Goal: Information Seeking & Learning: Learn about a topic

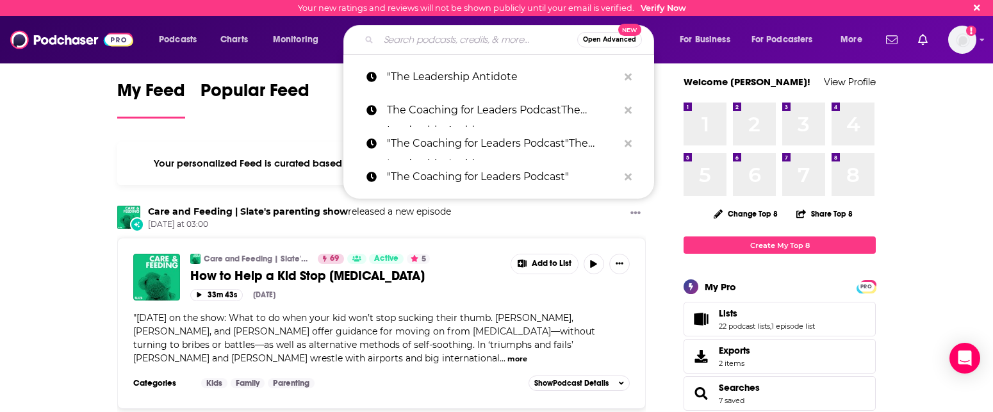
click at [404, 45] on input "Search podcasts, credits, & more..." at bounding box center [478, 39] width 199 height 20
paste input "People Geeks"
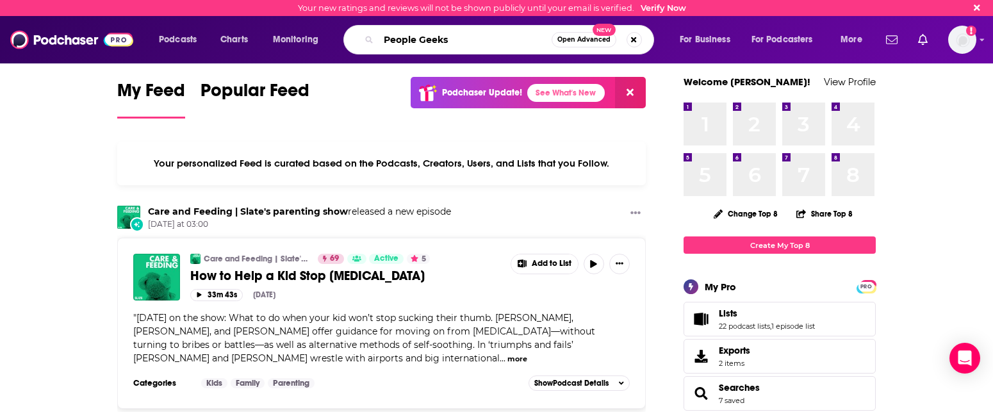
type input "People Geeks"
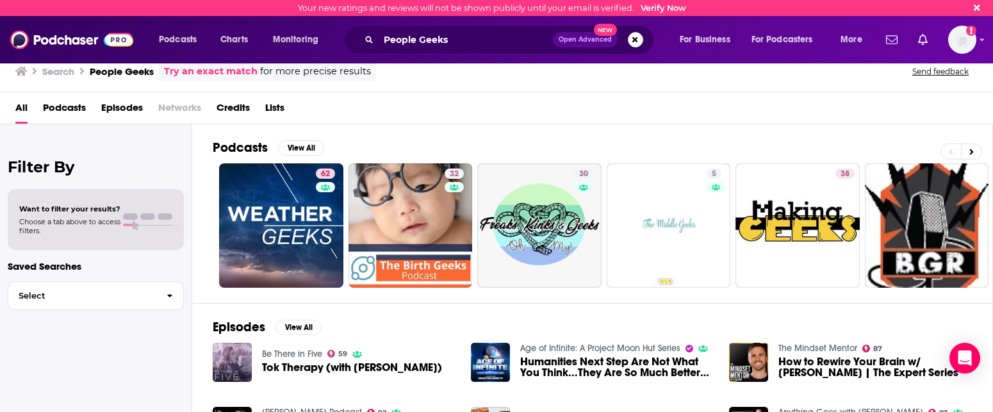
click at [133, 73] on h3 "People Geeks" at bounding box center [122, 71] width 64 height 12
click at [127, 70] on h3 "People Geeks" at bounding box center [122, 71] width 64 height 12
click at [124, 69] on h3 "People Geeks" at bounding box center [122, 71] width 64 height 12
click at [138, 69] on h3 "People Geeks" at bounding box center [122, 71] width 64 height 12
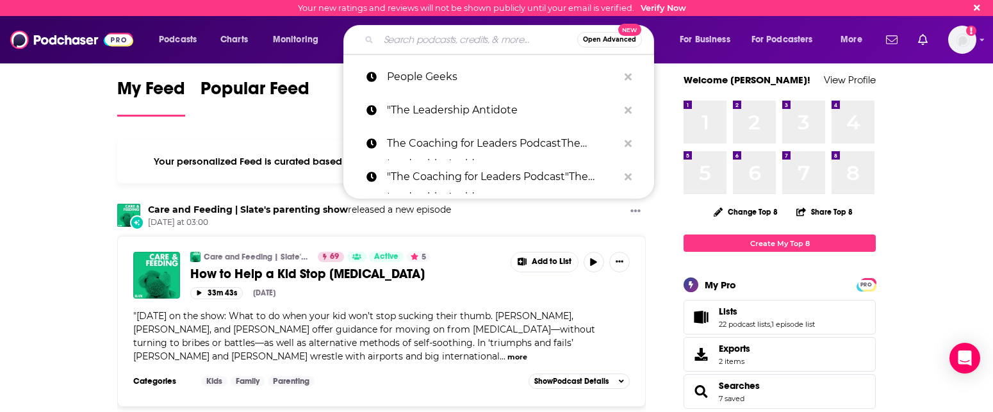
scroll to position [4, 0]
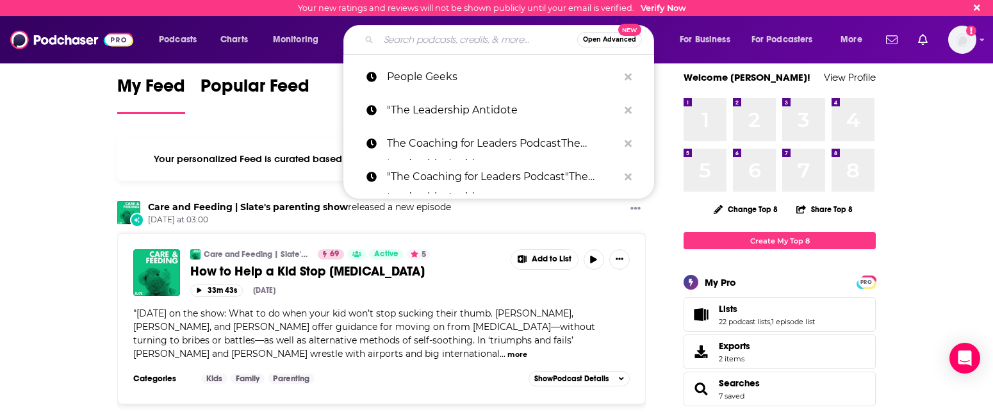
click at [483, 46] on input "Search podcasts, credits, & more..." at bounding box center [478, 39] width 199 height 20
paste input "The Future of Work Podcast"
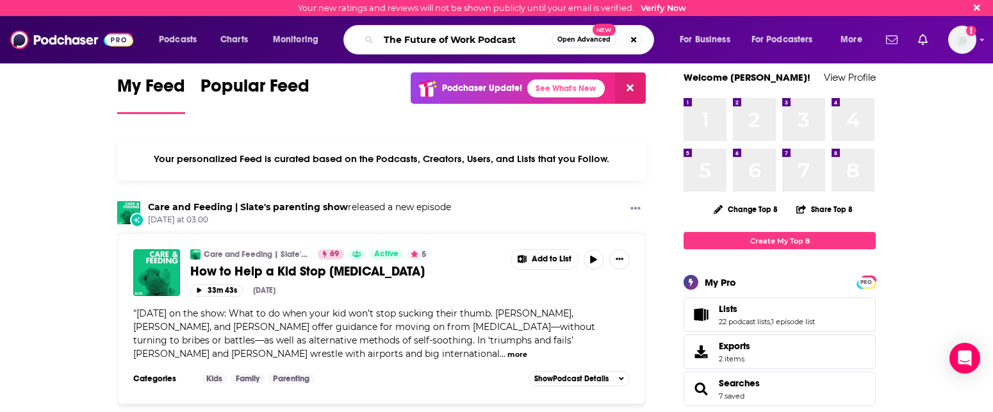
type input "The Future of Work Podcast"
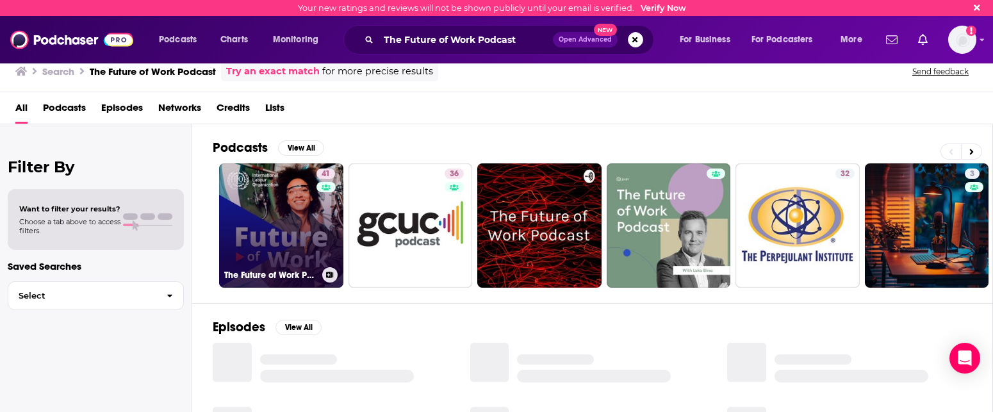
click at [296, 261] on link "41 The Future of Work Podcast" at bounding box center [281, 225] width 124 height 124
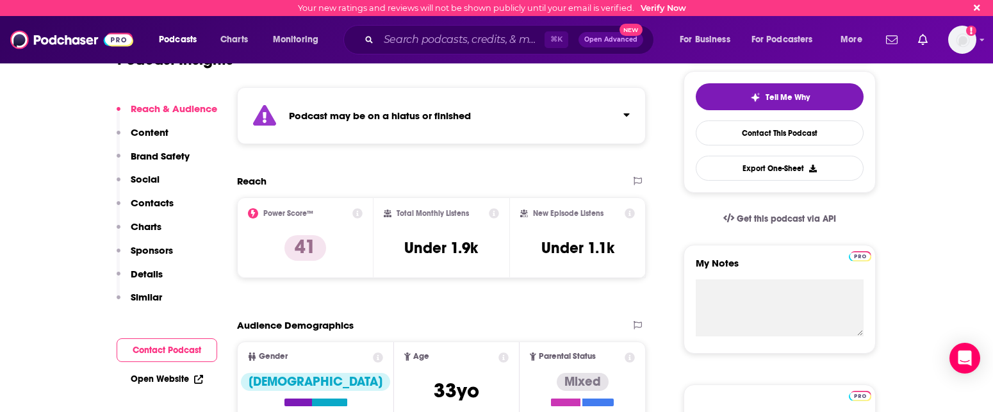
scroll to position [285, 0]
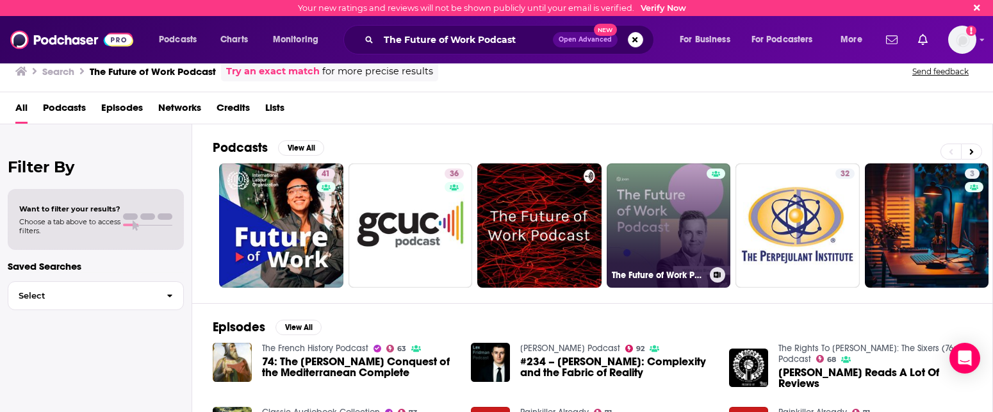
click at [675, 225] on link "The Future of Work Podcast - Joan" at bounding box center [669, 225] width 124 height 124
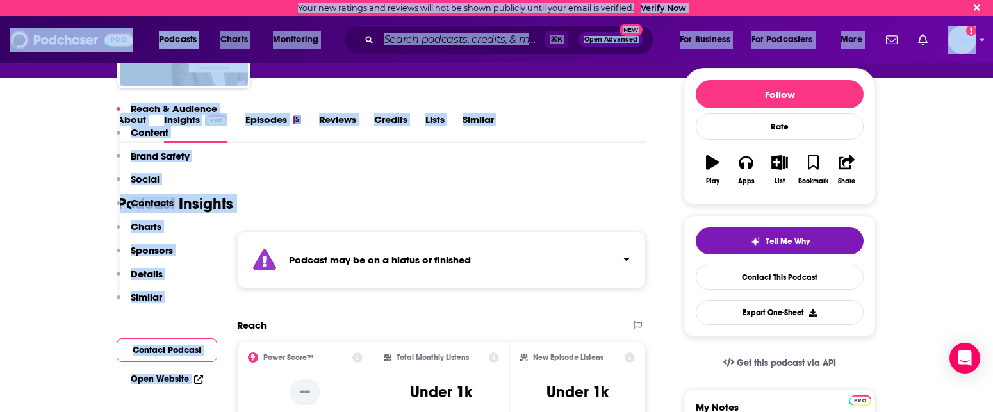
drag, startPoint x: 530, startPoint y: 382, endPoint x: 506, endPoint y: 414, distance: 39.8
click at [506, 281] on html "Your new ratings and reviews will not be shown publicly until your email is ver…" at bounding box center [496, 75] width 993 height 412
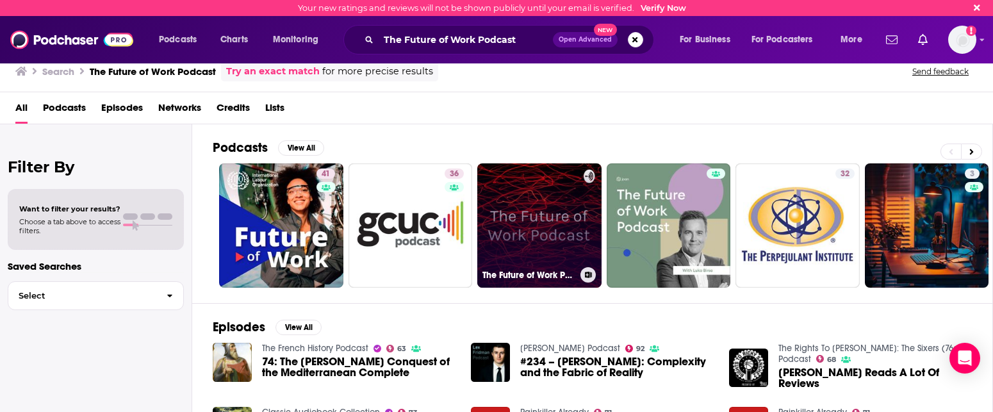
click at [552, 218] on link "The Future of Work Podcast" at bounding box center [539, 225] width 124 height 124
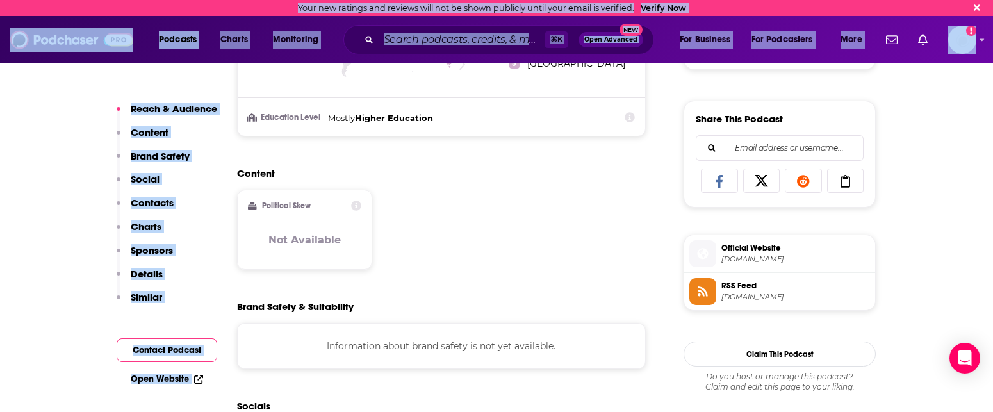
drag, startPoint x: 525, startPoint y: 362, endPoint x: 466, endPoint y: 442, distance: 99.0
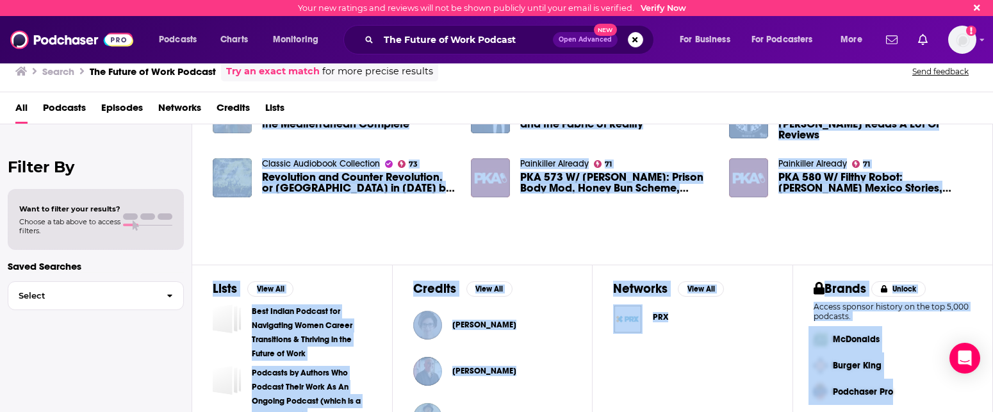
scroll to position [306, 0]
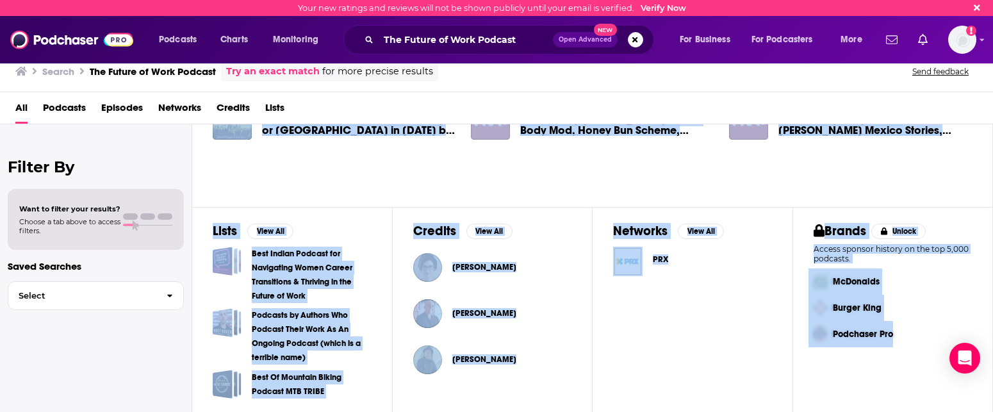
drag, startPoint x: 892, startPoint y: 332, endPoint x: 826, endPoint y: 441, distance: 127.3
click at [826, 411] on html "Your new ratings and reviews will not be shown publicly until your email is ver…" at bounding box center [496, 206] width 993 height 412
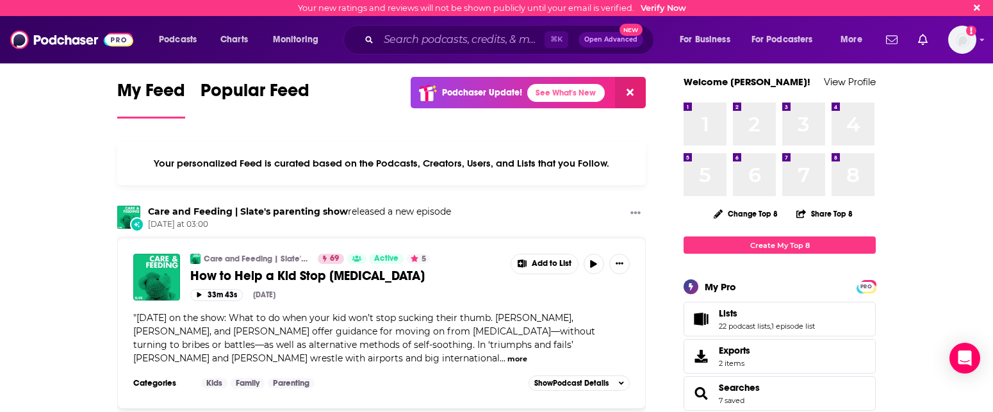
click at [88, 37] on img at bounding box center [71, 40] width 123 height 24
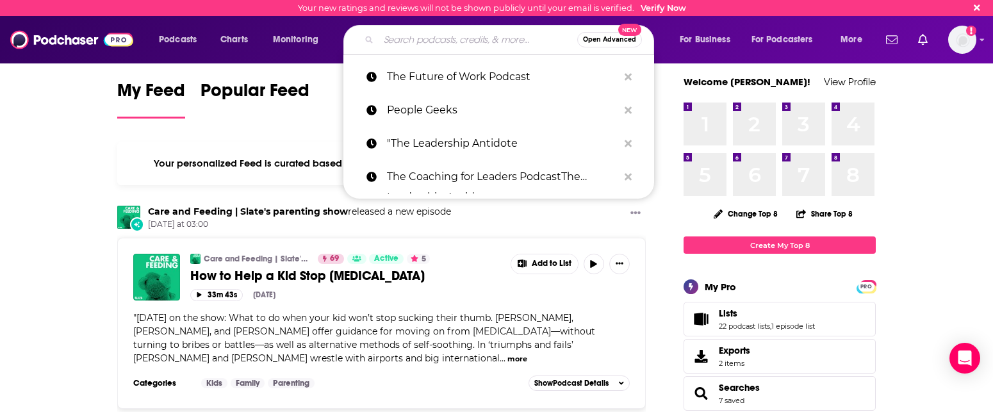
click at [439, 41] on input "Search podcasts, credits, & more..." at bounding box center [478, 39] width 199 height 20
paste input "The Future of Work Podcast"
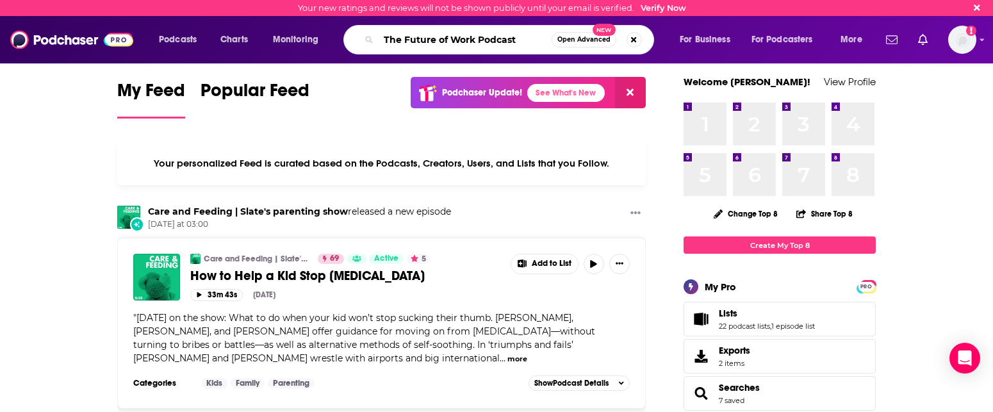
type input "The Future of Work Podcast"
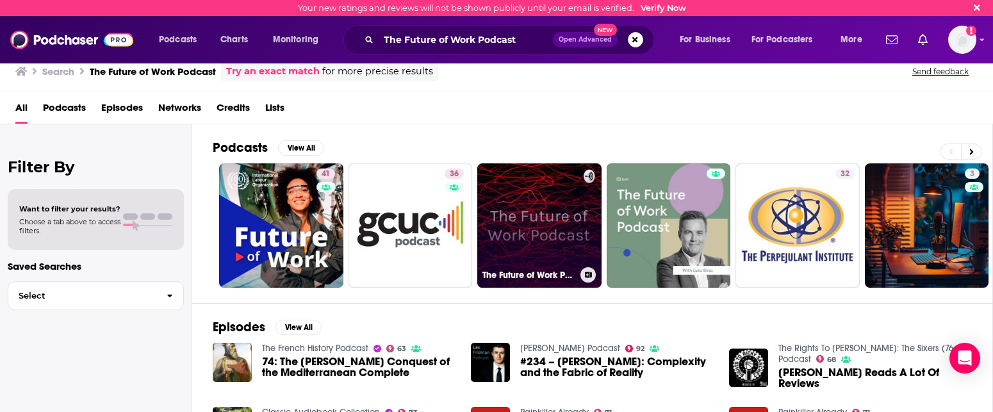
click at [559, 220] on link "The Future of Work Podcast" at bounding box center [539, 225] width 124 height 124
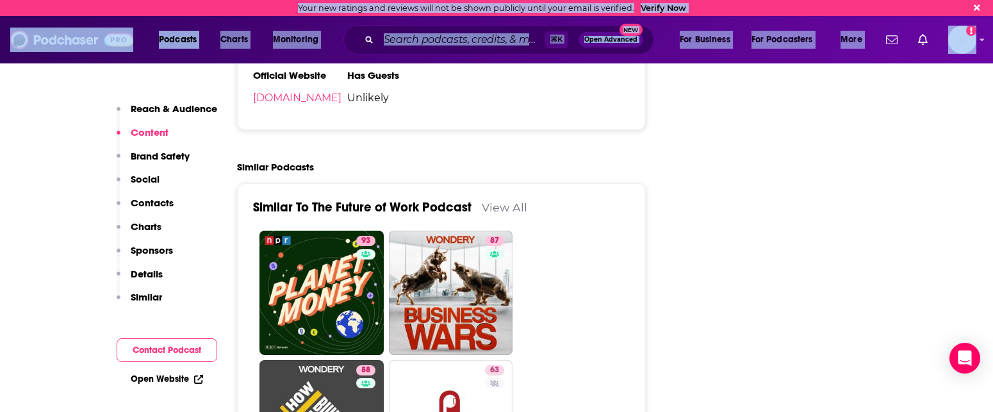
scroll to position [2074, 0]
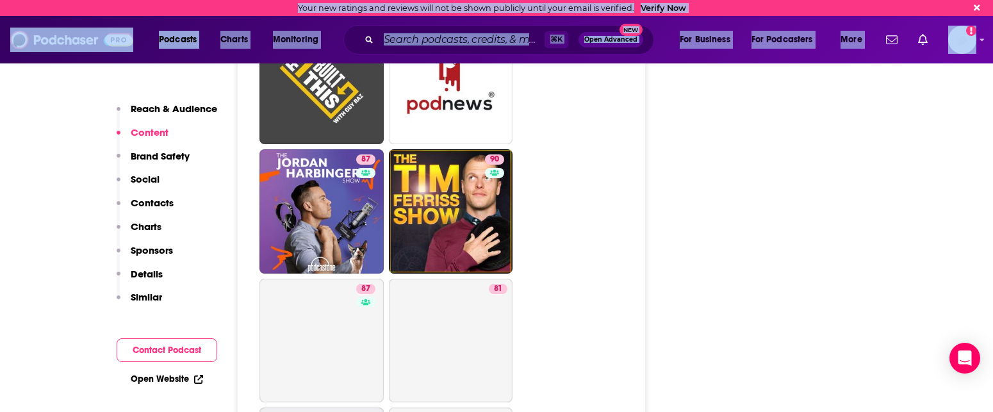
drag, startPoint x: 560, startPoint y: 343, endPoint x: 496, endPoint y: 479, distance: 151.0
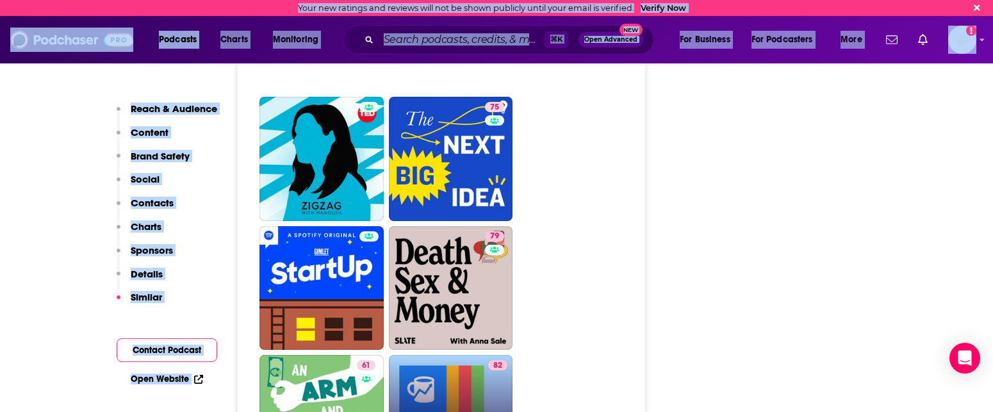
scroll to position [2652, 0]
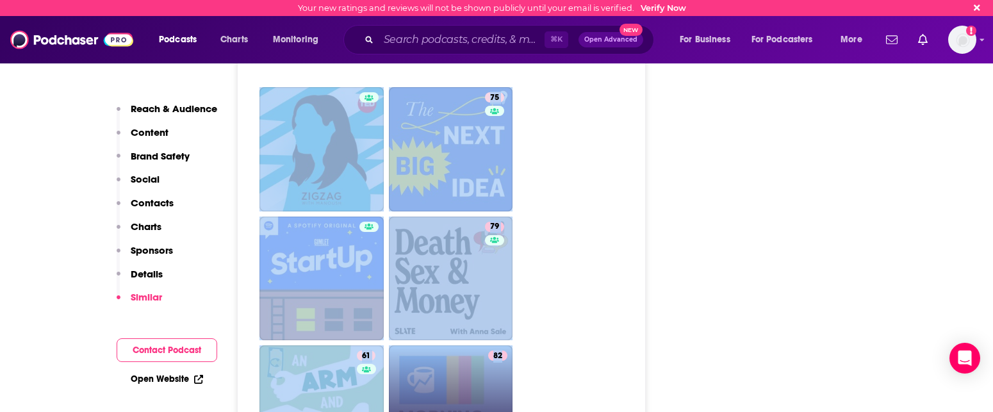
drag, startPoint x: 592, startPoint y: 94, endPoint x: 489, endPoint y: 402, distance: 324.1
click at [489, 402] on ul "93 87 88 63 87 90 87 81 75 97 72 82 75 79 61 82 Morning Brew Daily 91 84 5 66 5" at bounding box center [448, 85] width 378 height 1544
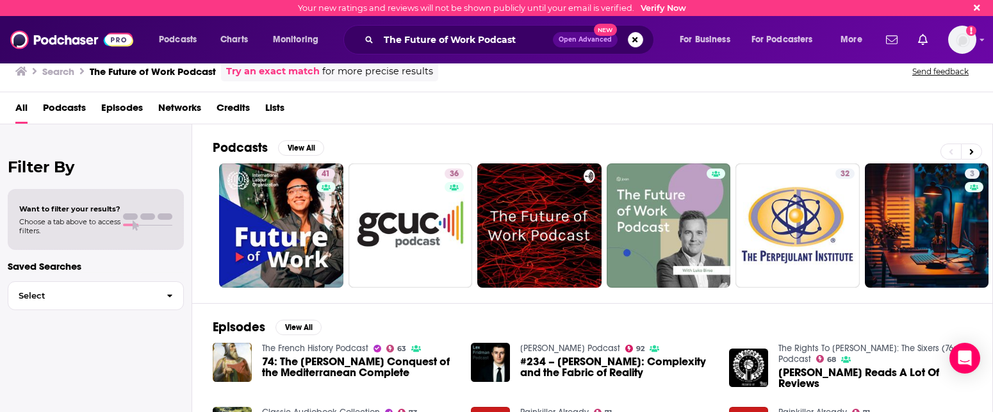
click at [170, 70] on h3 "The Future of Work Podcast" at bounding box center [153, 71] width 126 height 12
click at [115, 69] on h3 "The Future of Work Podcast" at bounding box center [153, 71] width 126 height 12
click at [70, 38] on img at bounding box center [71, 40] width 123 height 24
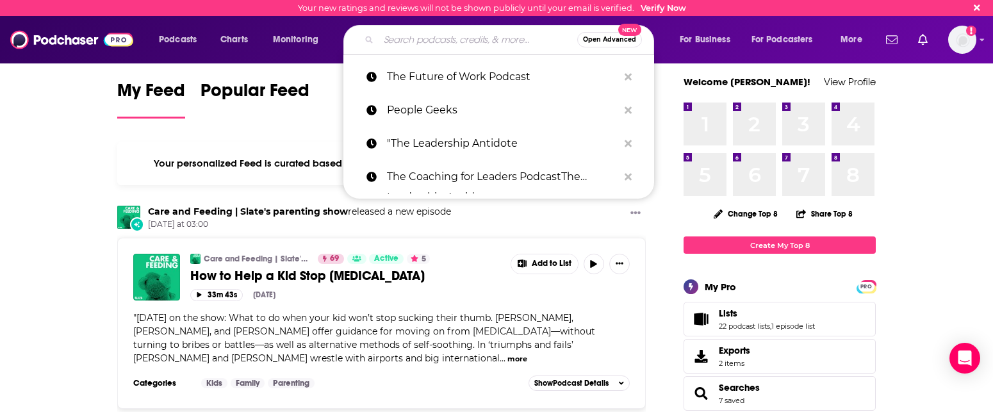
click at [436, 40] on input "Search podcasts, credits, & more..." at bounding box center [478, 39] width 199 height 20
paste input "Built in [GEOGRAPHIC_DATA]"
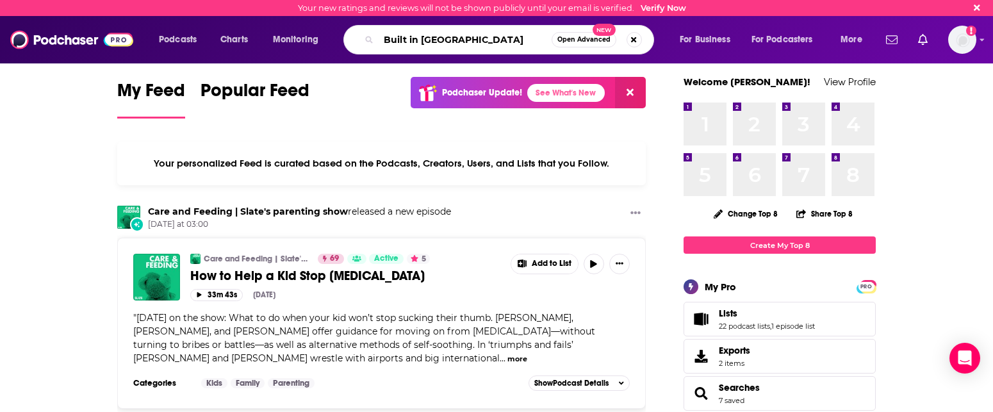
type input "Built in [GEOGRAPHIC_DATA]"
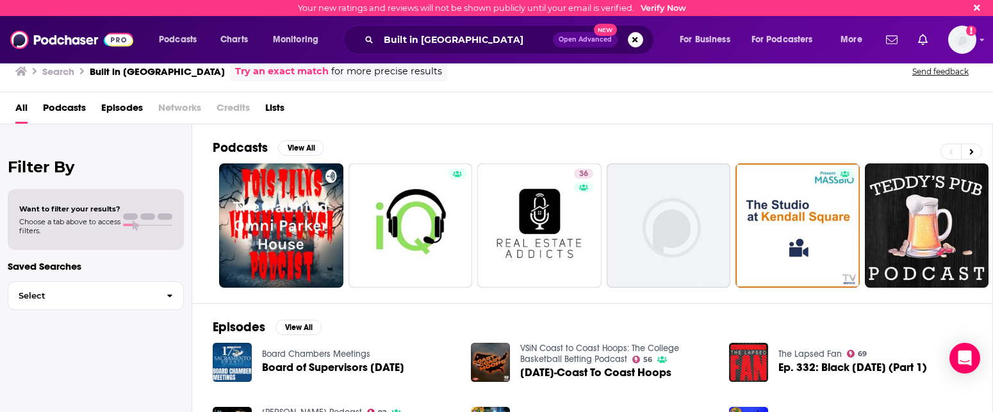
click at [235, 68] on link "Try an exact match" at bounding box center [282, 71] width 94 height 15
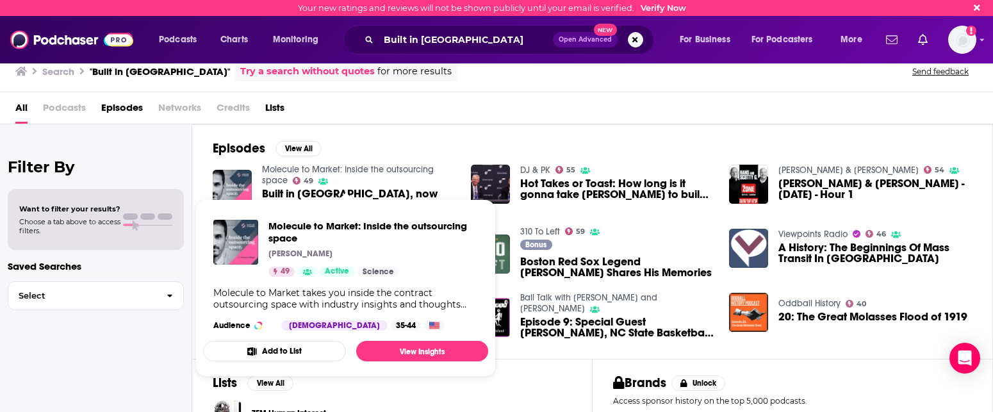
click at [338, 197] on span "Molecule to Market: Inside the outsourcing space Raman Sehgal 49 Active Science…" at bounding box center [345, 288] width 300 height 193
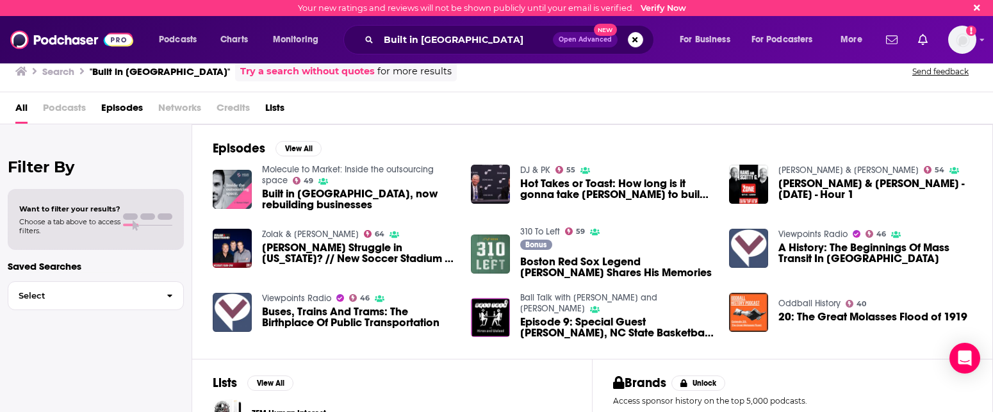
click at [239, 184] on img "Built in Boston, now rebuilding businesses" at bounding box center [232, 189] width 39 height 39
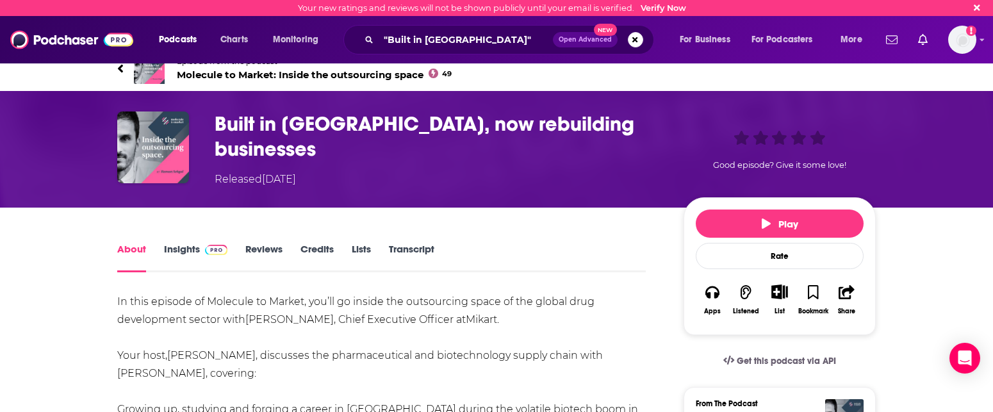
click at [274, 127] on h1 "Built in Boston, now rebuilding businesses" at bounding box center [439, 136] width 448 height 50
click at [243, 127] on h1 "Built in Boston, now rebuilding businesses" at bounding box center [439, 136] width 448 height 50
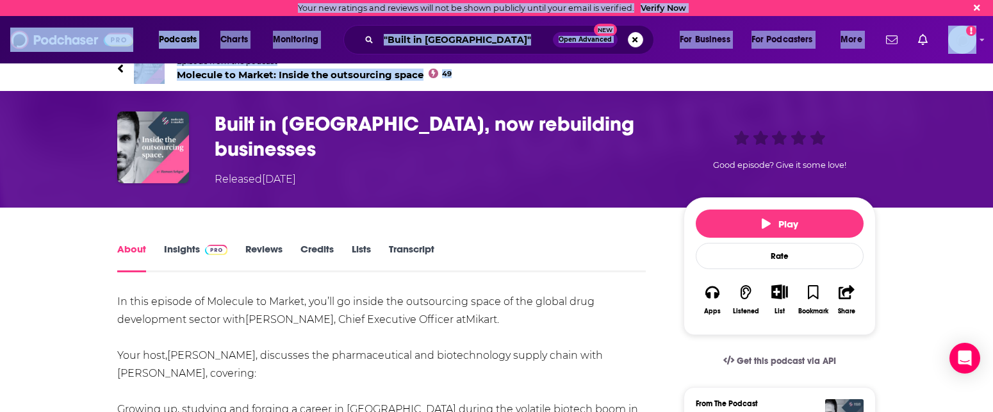
drag, startPoint x: 195, startPoint y: 87, endPoint x: 138, endPoint y: -73, distance: 169.8
click at [138, 0] on html "Your new ratings and reviews will not be shown publicly until your email is ver…" at bounding box center [496, 206] width 993 height 412
click at [42, 37] on img at bounding box center [71, 40] width 123 height 24
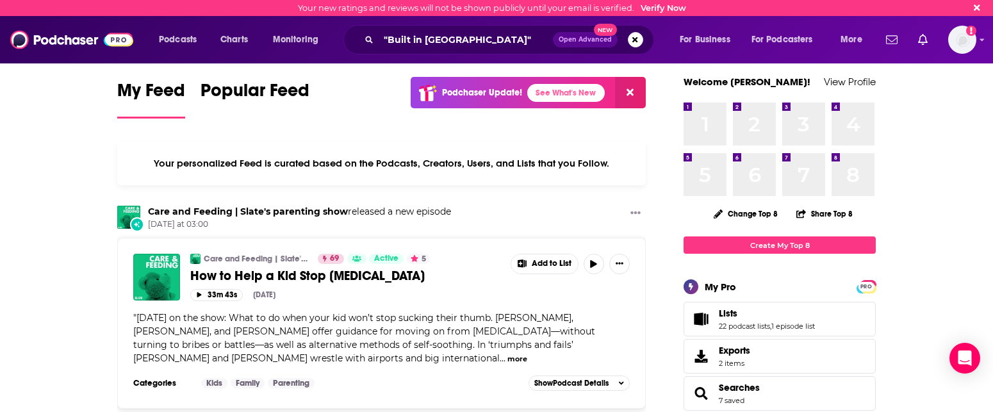
click at [61, 38] on img at bounding box center [71, 40] width 123 height 24
click at [22, 42] on img at bounding box center [71, 40] width 123 height 24
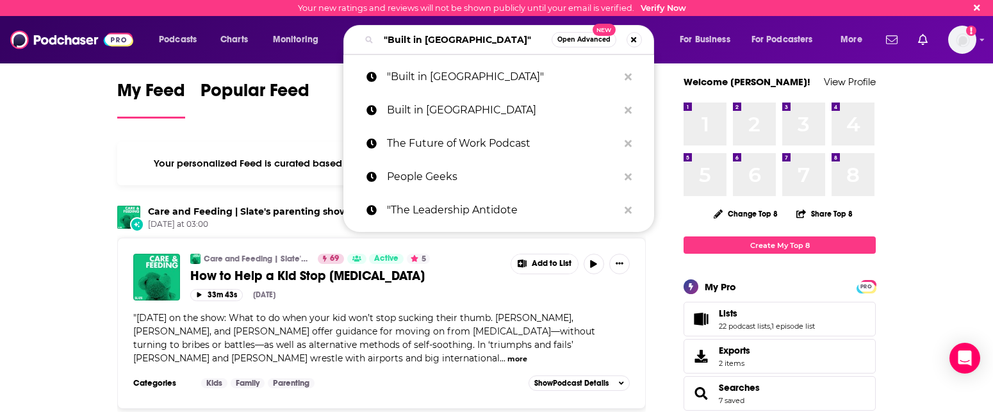
click at [425, 47] on input ""Built in [GEOGRAPHIC_DATA]"" at bounding box center [465, 39] width 173 height 20
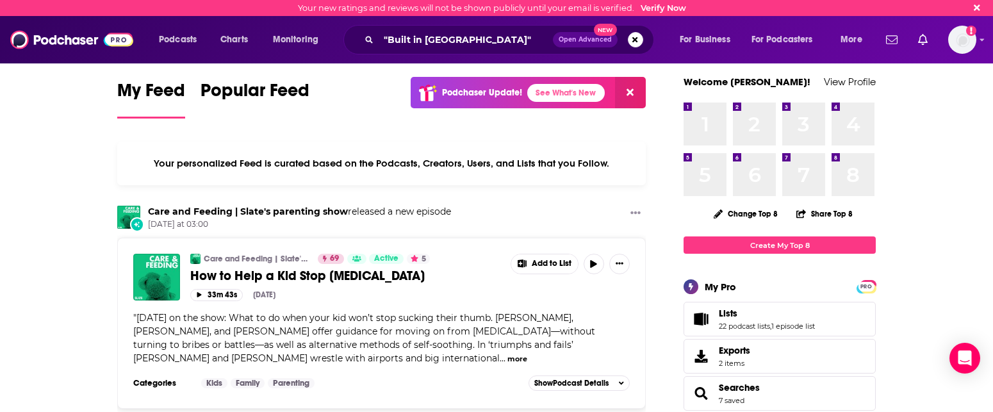
click at [64, 45] on img at bounding box center [71, 40] width 123 height 24
click at [13, 43] on img at bounding box center [71, 40] width 123 height 24
click at [66, 42] on img at bounding box center [71, 40] width 123 height 24
click at [374, 42] on div ""Built in Boston" Open Advanced New" at bounding box center [498, 39] width 311 height 29
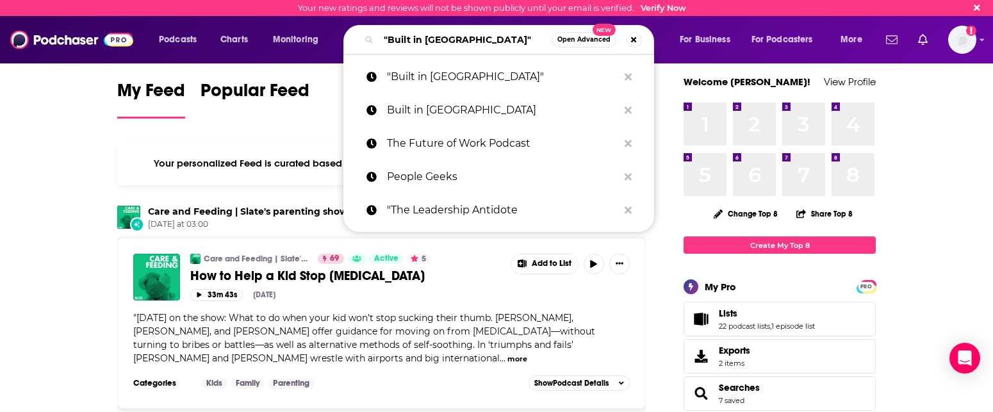
click at [468, 41] on input ""Built in [GEOGRAPHIC_DATA]"" at bounding box center [465, 39] width 173 height 20
drag, startPoint x: 468, startPoint y: 41, endPoint x: 377, endPoint y: 43, distance: 91.0
click at [377, 43] on div ""Built in Boston" Open Advanced New" at bounding box center [498, 39] width 311 height 29
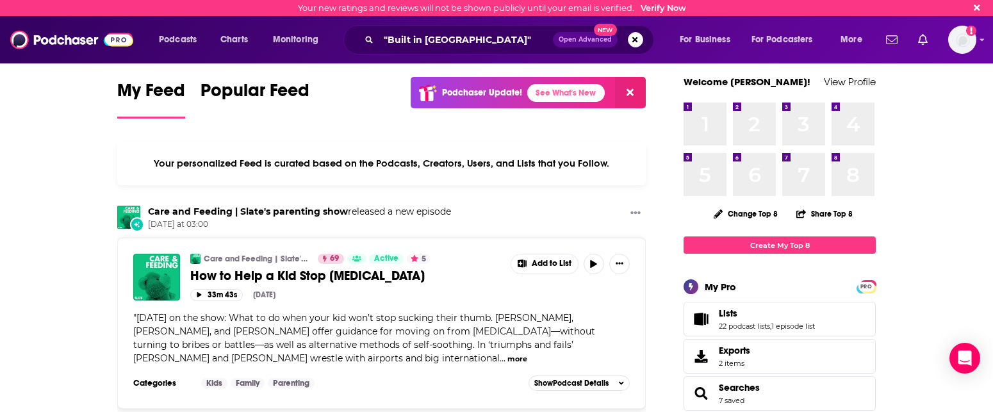
click at [632, 90] on icon at bounding box center [629, 92] width 7 height 7
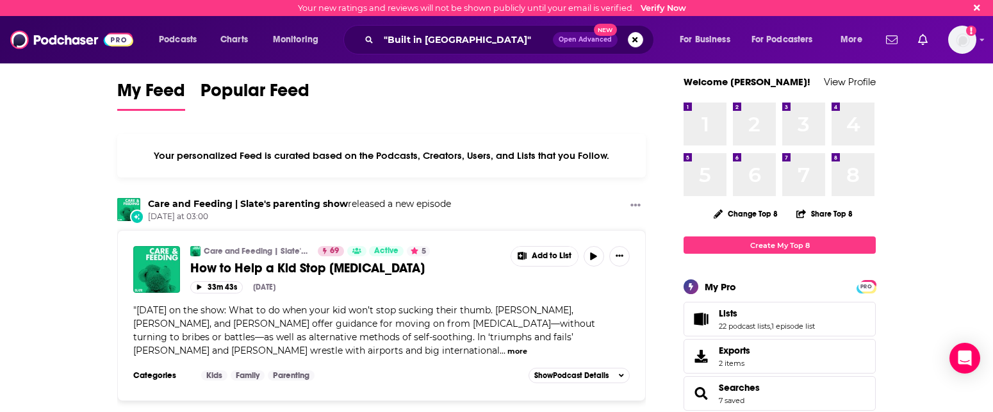
click at [60, 40] on img at bounding box center [71, 40] width 123 height 24
click at [70, 43] on img at bounding box center [71, 40] width 123 height 24
click at [76, 44] on img at bounding box center [71, 40] width 123 height 24
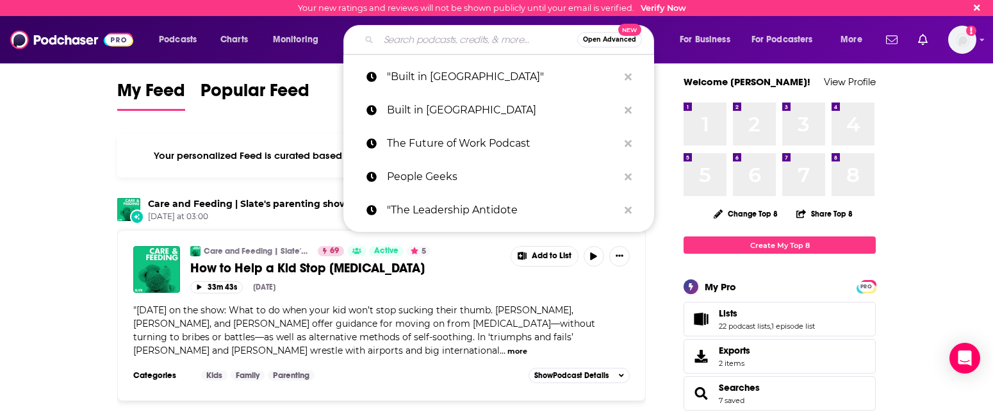
click at [388, 37] on input "Search podcasts, credits, & more..." at bounding box center [478, 39] width 199 height 20
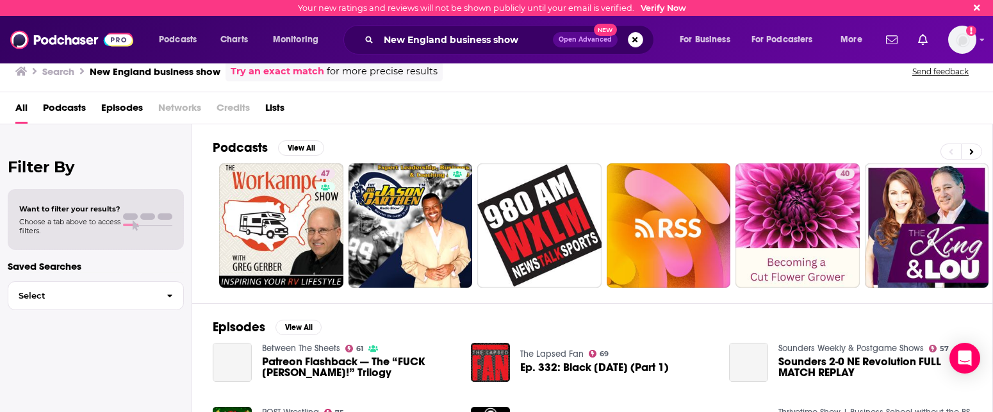
click at [270, 69] on link "Try an exact match" at bounding box center [278, 71] width 94 height 15
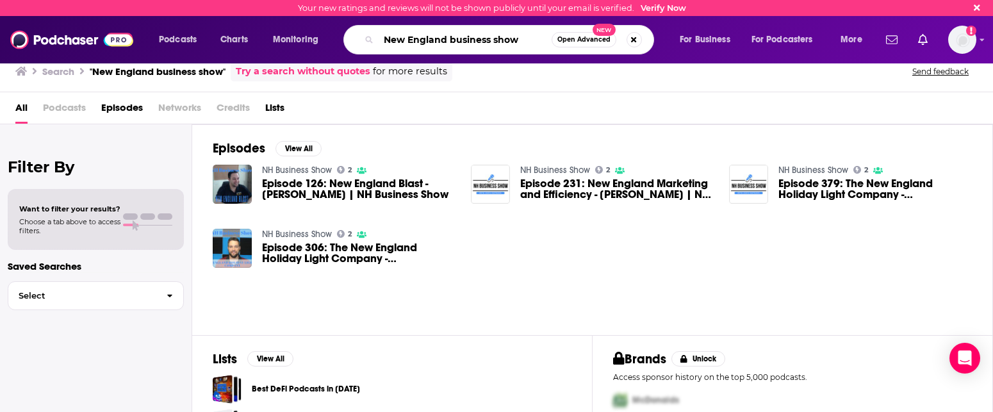
click at [396, 38] on input "New England business show" at bounding box center [465, 39] width 173 height 20
drag, startPoint x: 384, startPoint y: 40, endPoint x: 576, endPoint y: 44, distance: 192.2
click at [576, 44] on div "New England business show Open Advanced New" at bounding box center [498, 39] width 311 height 29
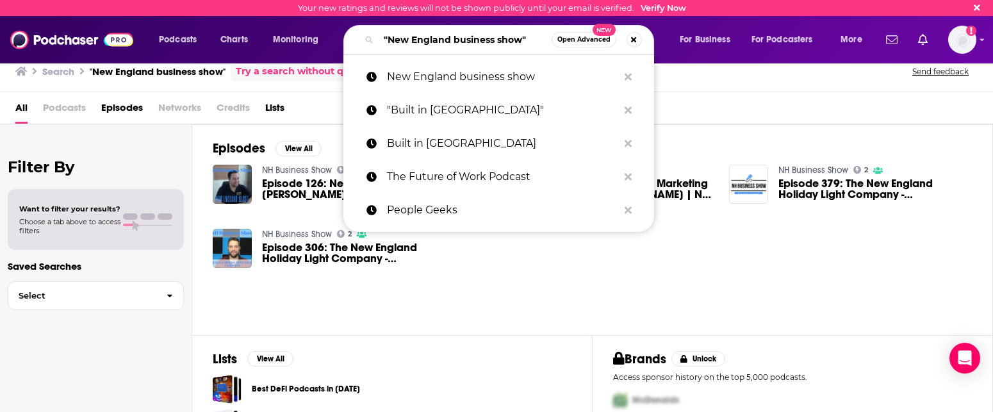
paste input "Mass Tech Leadership Council Podcast"
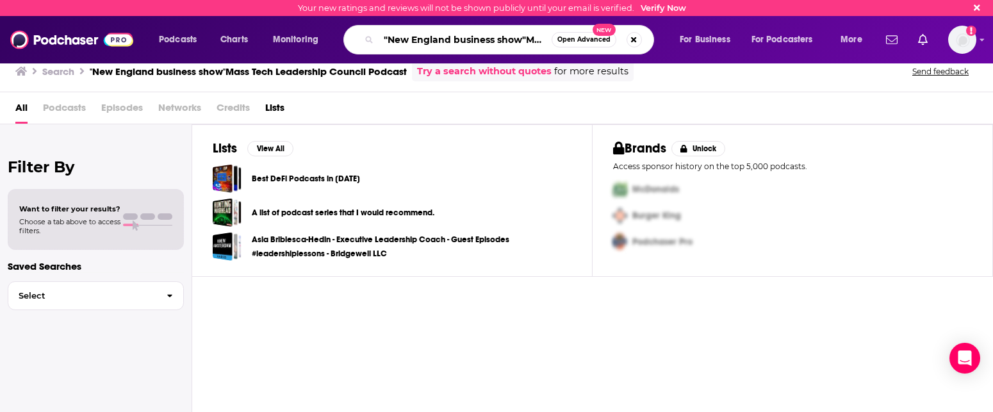
click at [520, 38] on input ""New England business show"Mass Tech Leadership Council Podcast" at bounding box center [465, 39] width 173 height 20
drag, startPoint x: 520, startPoint y: 38, endPoint x: 578, endPoint y: 47, distance: 58.3
click at [578, 47] on div ""New England business show"Mass Tech Leadership Council Podcast Open Advanced N…" at bounding box center [498, 39] width 311 height 29
click at [386, 40] on input ""New England business show"Mass Tech Leadership Council Podcast" at bounding box center [465, 39] width 173 height 20
drag, startPoint x: 388, startPoint y: 40, endPoint x: 352, endPoint y: 41, distance: 36.5
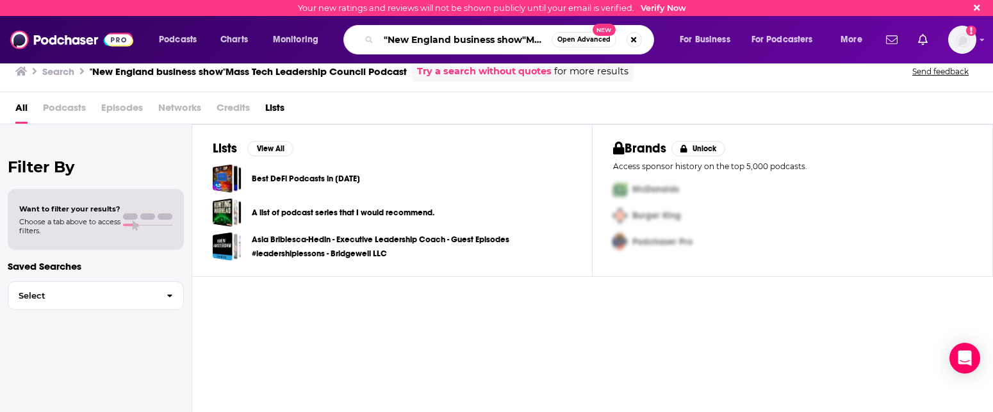
click at [350, 42] on div ""New England business show"Mass Tech Leadership Council Podcast Open Advanced N…" at bounding box center [498, 39] width 311 height 29
click at [525, 39] on input ""New England business show"Mass Tech Leadership Council Podcast" at bounding box center [465, 39] width 173 height 20
drag, startPoint x: 525, startPoint y: 39, endPoint x: 301, endPoint y: 31, distance: 224.3
click at [301, 31] on div "Podcasts Charts Monitoring "New England business show"Mass Tech Leadership Coun…" at bounding box center [512, 39] width 724 height 29
drag, startPoint x: 533, startPoint y: 38, endPoint x: 579, endPoint y: 38, distance: 46.1
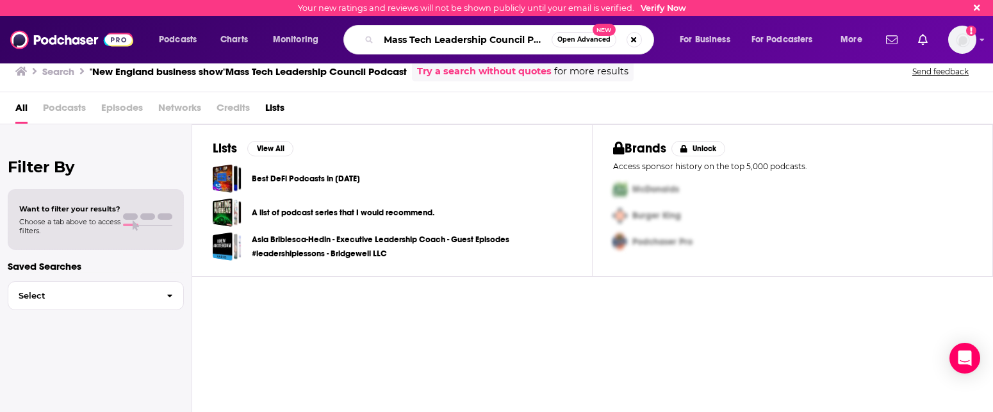
click at [579, 38] on div "Mass Tech Leadership Council Podcast Open Advanced New" at bounding box center [498, 39] width 311 height 29
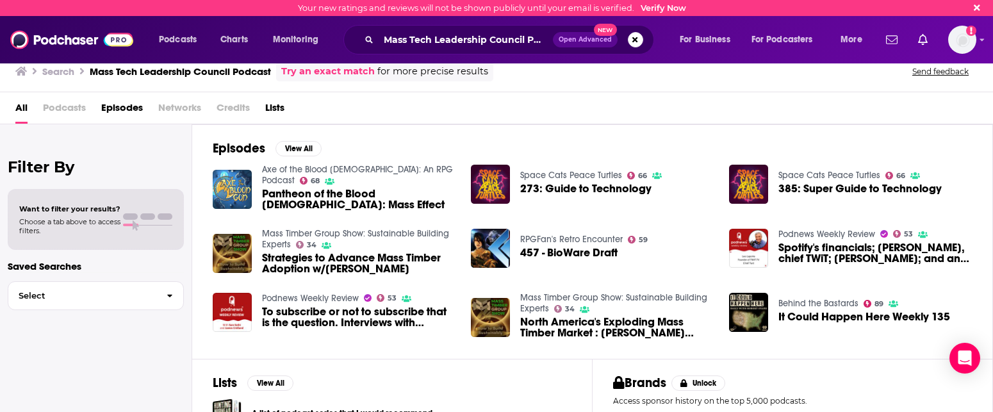
click at [158, 70] on h3 "Mass Tech Leadership Council Podcast" at bounding box center [180, 71] width 181 height 12
click at [314, 69] on link "Try an exact match" at bounding box center [328, 71] width 94 height 15
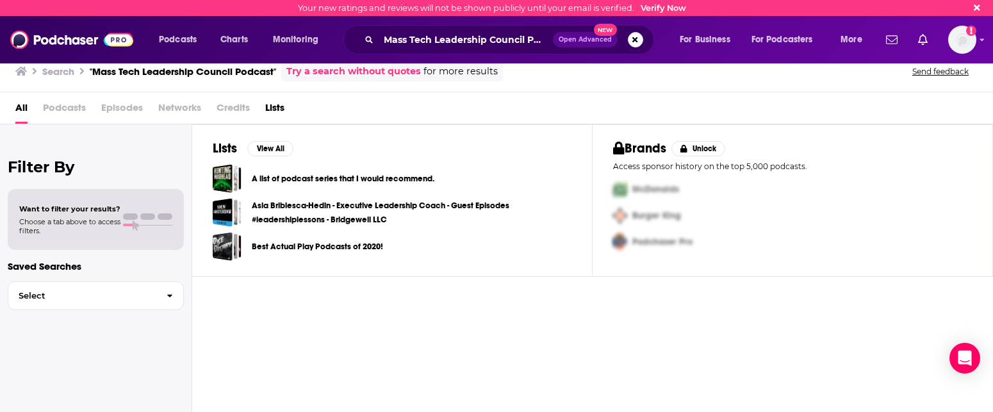
click at [20, 42] on img at bounding box center [71, 40] width 123 height 24
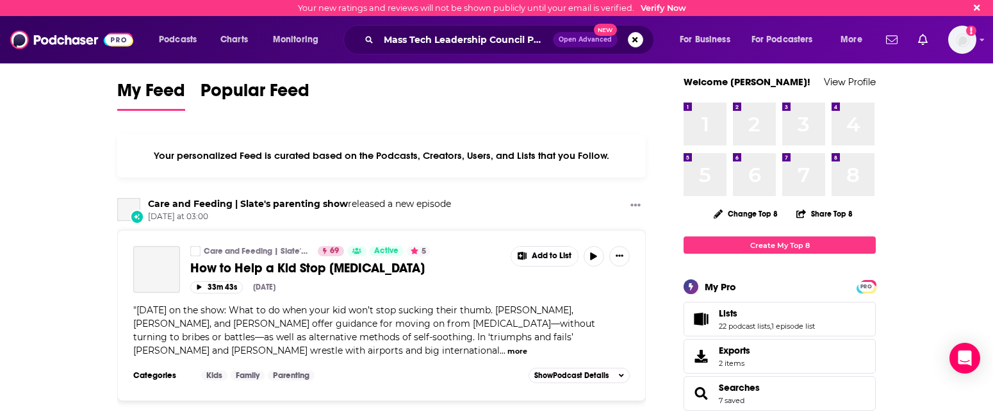
type input ""Mass Tech Leadership Council Podcast""
click at [583, 43] on span "Open Advanced" at bounding box center [585, 40] width 53 height 6
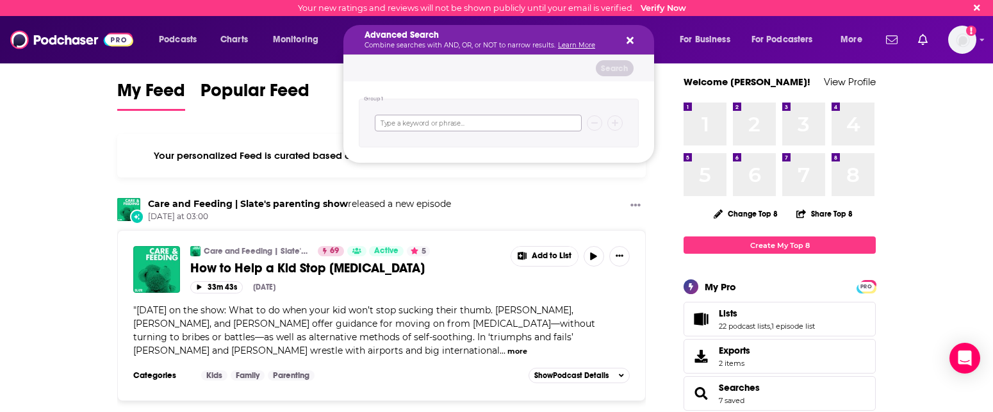
click at [411, 118] on input "Search podcasts, credits, & more..." at bounding box center [478, 123] width 207 height 17
type input "Boston business podcast"
click at [617, 63] on button "Search" at bounding box center [615, 68] width 38 height 16
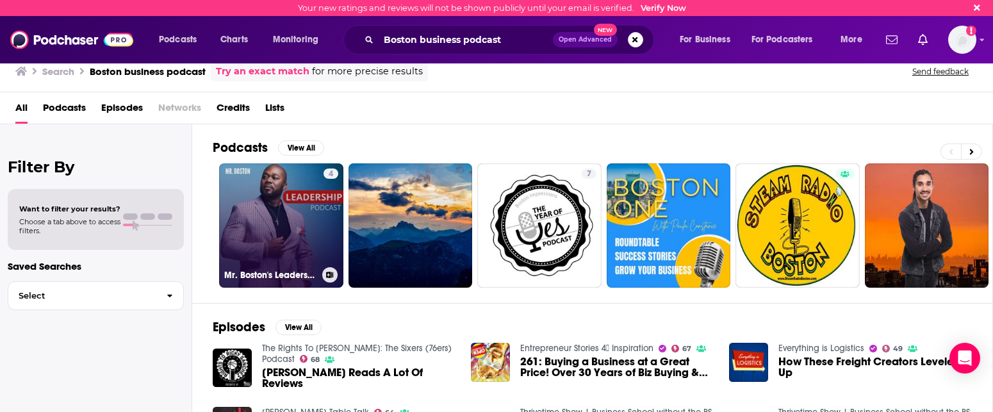
click at [304, 247] on link "4 Mr. Boston's Leadership Podcast" at bounding box center [281, 225] width 124 height 124
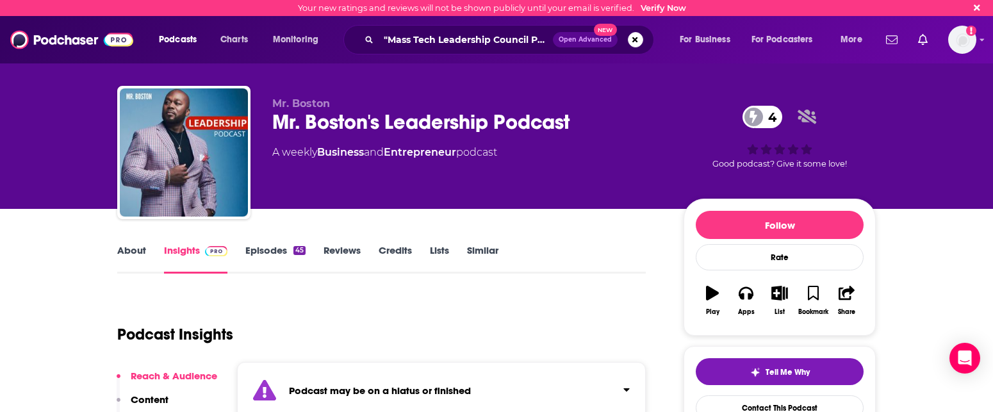
scroll to position [44, 0]
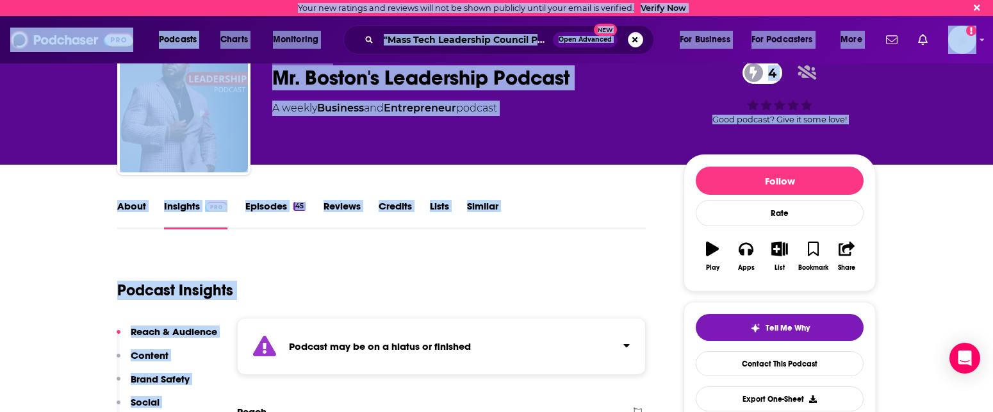
drag, startPoint x: 391, startPoint y: 362, endPoint x: 370, endPoint y: 427, distance: 68.1
click at [370, 368] on html "Your new ratings and reviews will not be shown publicly until your email is ver…" at bounding box center [496, 162] width 993 height 412
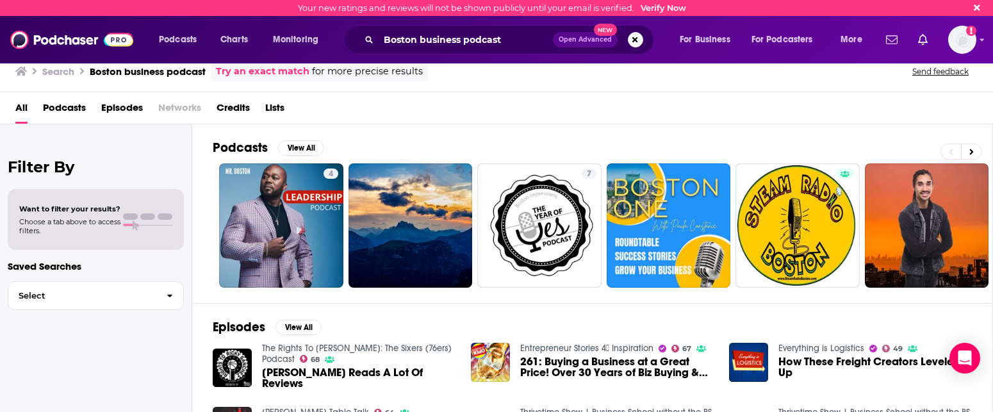
drag, startPoint x: 894, startPoint y: 311, endPoint x: 1029, endPoint y: 322, distance: 135.0
click at [992, 322] on html "Your new ratings and reviews will not be shown publicly until your email is ver…" at bounding box center [496, 206] width 993 height 412
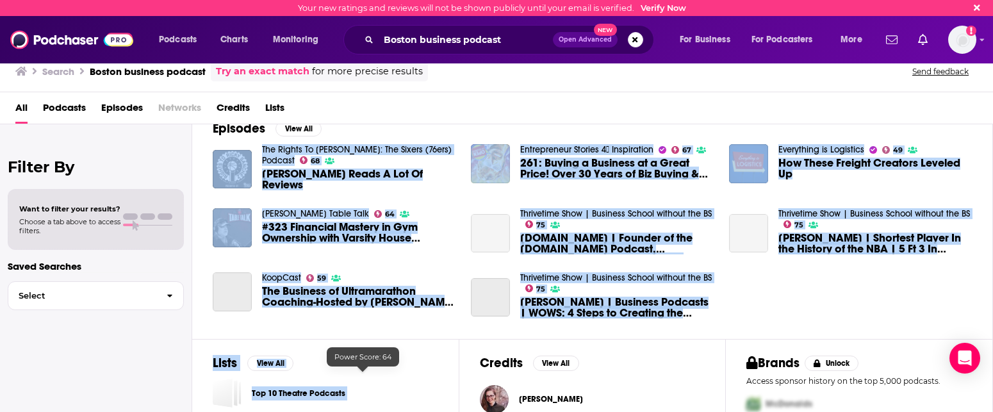
scroll to position [312, 0]
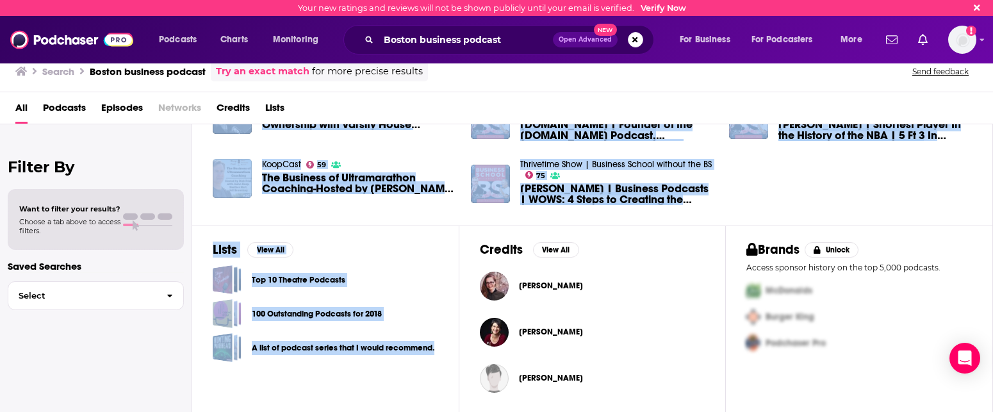
drag, startPoint x: 389, startPoint y: 330, endPoint x: 332, endPoint y: 399, distance: 90.0
click at [332, 399] on div "Podcasts View All 4 7 41 + 115 Episodes View All The Rights To [PERSON_NAME]: T…" at bounding box center [592, 269] width 801 height 290
click at [69, 42] on img at bounding box center [71, 40] width 123 height 24
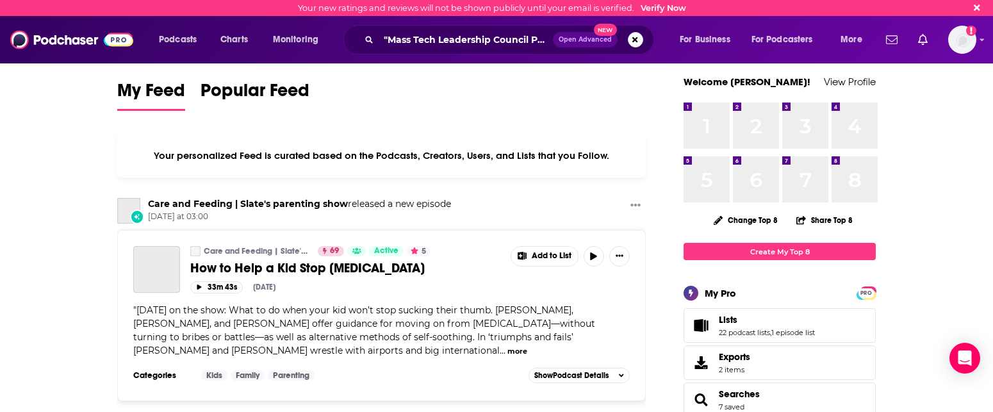
type input ""Mass Tech Leadership Council Podcast""
click at [69, 42] on img at bounding box center [71, 40] width 123 height 24
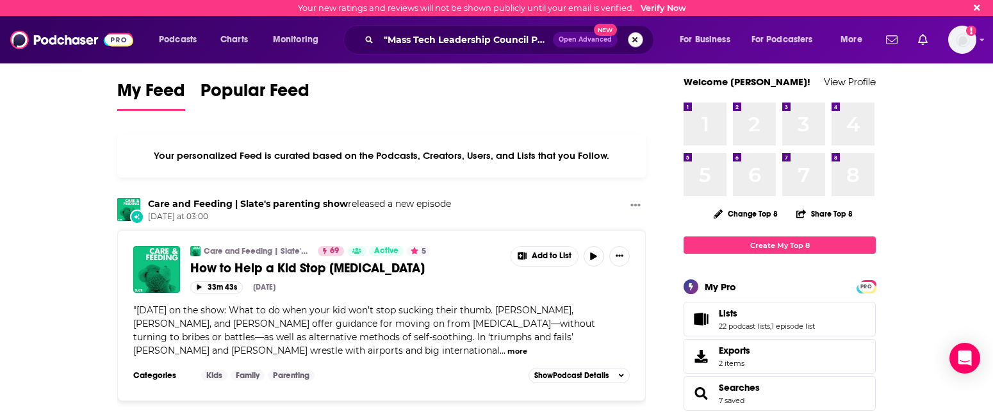
click at [633, 42] on button "Search podcasts, credits, & more..." at bounding box center [635, 39] width 15 height 15
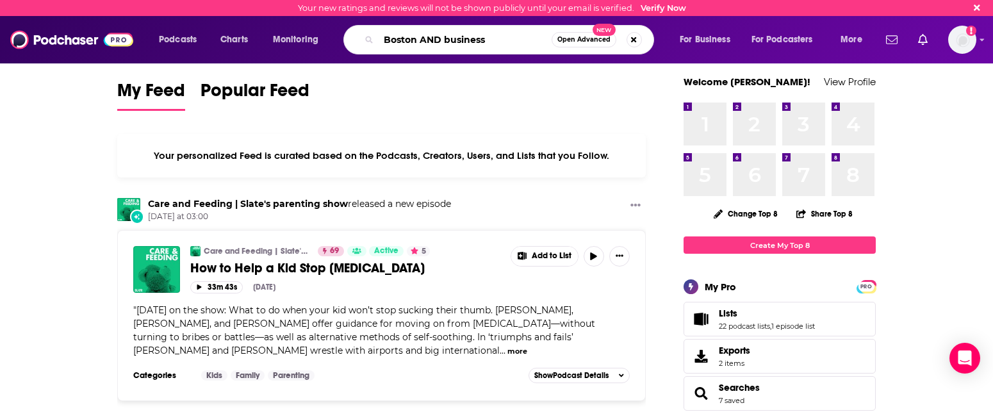
type input "Boston AND business"
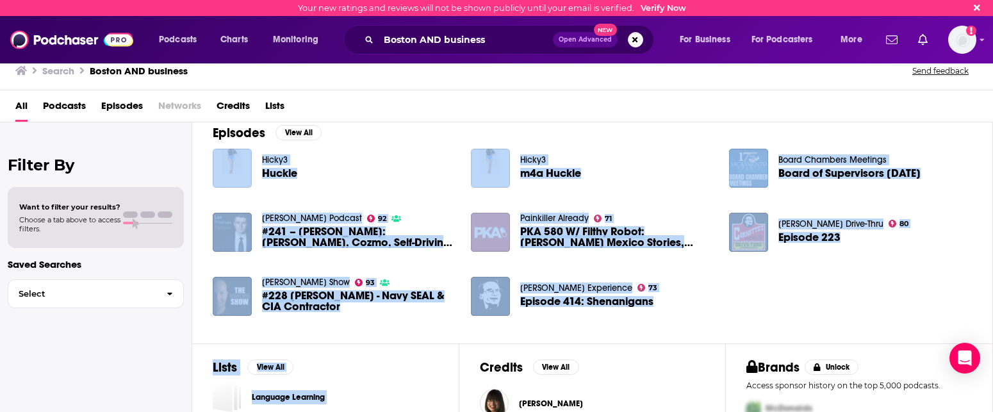
scroll to position [219, 0]
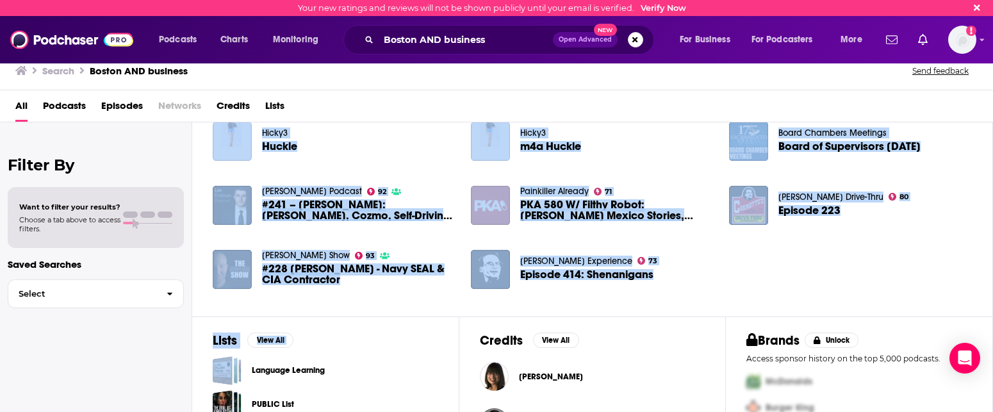
drag, startPoint x: 394, startPoint y: 326, endPoint x: 358, endPoint y: 355, distance: 46.4
click at [358, 355] on div "Podcasts View All 5 41 4 + 208 Episodes View All Hicky3 Huckle Hicky3 m4a Huckl…" at bounding box center [592, 267] width 801 height 290
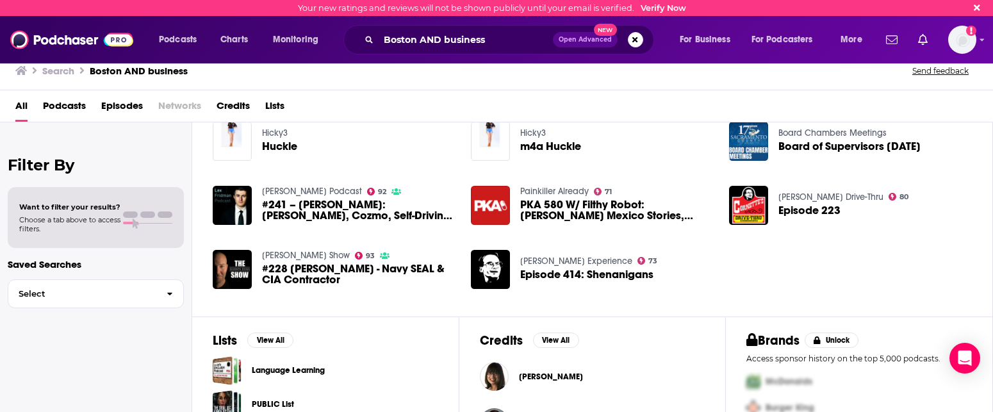
click at [364, 373] on div "Language Learning" at bounding box center [325, 370] width 225 height 29
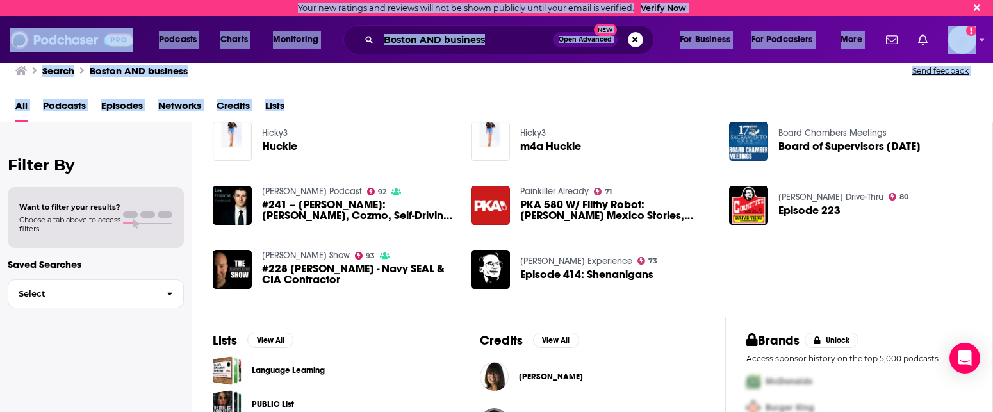
drag, startPoint x: 928, startPoint y: 102, endPoint x: 891, endPoint y: -87, distance: 192.6
click at [891, 0] on html "Your new ratings and reviews will not be shown publicly until your email is ver…" at bounding box center [496, 206] width 993 height 412
click at [534, 63] on div "Podcasts Charts Monitoring Boston AND business Open Advanced New For Business F…" at bounding box center [496, 39] width 993 height 47
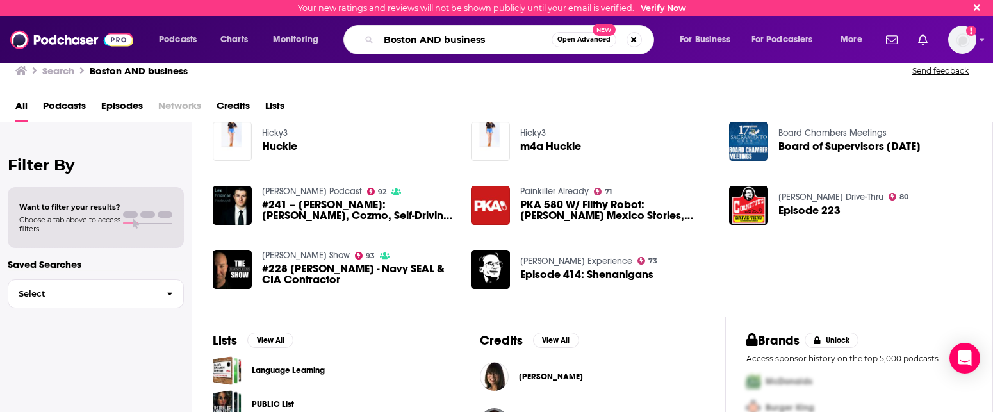
click at [502, 42] on input "Boston AND business" at bounding box center [465, 39] width 173 height 20
click at [524, 40] on input "Boston AND business" at bounding box center [465, 39] width 173 height 20
click at [589, 42] on span "Open Advanced" at bounding box center [583, 40] width 53 height 6
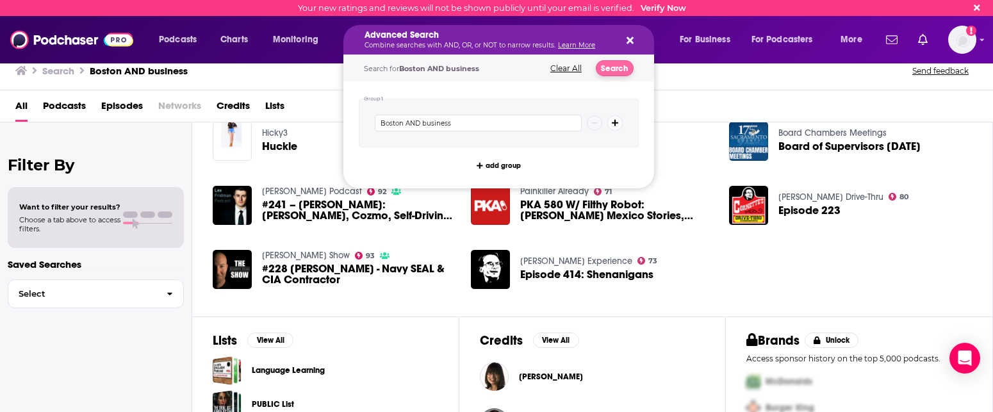
click at [617, 67] on button "Search" at bounding box center [615, 68] width 38 height 16
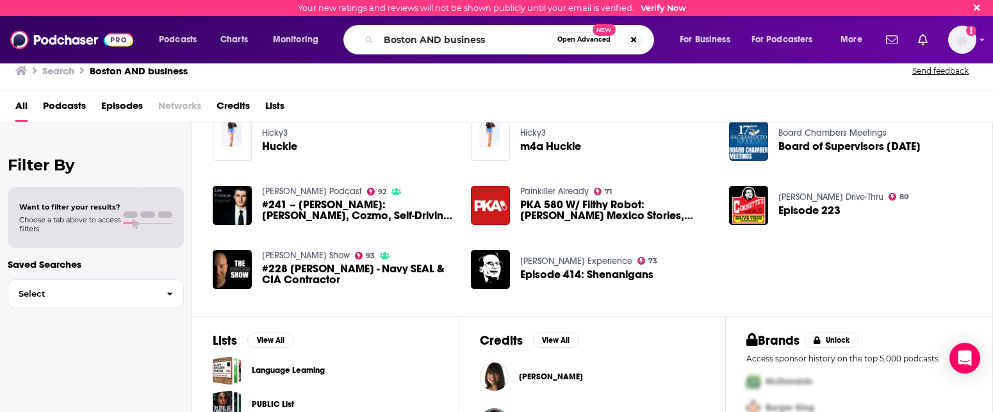
click at [58, 102] on span "Podcasts" at bounding box center [64, 108] width 43 height 26
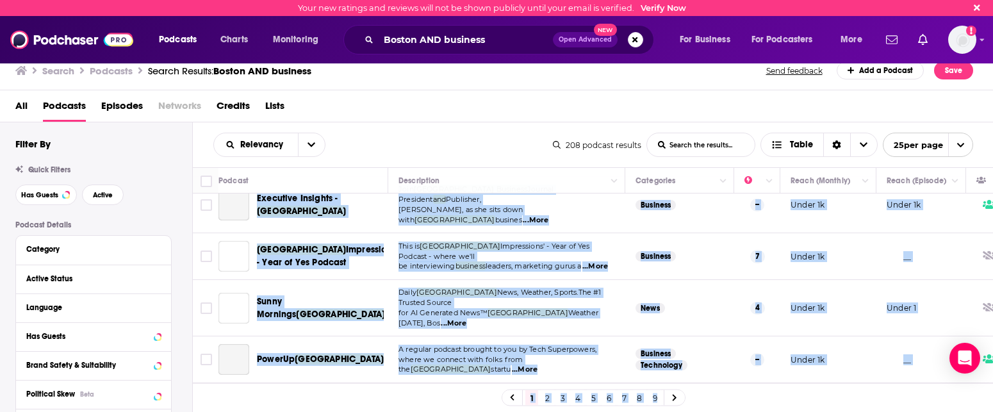
drag, startPoint x: 698, startPoint y: 351, endPoint x: 664, endPoint y: 405, distance: 64.2
click at [664, 411] on html "Your new ratings and reviews will not be shown publicly until your email is ver…" at bounding box center [496, 206] width 993 height 412
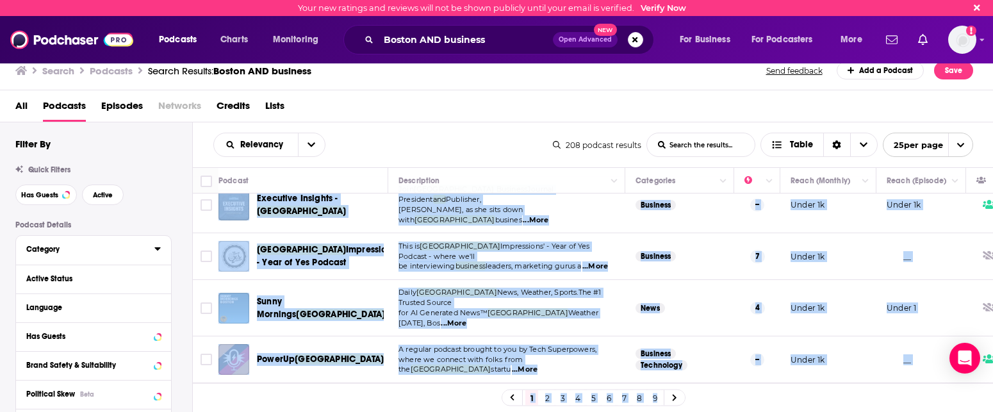
click at [53, 254] on button "Category" at bounding box center [90, 249] width 128 height 16
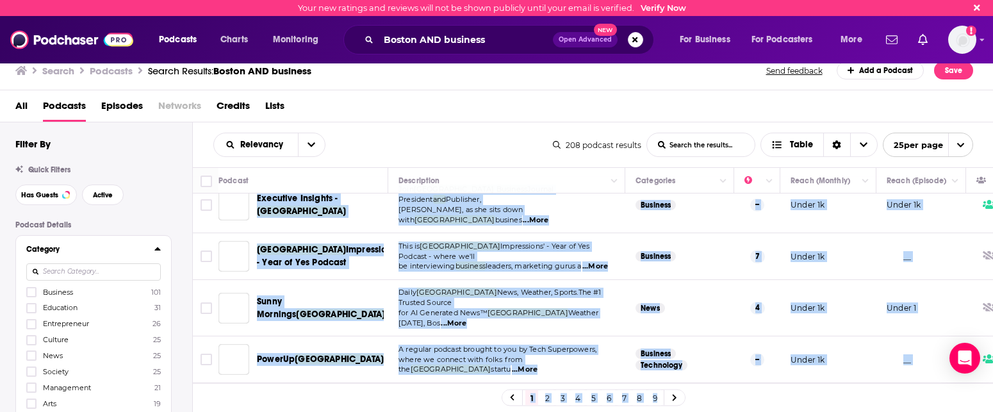
click at [48, 250] on div "Category" at bounding box center [86, 249] width 120 height 9
click at [162, 251] on div "Category Business 101 Education 31 Entrepreneur 26 Culture 25 News 25 Society 2…" at bounding box center [93, 337] width 155 height 203
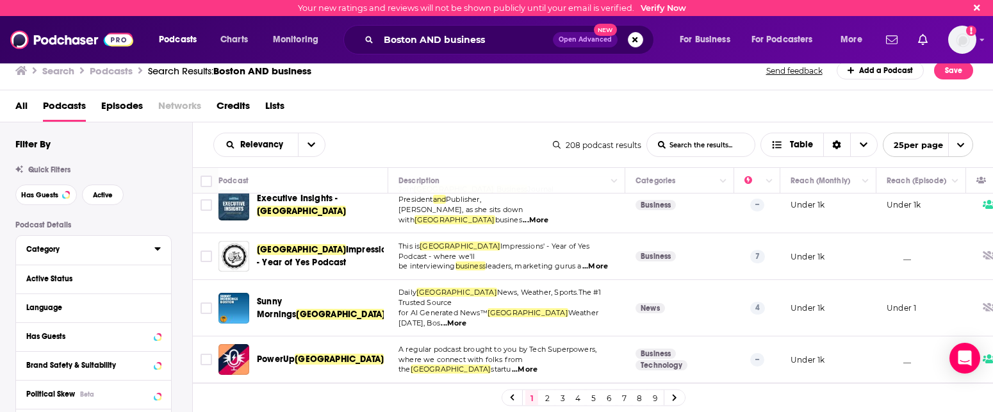
click at [158, 251] on icon at bounding box center [157, 248] width 6 height 10
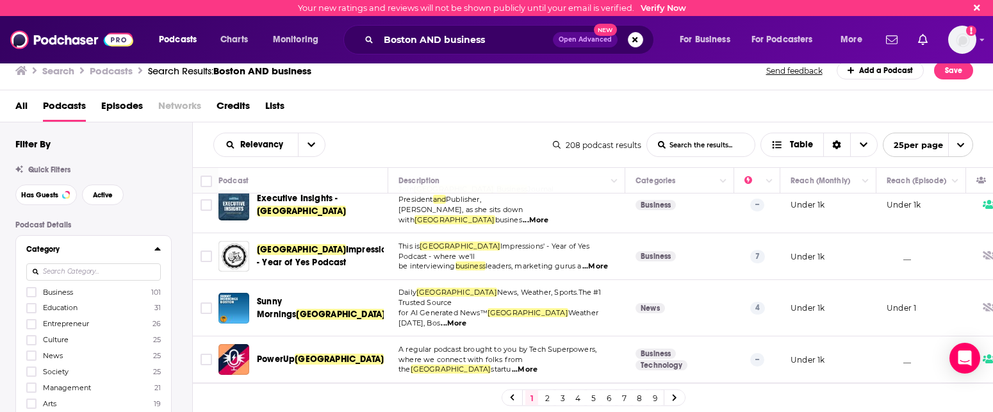
scroll to position [0, 1]
click at [31, 293] on icon at bounding box center [31, 293] width 8 height 6
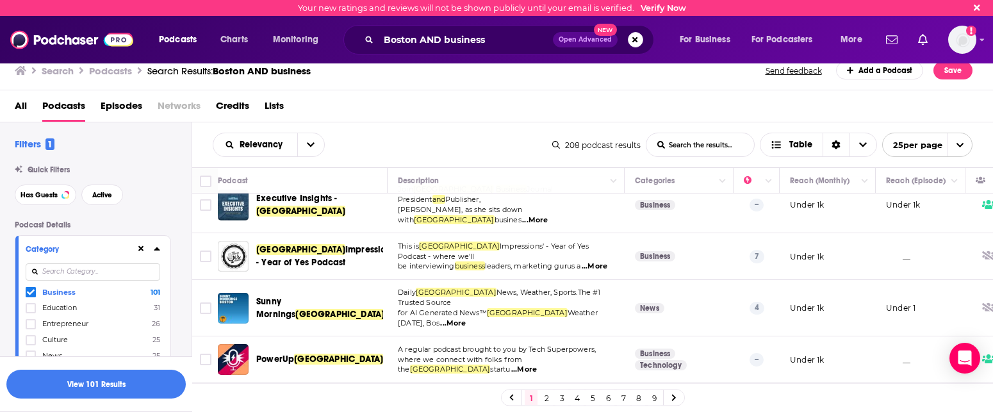
click at [192, 331] on div "Filters 1 Quick Filters Has Guests Active Podcast Details Category Business 101…" at bounding box center [95, 305] width 193 height 366
click at [562, 398] on link "3" at bounding box center [561, 397] width 13 height 15
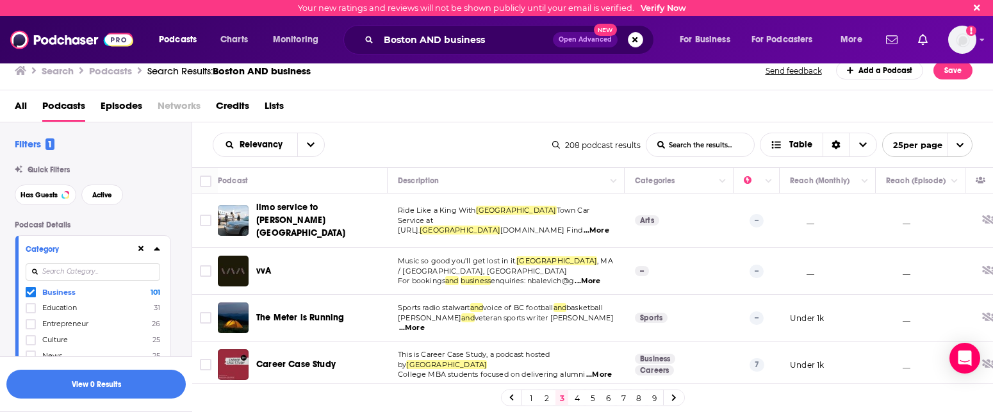
click at [530, 397] on link "1" at bounding box center [531, 397] width 13 height 15
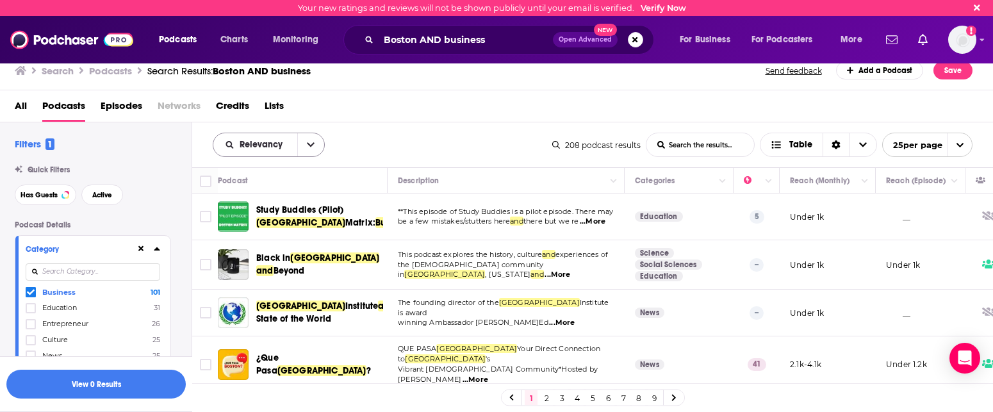
click at [309, 145] on icon "open menu" at bounding box center [311, 145] width 8 height 4
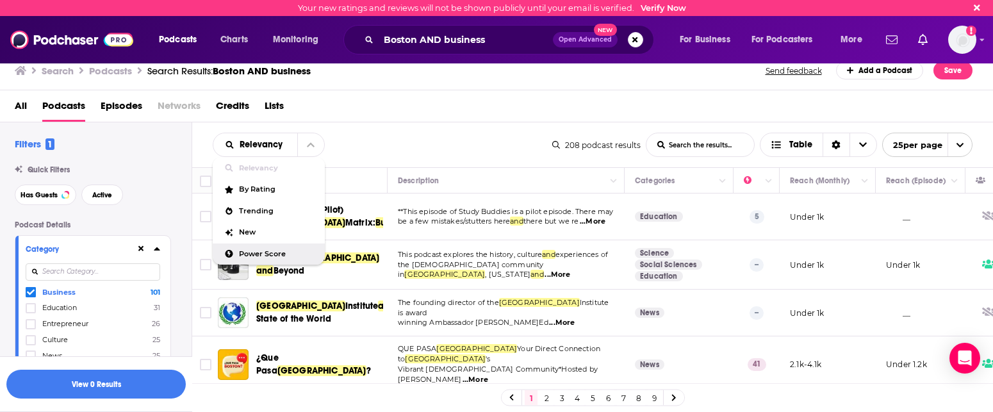
click at [268, 251] on span "Power Score" at bounding box center [277, 253] width 76 height 7
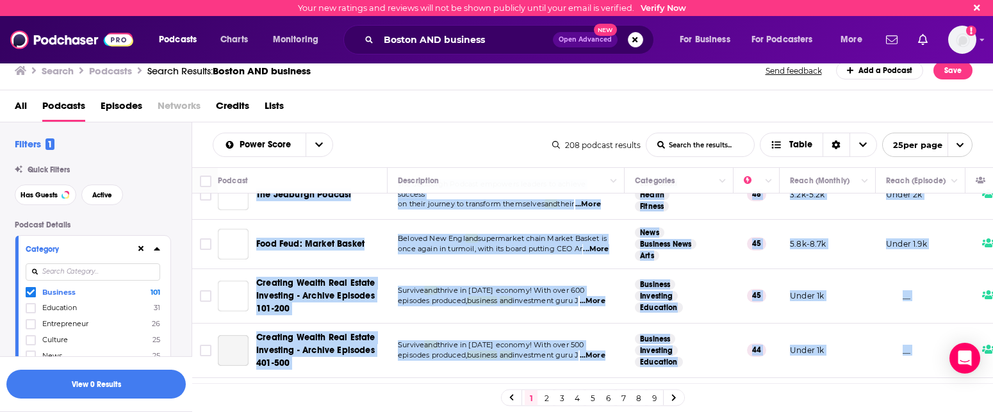
scroll to position [592, 0]
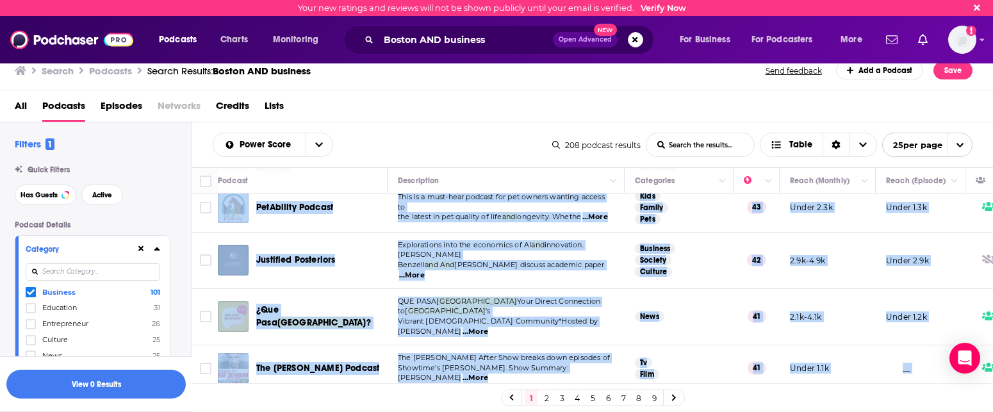
drag, startPoint x: 563, startPoint y: 225, endPoint x: 481, endPoint y: 379, distance: 174.8
click at [481, 379] on tbody "All Ears English Podcast Are you looking for a new and fun way to learn America…" at bounding box center [673, 246] width 963 height 1289
click at [192, 375] on td at bounding box center [205, 368] width 26 height 47
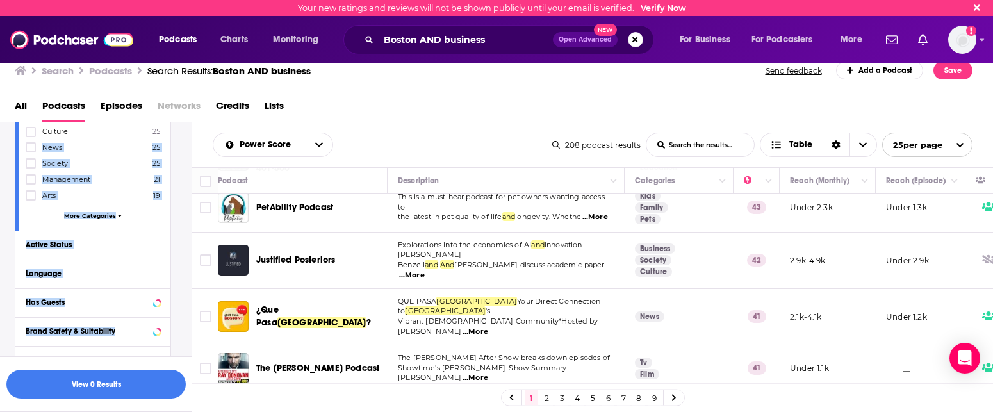
scroll to position [250, 0]
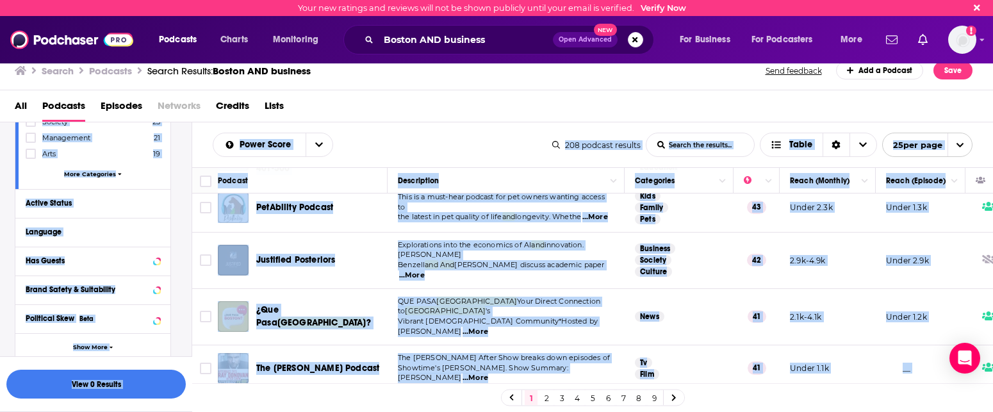
drag, startPoint x: 182, startPoint y: 336, endPoint x: 138, endPoint y: 432, distance: 104.9
click at [138, 411] on html "Your new ratings and reviews will not be shown publicly until your email is ver…" at bounding box center [495, 206] width 993 height 412
click at [179, 334] on div "Podcast Details Category Business 101 Education 31 Entrepreneur 26 Culture 25 N…" at bounding box center [103, 286] width 177 height 630
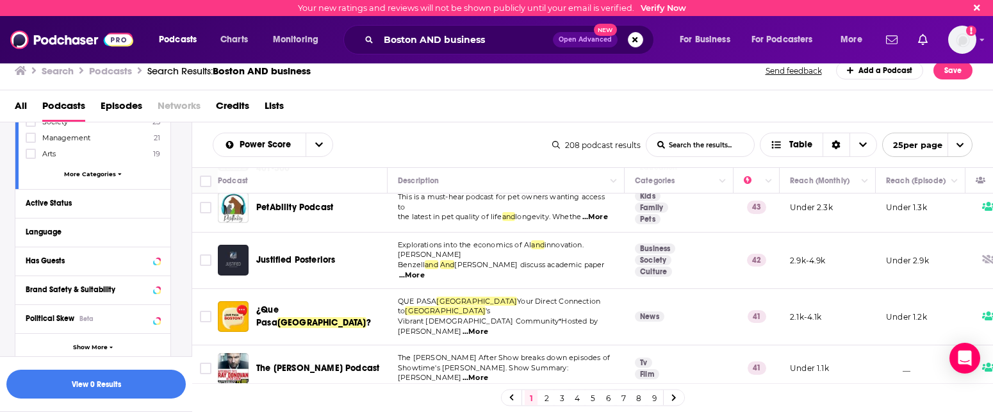
drag, startPoint x: 157, startPoint y: 339, endPoint x: 78, endPoint y: 537, distance: 213.3
click at [78, 411] on html "Your new ratings and reviews will not be shown publicly until your email is ver…" at bounding box center [495, 206] width 993 height 412
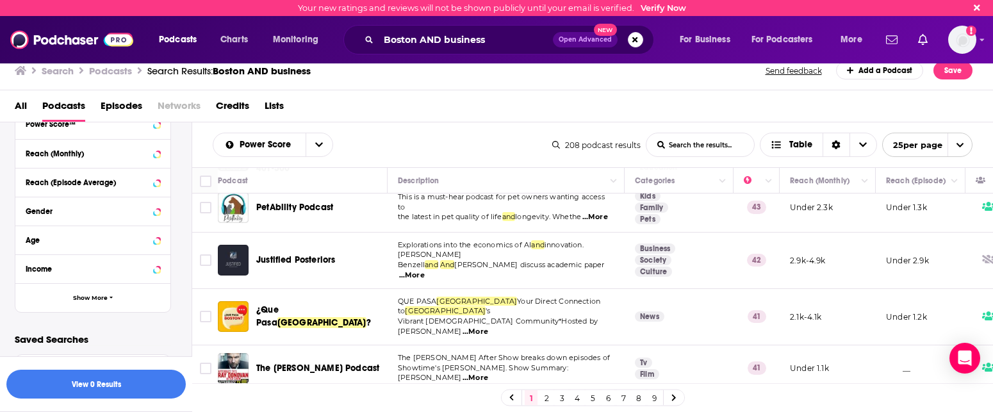
scroll to position [537, 0]
click at [77, 300] on span "Show More" at bounding box center [90, 298] width 35 height 7
click at [86, 325] on div "Location Beta" at bounding box center [77, 327] width 102 height 9
click at [159, 325] on icon at bounding box center [157, 327] width 6 height 10
click at [156, 325] on icon at bounding box center [157, 327] width 6 height 10
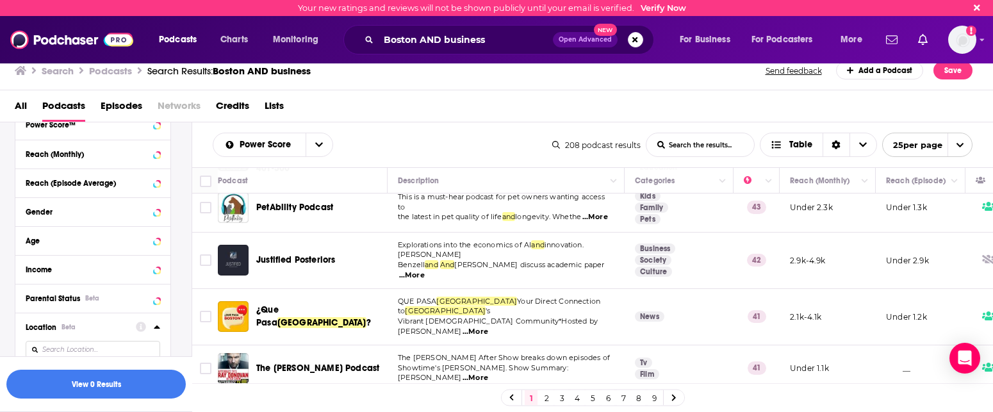
click at [127, 348] on input at bounding box center [93, 349] width 135 height 17
type input "[GEOGRAPHIC_DATA]"
drag, startPoint x: 117, startPoint y: 327, endPoint x: 101, endPoint y: 396, distance: 71.0
click at [98, 397] on div "Filters 1 Quick Filters Has Guests Active Podcast Details Category Business 101…" at bounding box center [95, 305] width 192 height 366
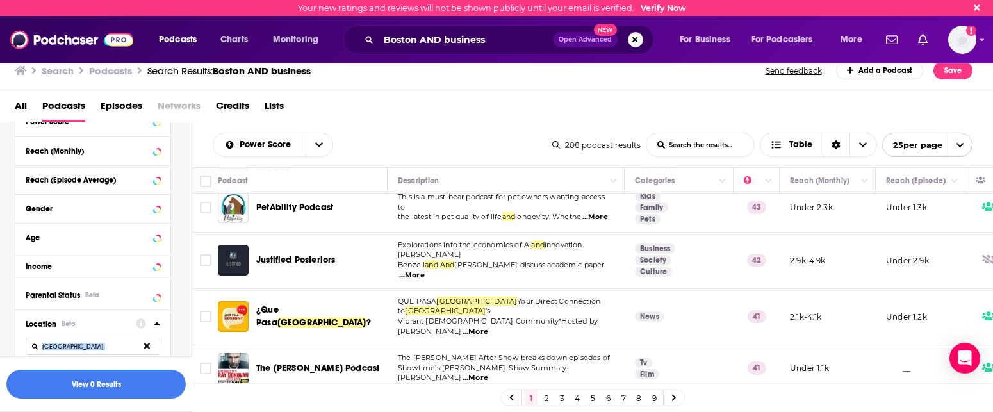
drag, startPoint x: 173, startPoint y: 338, endPoint x: 119, endPoint y: 490, distance: 161.7
click at [119, 411] on html "Your new ratings and reviews will not be shown publicly until your email is ver…" at bounding box center [495, 206] width 993 height 412
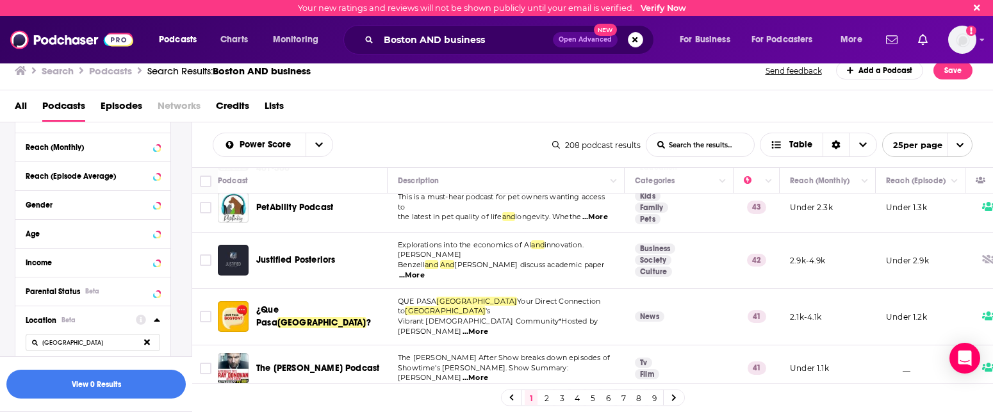
click at [168, 343] on div "Location Beta Boston No options match your search." at bounding box center [92, 338] width 155 height 65
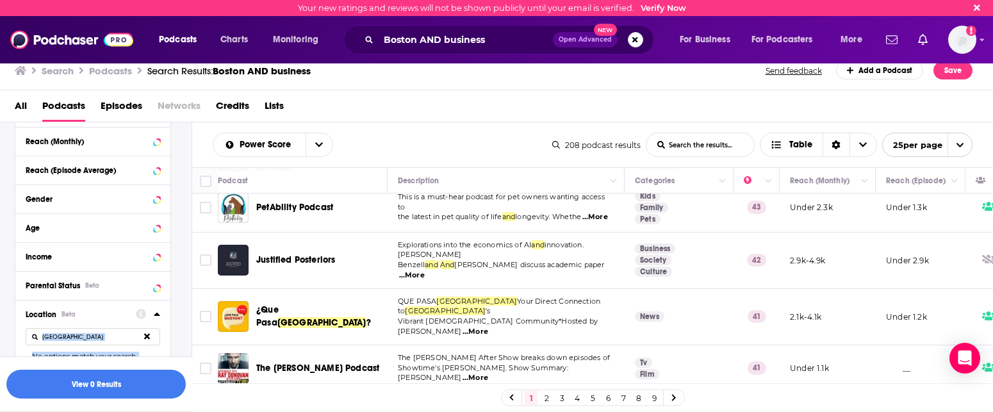
scroll to position [558, 0]
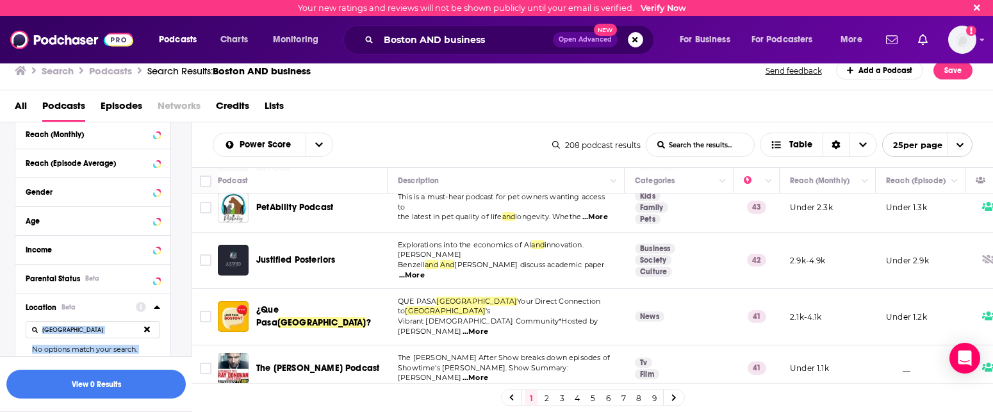
drag, startPoint x: 168, startPoint y: 343, endPoint x: 118, endPoint y: 491, distance: 156.2
click at [118, 411] on html "Your new ratings and reviews will not be shown publicly until your email is ver…" at bounding box center [495, 206] width 993 height 412
drag, startPoint x: 116, startPoint y: 239, endPoint x: 111, endPoint y: 249, distance: 11.2
click at [111, 249] on button "Income" at bounding box center [81, 248] width 110 height 16
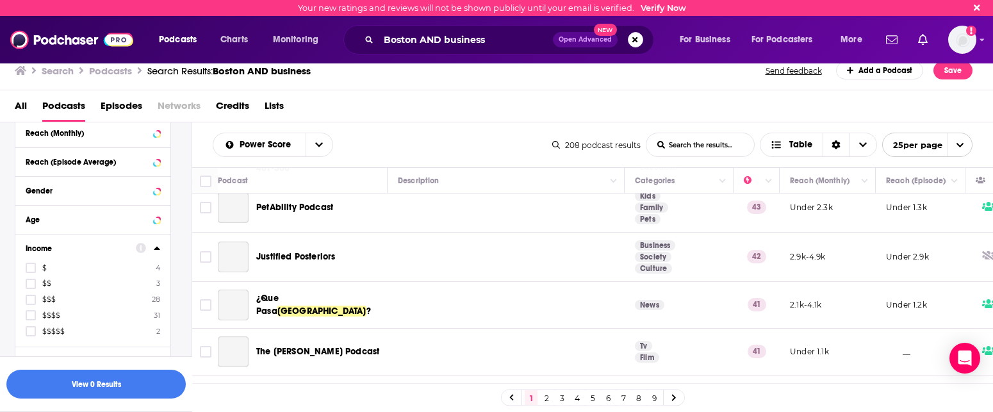
drag, startPoint x: 111, startPoint y: 249, endPoint x: 106, endPoint y: 324, distance: 75.1
click at [60, 411] on html "Your new ratings and reviews will not be shown publicly until your email is ver…" at bounding box center [495, 206] width 993 height 412
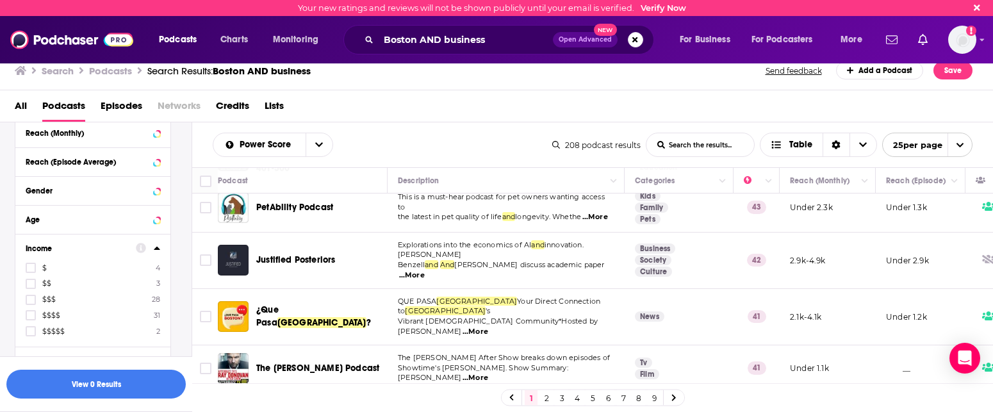
click at [106, 324] on div "$ 4 $$ 3 $$$ 28 $$$$ 31 $$$$$ 2" at bounding box center [93, 299] width 135 height 74
click at [186, 261] on div "Podcast Details Category Business 101 Education 31 Entrepreneur 26 Culture 25 N…" at bounding box center [103, 138] width 177 height 952
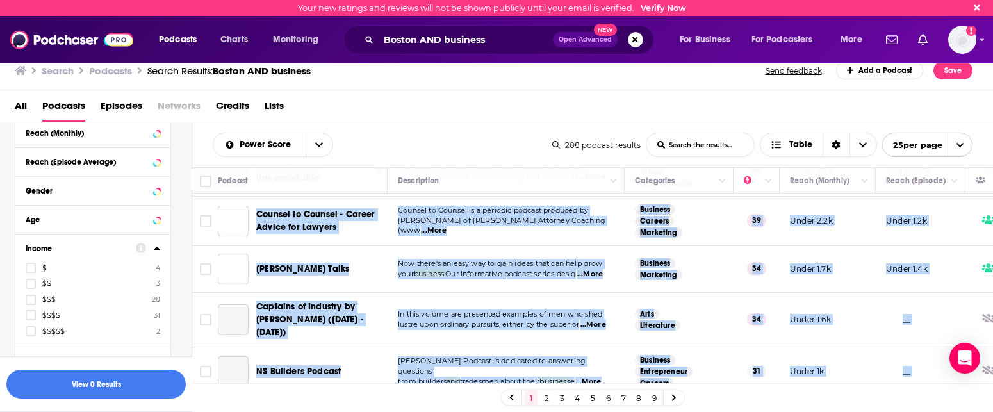
scroll to position [1070, 0]
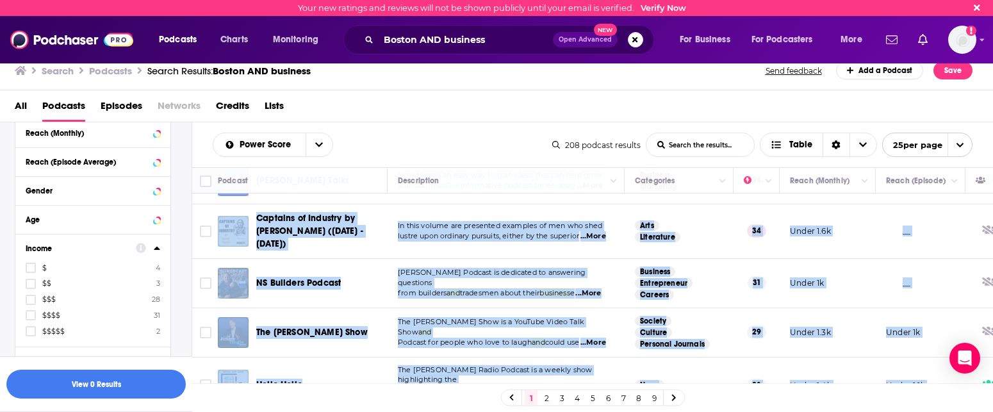
drag, startPoint x: 337, startPoint y: 210, endPoint x: 249, endPoint y: 474, distance: 278.1
click at [249, 411] on html "Your new ratings and reviews will not be shown publicly until your email is ver…" at bounding box center [495, 206] width 993 height 412
click at [701, 259] on td "Business Entrepreneur Careers" at bounding box center [679, 283] width 109 height 49
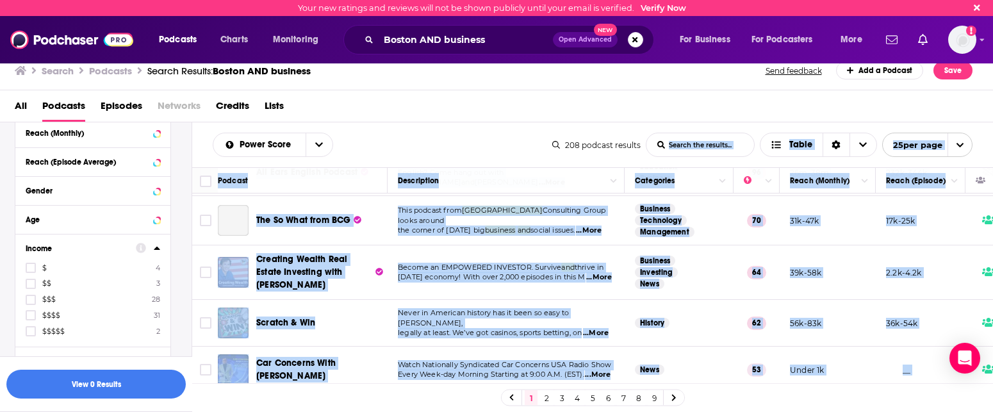
scroll to position [0, 0]
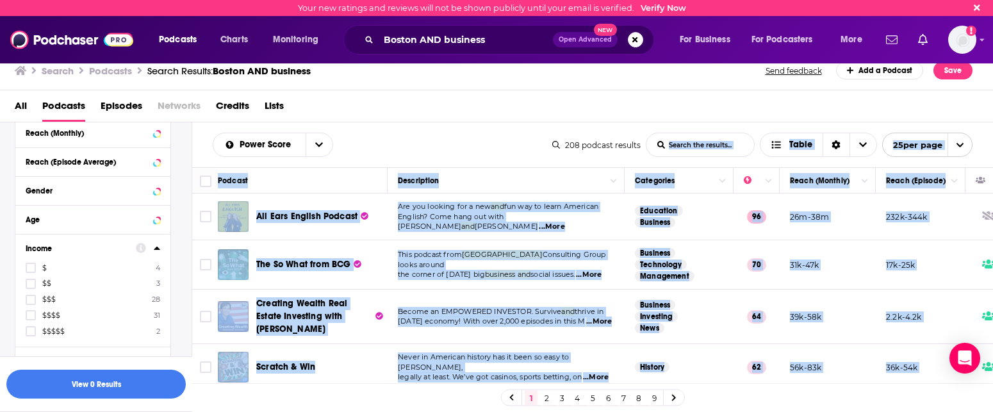
drag, startPoint x: 701, startPoint y: 261, endPoint x: 676, endPoint y: 126, distance: 138.1
click at [676, 126] on div "Power Score List Search Input Search the results... Table 208 podcast results L…" at bounding box center [592, 305] width 801 height 366
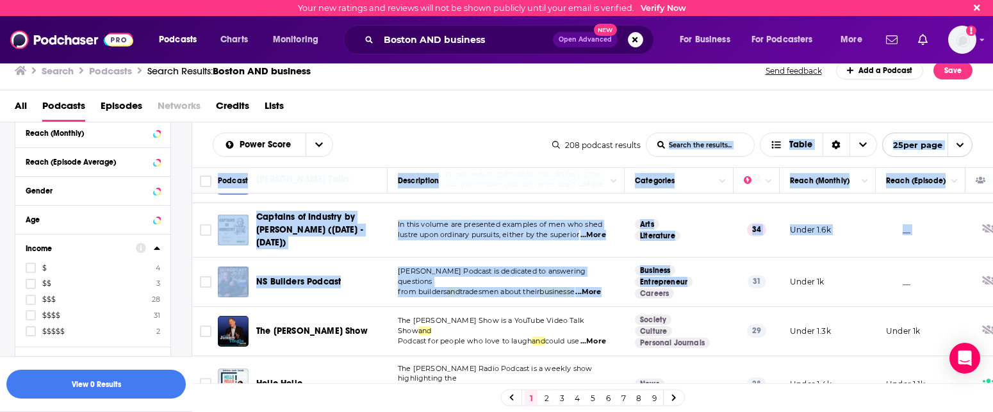
scroll to position [1070, 0]
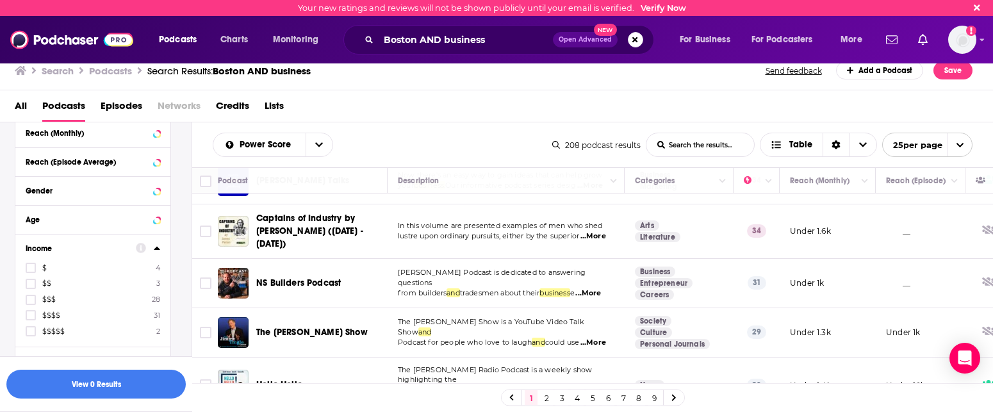
click at [976, 10] on icon at bounding box center [977, 7] width 6 height 9
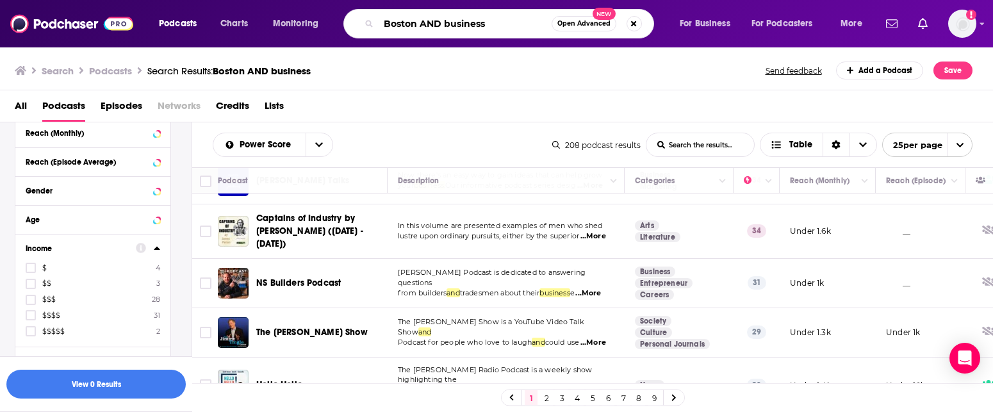
click at [550, 22] on input "Boston AND business" at bounding box center [465, 23] width 173 height 20
drag, startPoint x: 435, startPoint y: 21, endPoint x: 416, endPoint y: 21, distance: 19.2
click at [416, 21] on input "Boston AND business" at bounding box center [465, 23] width 173 height 20
drag, startPoint x: 500, startPoint y: 22, endPoint x: 365, endPoint y: 20, distance: 135.2
click at [365, 20] on div "Boston AND business Open Advanced New" at bounding box center [498, 23] width 311 height 29
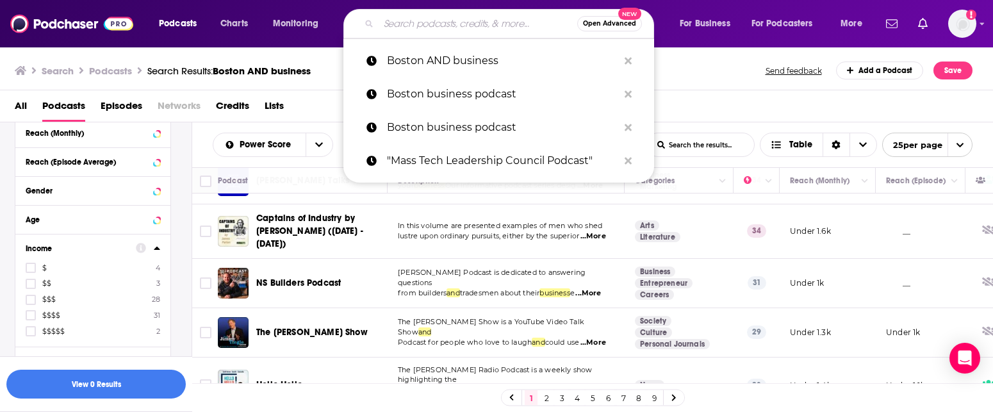
paste input "Tech in [GEOGRAPHIC_DATA]"
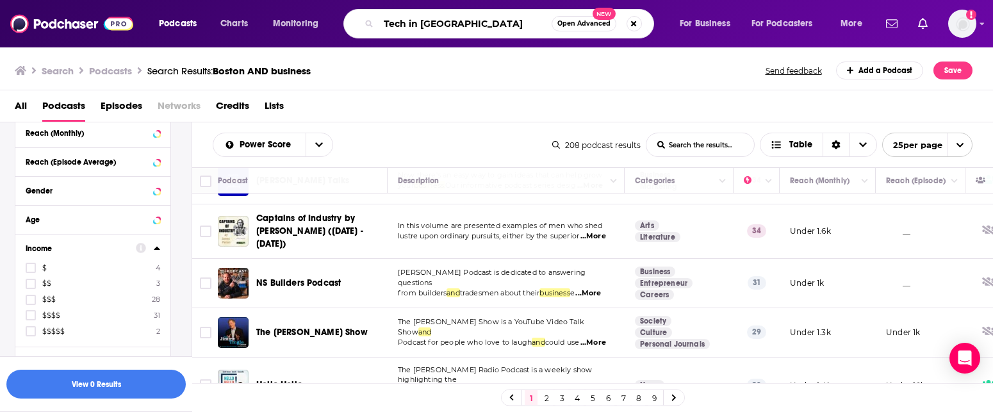
type input "Tech in [GEOGRAPHIC_DATA]"
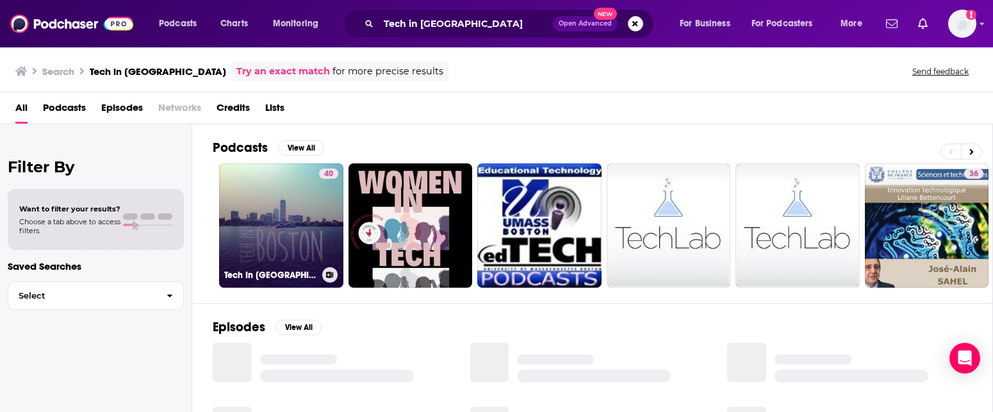
click at [286, 257] on link "40 Tech In [GEOGRAPHIC_DATA]" at bounding box center [281, 225] width 124 height 124
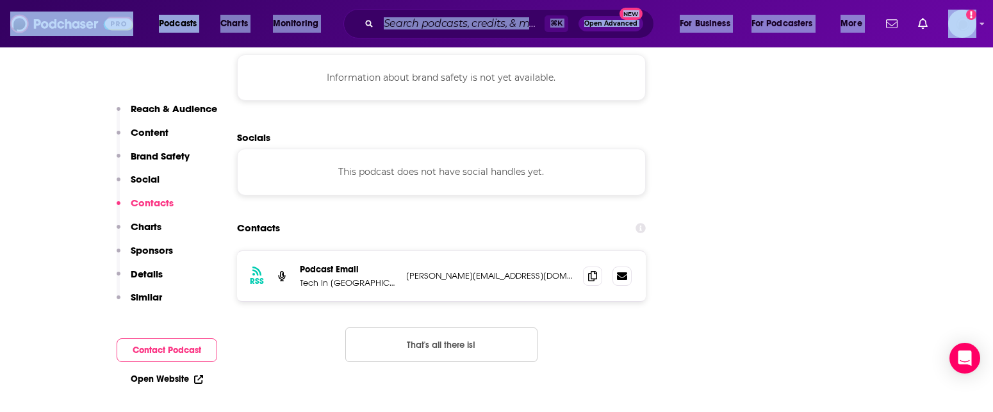
scroll to position [1393, 0]
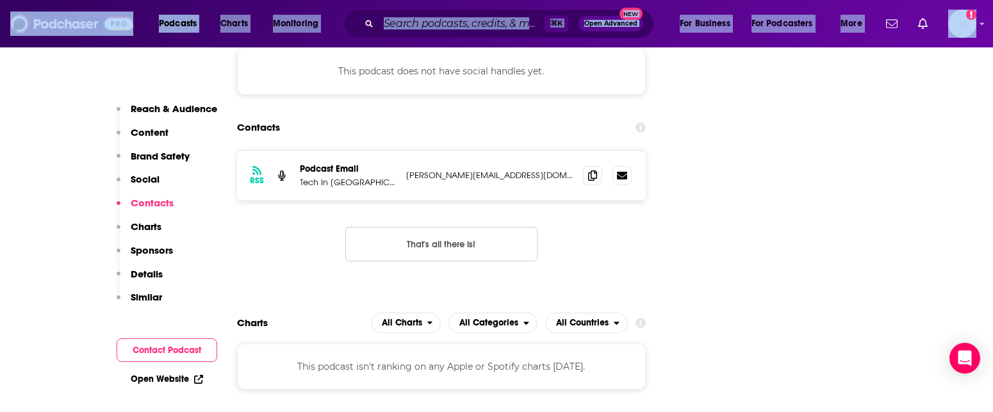
drag, startPoint x: 339, startPoint y: 339, endPoint x: 296, endPoint y: 446, distance: 114.9
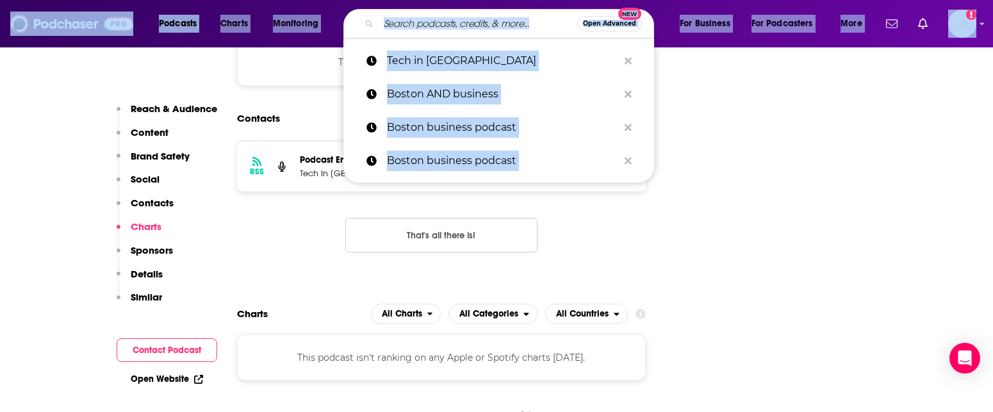
click at [422, 22] on input "Search podcasts, credits, & more..." at bounding box center [478, 23] width 199 height 20
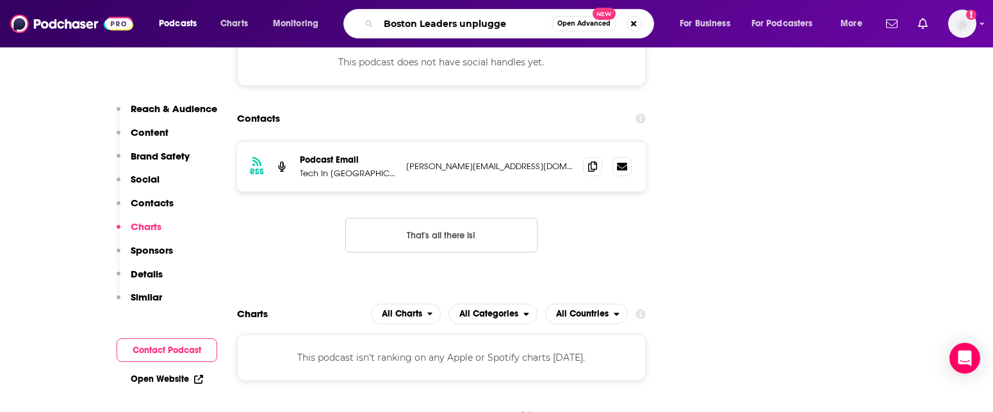
type input "Boston Leaders unplugged"
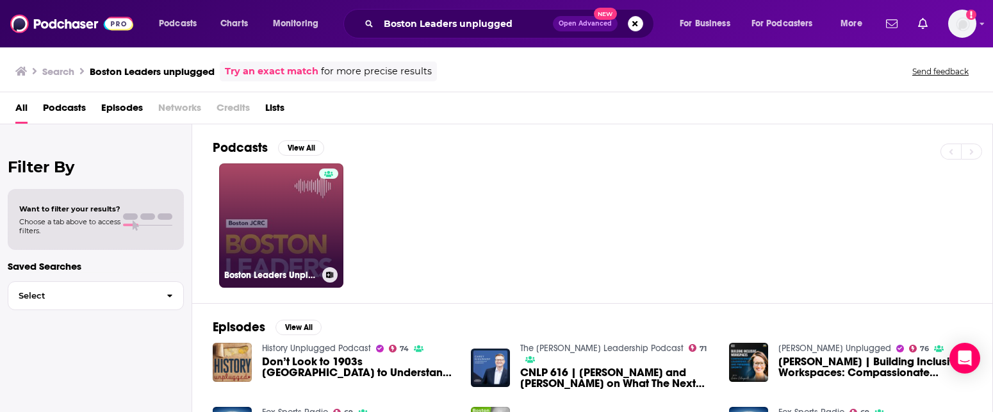
click at [272, 256] on link "Boston Leaders Unplugged" at bounding box center [281, 225] width 124 height 124
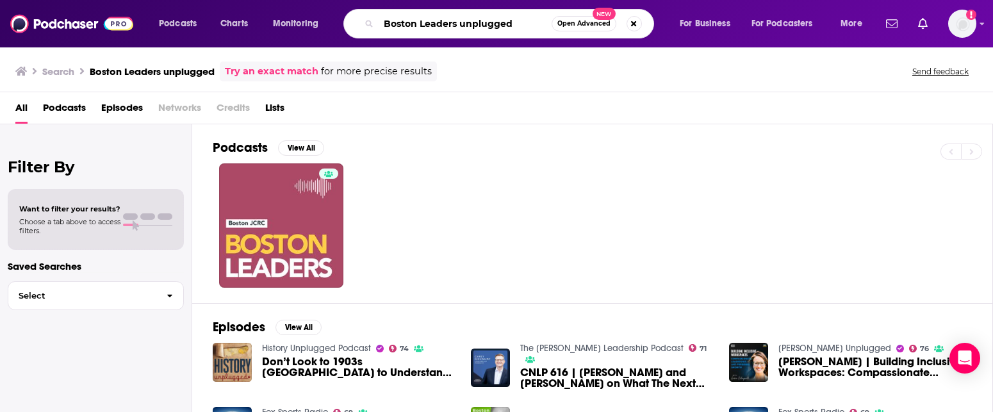
click at [521, 26] on input "Boston Leaders unplugged" at bounding box center [465, 23] width 173 height 20
click at [520, 25] on input "Boston Leaders unplugged" at bounding box center [465, 23] width 173 height 20
drag, startPoint x: 519, startPoint y: 21, endPoint x: 373, endPoint y: 21, distance: 146.7
click at [373, 21] on div "Boston Leaders unplugged Open Advanced New" at bounding box center [498, 23] width 311 height 29
paste input "Business Journal's "Executive Insights - [GEOGRAPHIC_DATA]"
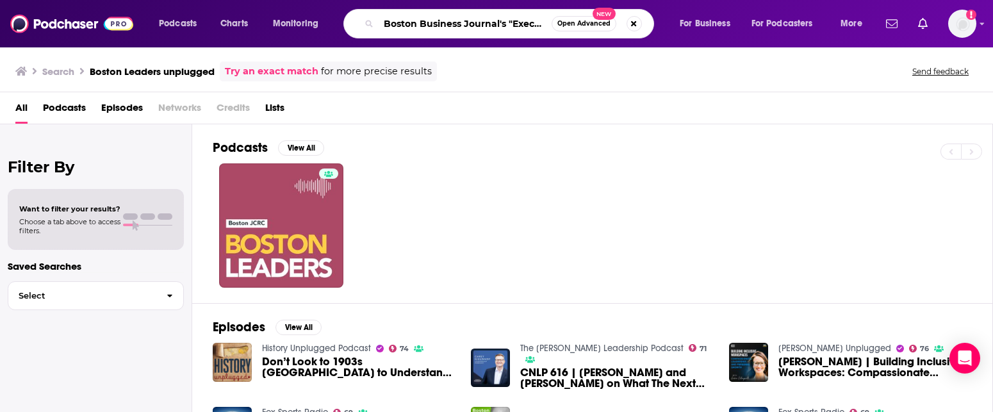
type input "Boston Business Journal's "Executive Insights - [GEOGRAPHIC_DATA]"
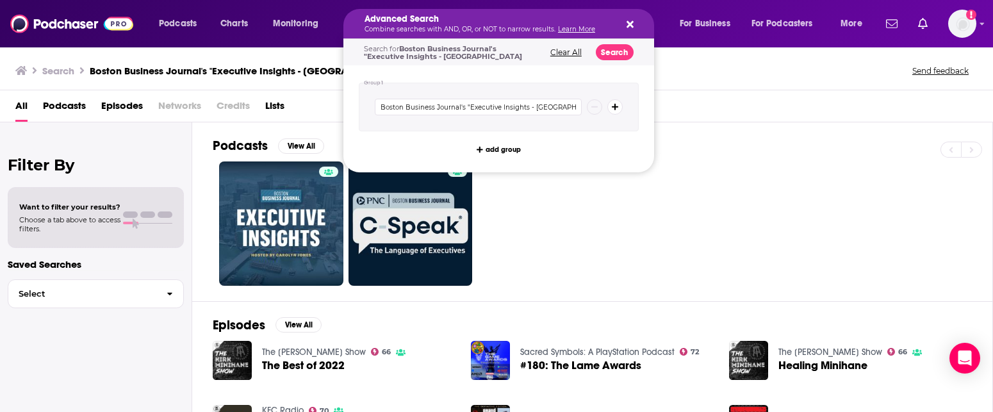
click at [566, 52] on button "Clear All" at bounding box center [565, 52] width 39 height 9
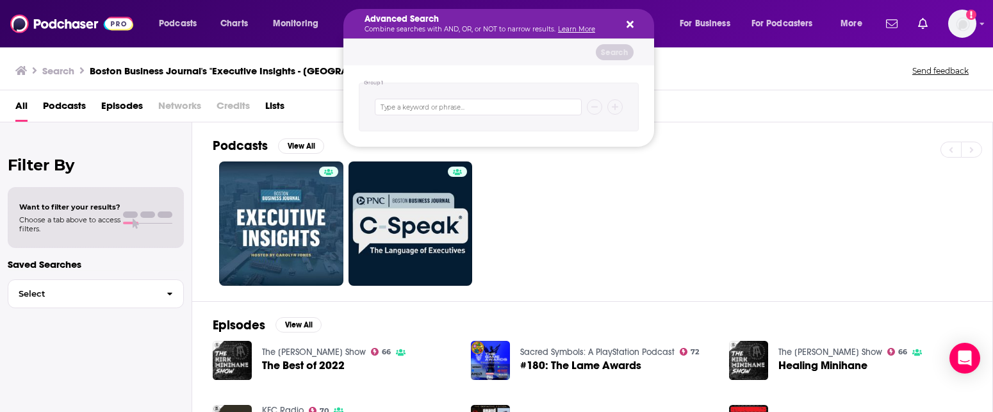
click at [627, 22] on icon "Search podcasts, credits, & more..." at bounding box center [629, 24] width 7 height 7
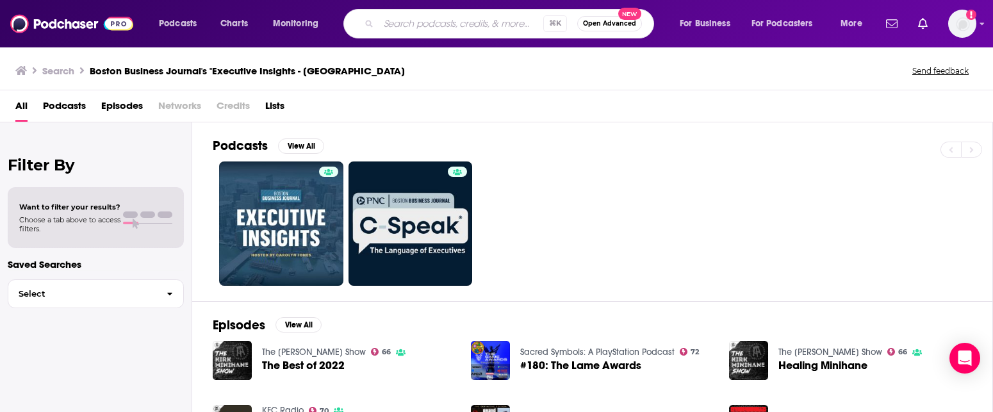
click at [461, 31] on input "Search podcasts, credits, & more..." at bounding box center [461, 23] width 165 height 20
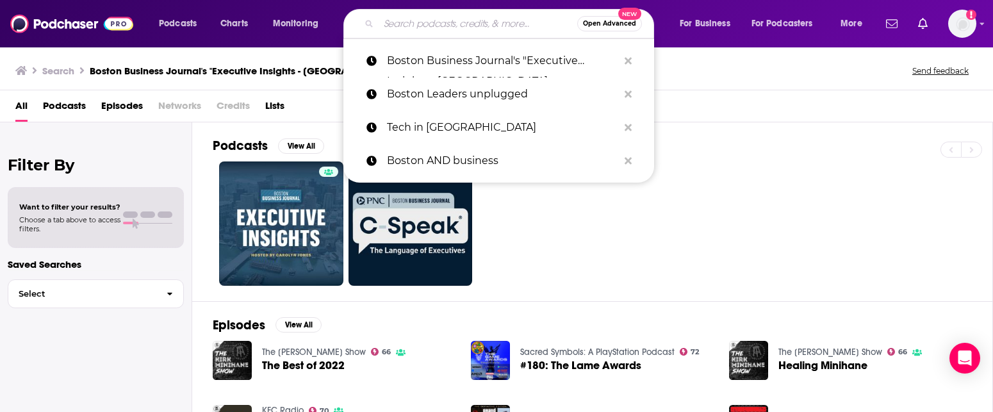
paste input "The Staffing Show"
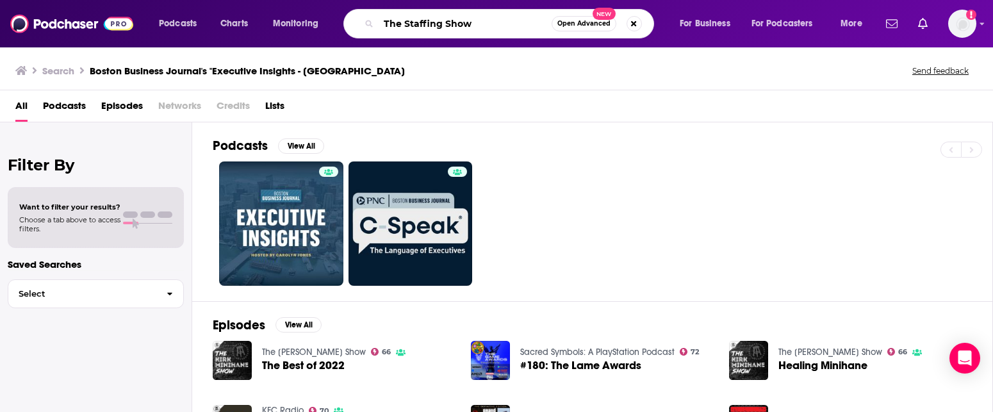
type input "The Staffing Show"
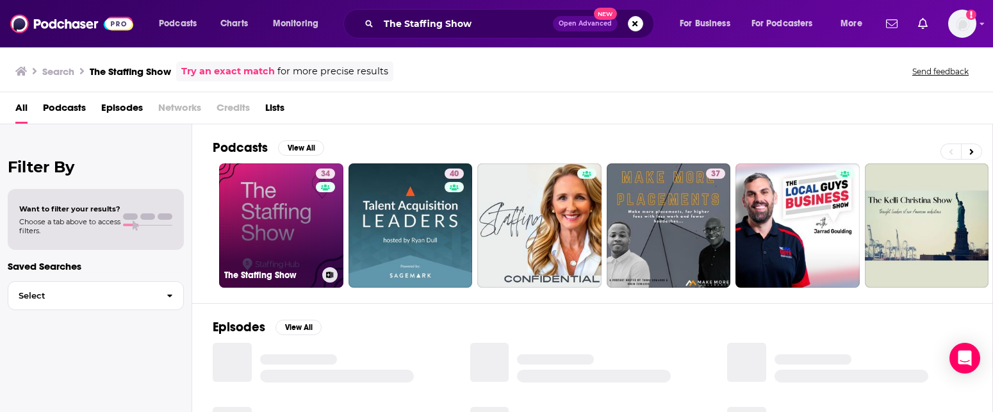
click at [286, 226] on link "34 The Staffing Show" at bounding box center [281, 225] width 124 height 124
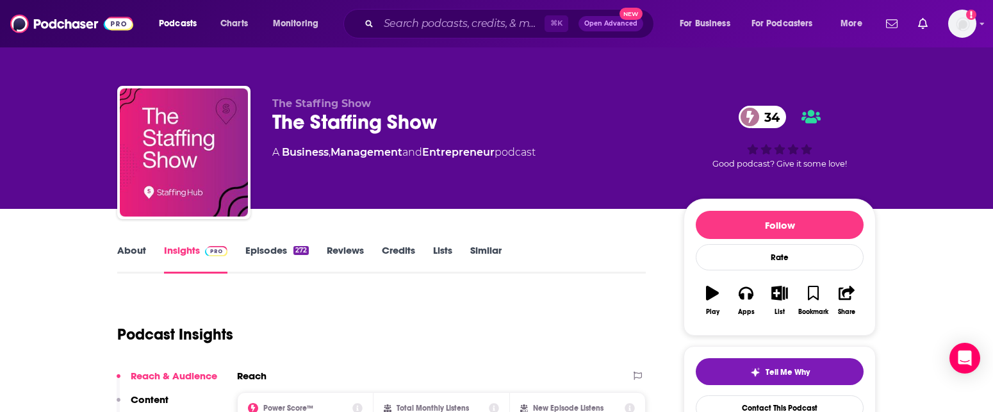
drag, startPoint x: 339, startPoint y: 347, endPoint x: 303, endPoint y: 429, distance: 89.8
click at [303, 411] on html "Podcasts Charts Monitoring ⌘ K Open Advanced New For Business For Podcasters Mo…" at bounding box center [496, 206] width 993 height 412
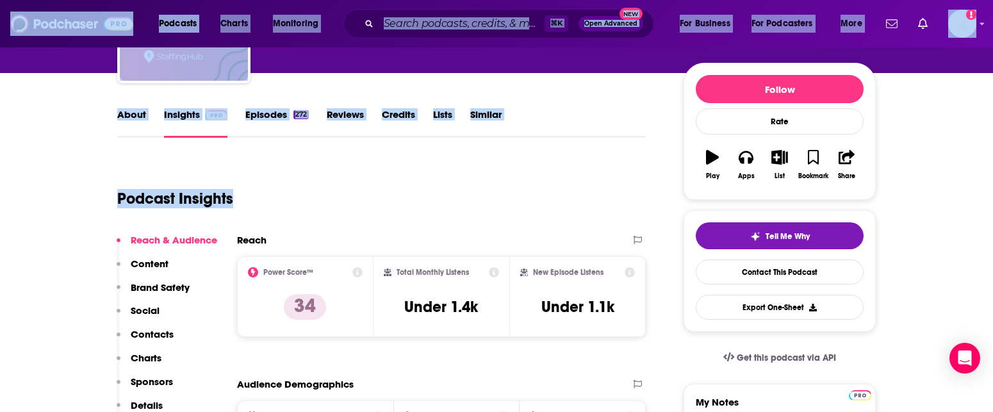
scroll to position [112, 0]
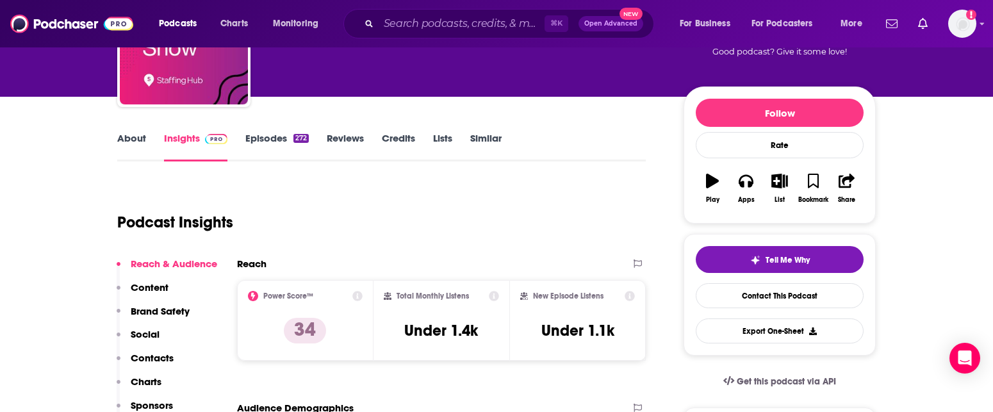
drag, startPoint x: 1, startPoint y: 208, endPoint x: 703, endPoint y: 61, distance: 717.1
click at [703, 61] on div "34 Good podcast? Give it some love!" at bounding box center [779, 24] width 192 height 79
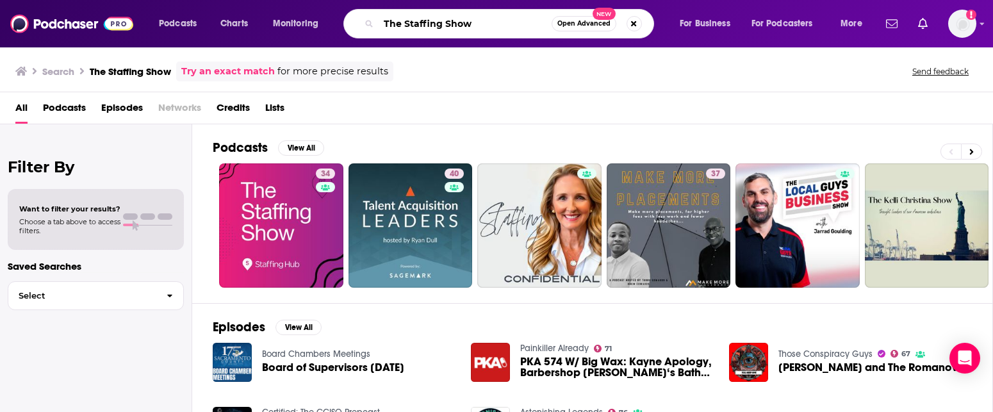
click at [481, 24] on input "The Staffing Show" at bounding box center [465, 23] width 173 height 20
drag, startPoint x: 481, startPoint y: 24, endPoint x: 357, endPoint y: 23, distance: 123.6
click at [357, 23] on div "The Staffing Show Open Advanced New" at bounding box center [498, 23] width 311 height 29
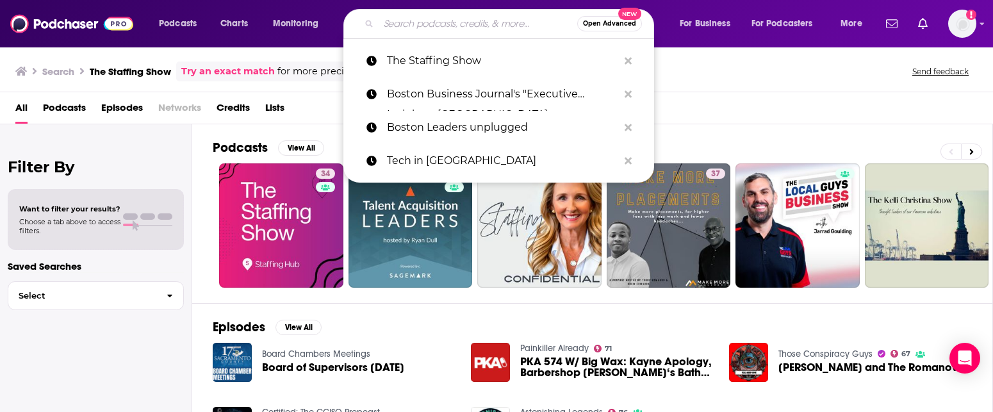
paste input "The Full Desk Experience"
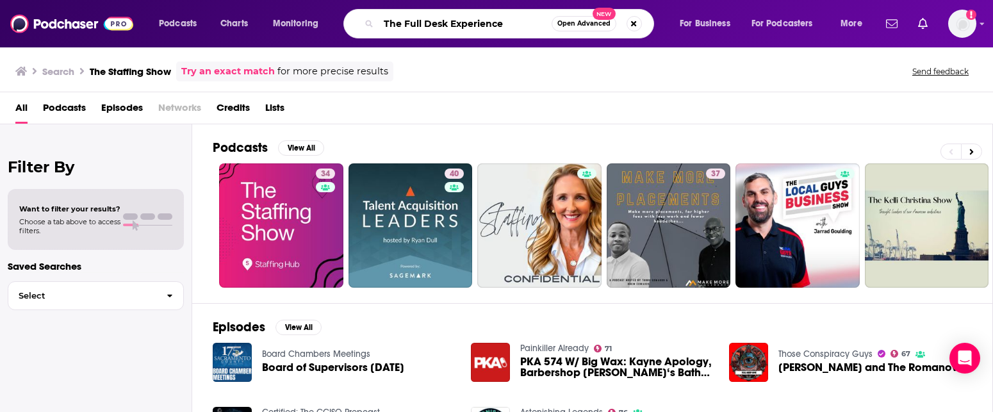
type input "The Full Desk Experience"
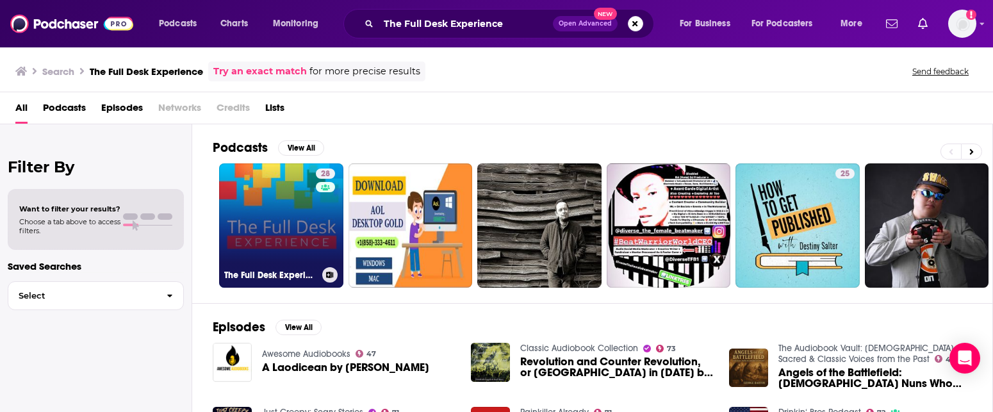
click at [266, 212] on link "28 The Full Desk Experience" at bounding box center [281, 225] width 124 height 124
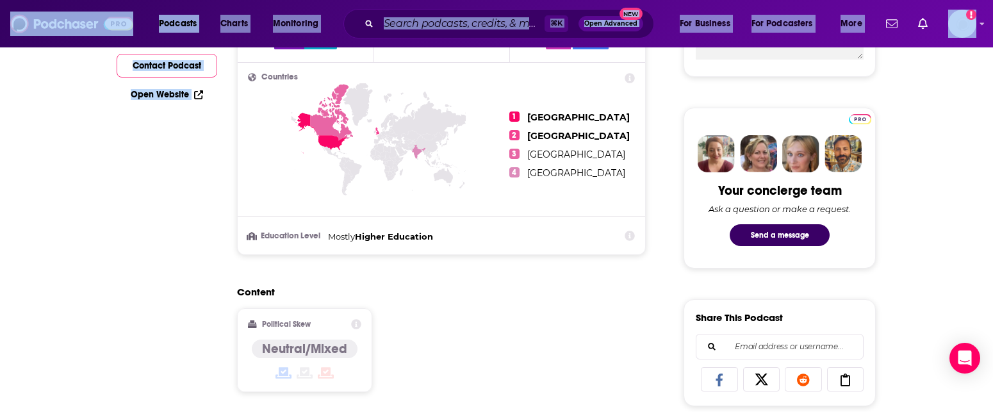
drag, startPoint x: 460, startPoint y: 377, endPoint x: 433, endPoint y: 407, distance: 40.9
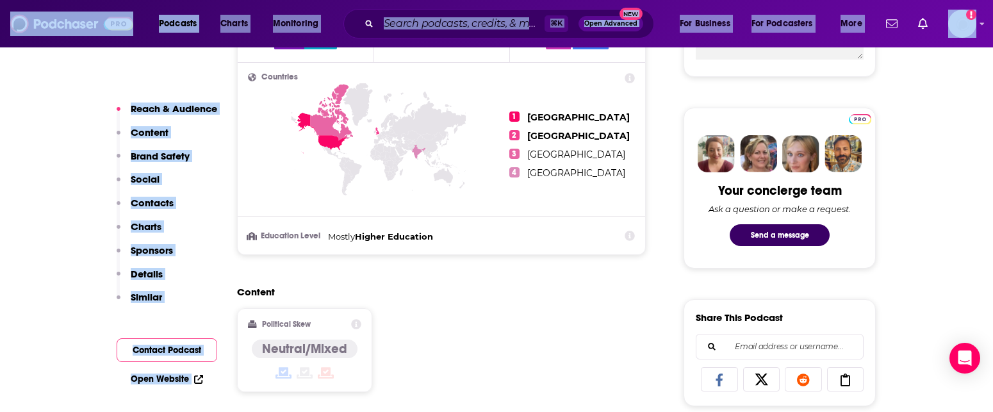
scroll to position [587, 0]
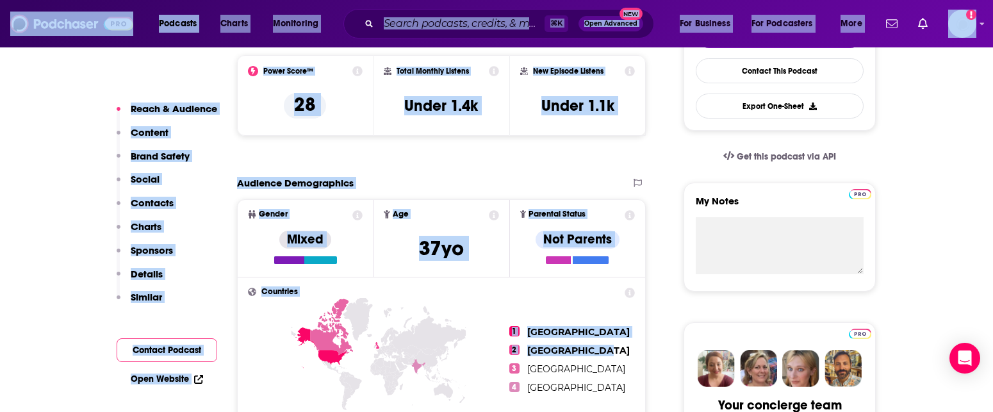
scroll to position [281, 0]
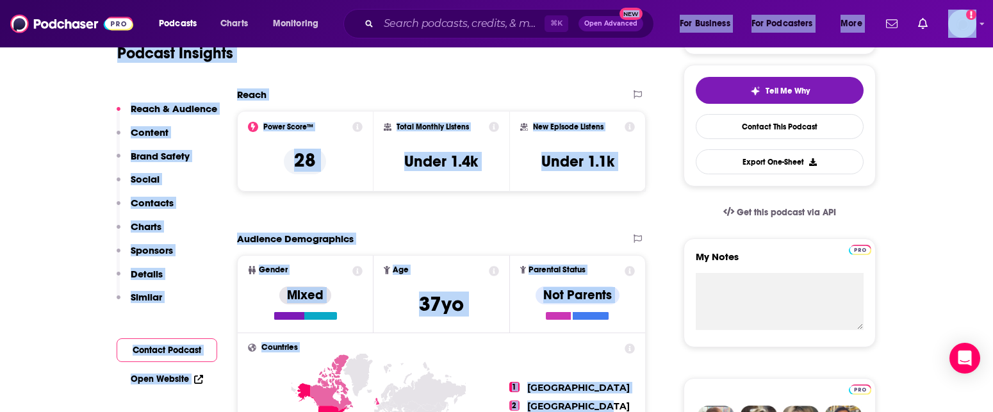
drag, startPoint x: 656, startPoint y: 104, endPoint x: 641, endPoint y: 13, distance: 92.9
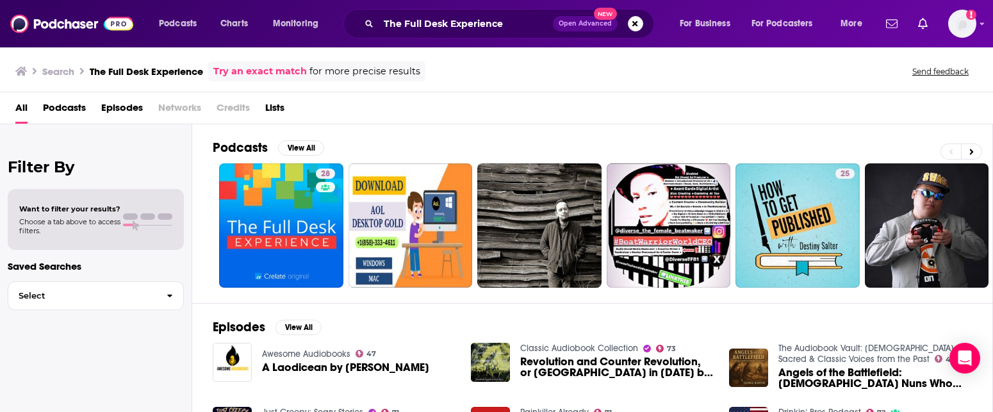
click at [600, 28] on button "Open Advanced New" at bounding box center [585, 23] width 65 height 15
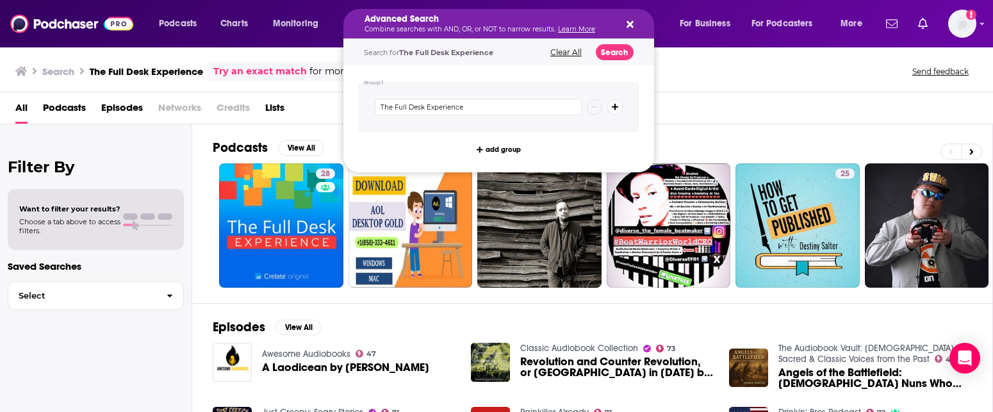
click at [632, 24] on icon "Search podcasts, credits, & more..." at bounding box center [629, 24] width 7 height 7
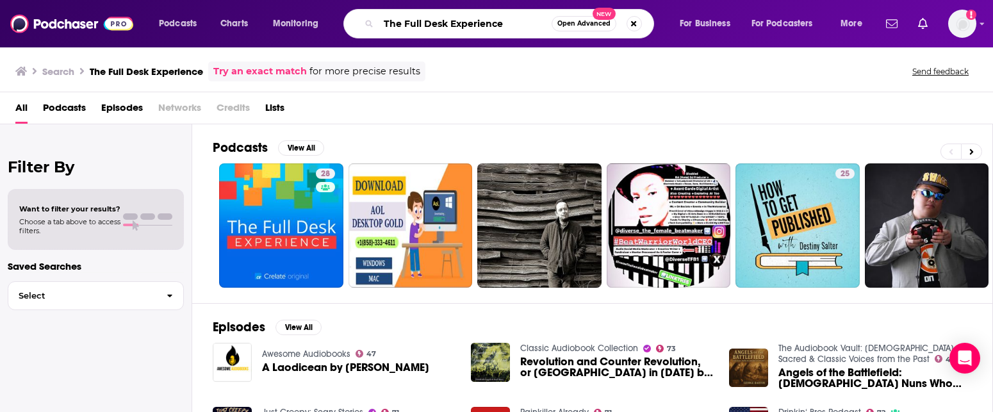
drag, startPoint x: 503, startPoint y: 26, endPoint x: 348, endPoint y: 22, distance: 154.4
click at [348, 22] on div "The Full Desk Experience Open Advanced New" at bounding box center [498, 23] width 311 height 29
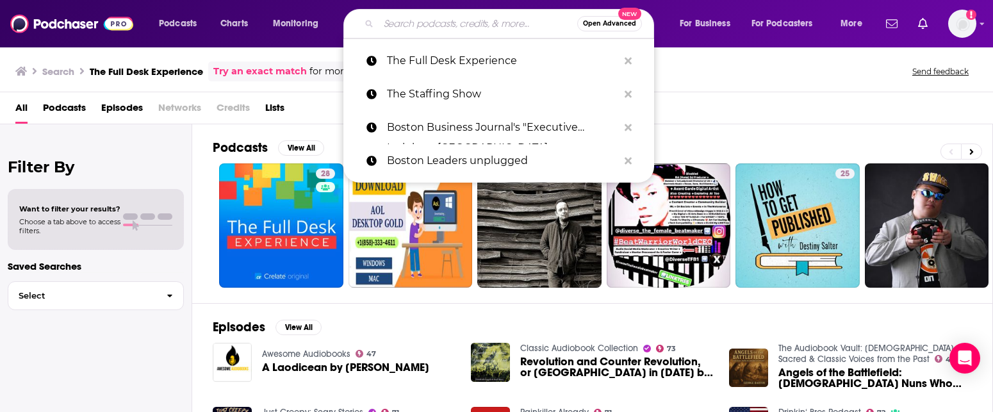
paste input "Secrets of Staffing Success -"
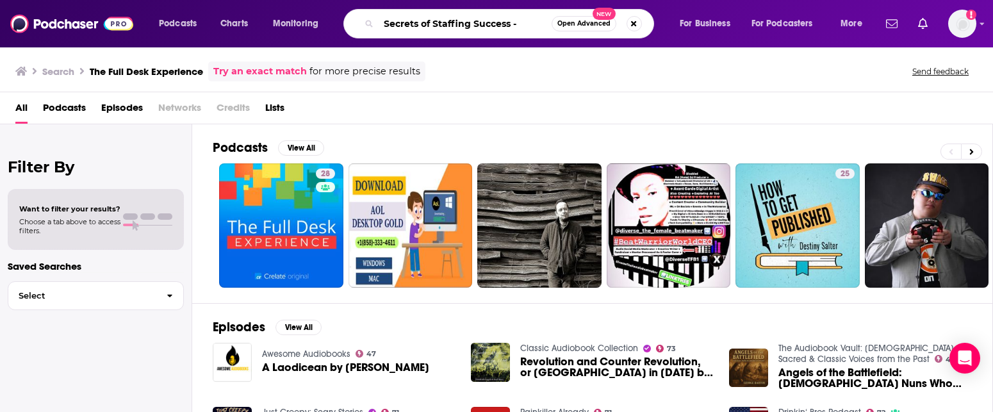
type input "Secrets of Staffing Success -"
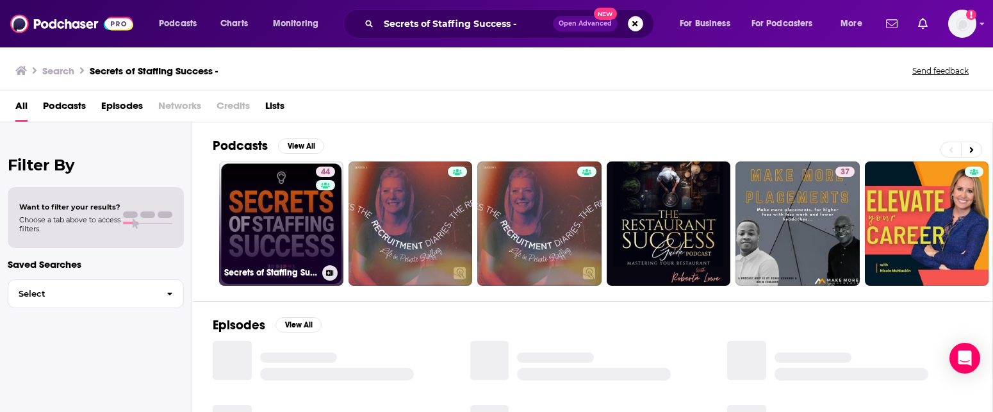
click at [291, 194] on link "44 Secrets of Staffing Success" at bounding box center [281, 223] width 124 height 124
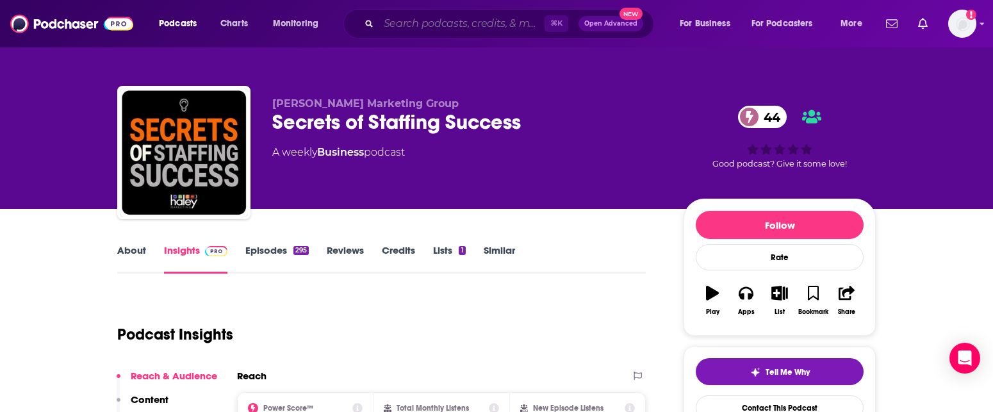
click at [422, 27] on input "Search podcasts, credits, & more..." at bounding box center [462, 23] width 166 height 20
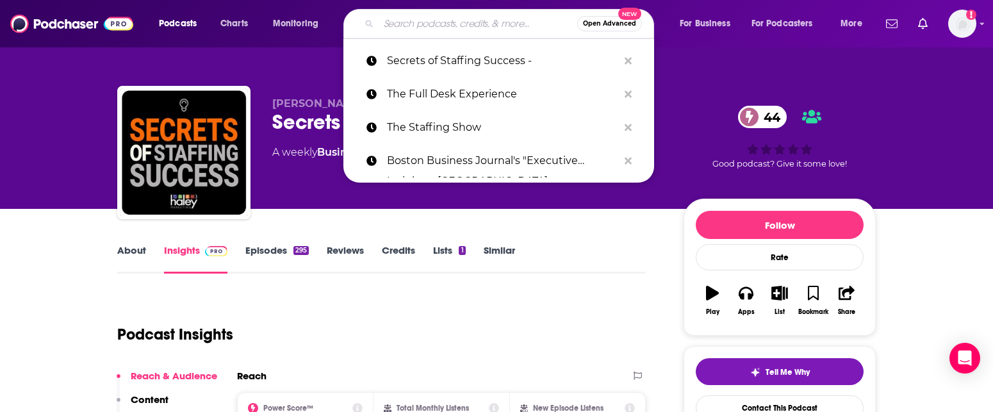
paste input "Talent Acquisition Leaders Podcast"
type input "Talent Acquisition Leaders Podcast"
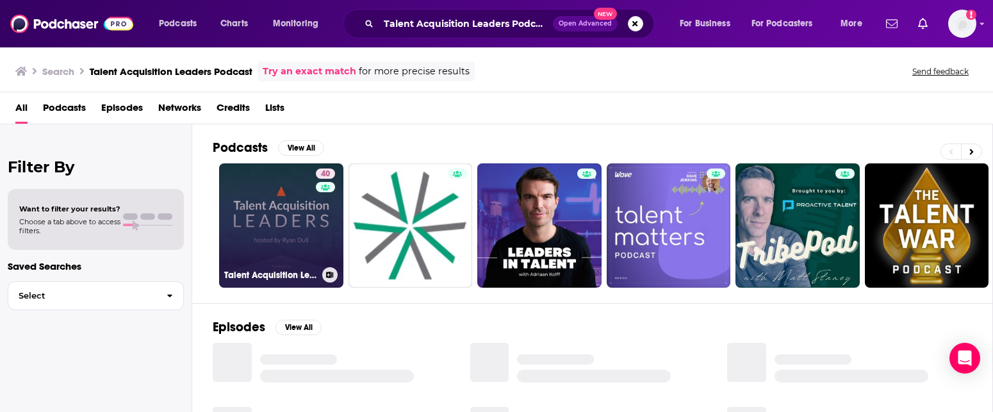
click at [313, 236] on link "40 Talent Acquisition Leaders Podcast - Recruiting, Staffing, Human Resources" at bounding box center [281, 225] width 124 height 124
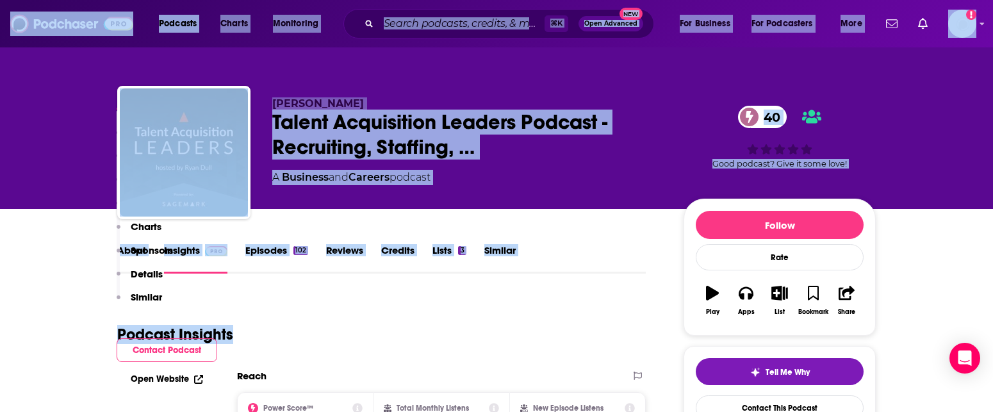
drag, startPoint x: 429, startPoint y: 341, endPoint x: 344, endPoint y: 502, distance: 182.0
click at [344, 411] on html "Podcasts Charts Monitoring ⌘ K Open Advanced New For Business For Podcasters Mo…" at bounding box center [496, 206] width 993 height 412
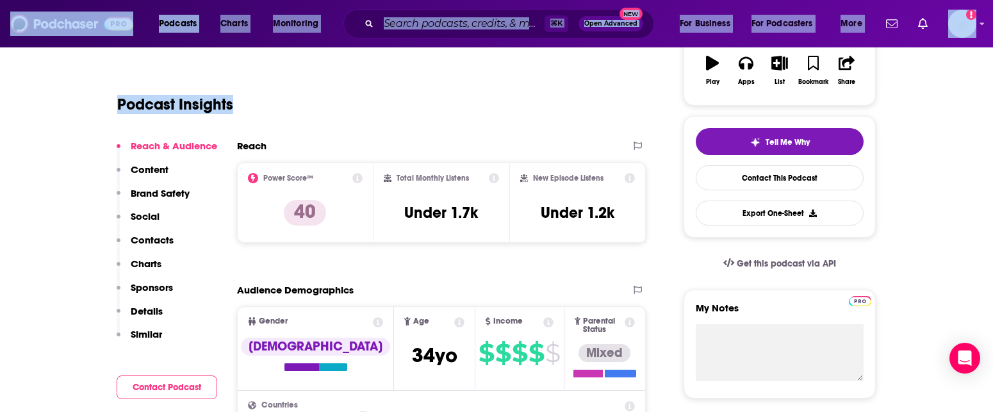
scroll to position [177, 0]
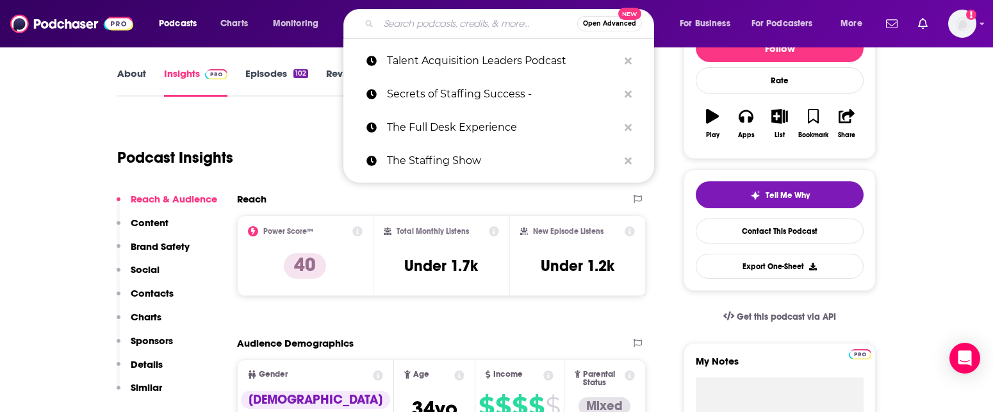
click at [409, 22] on input "Search podcasts, credits, & more..." at bounding box center [478, 23] width 199 height 20
paste input "Talk Talent To Me"
type input "Talk Talent To Me"
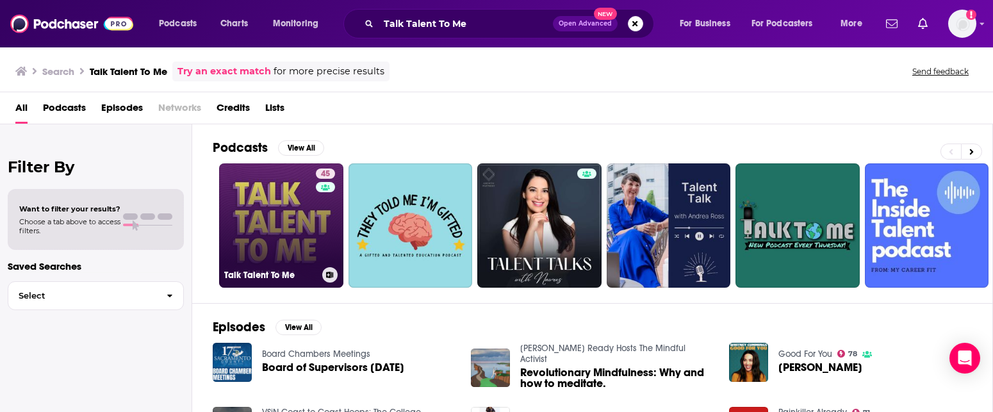
click at [316, 222] on div "45" at bounding box center [327, 217] width 22 height 99
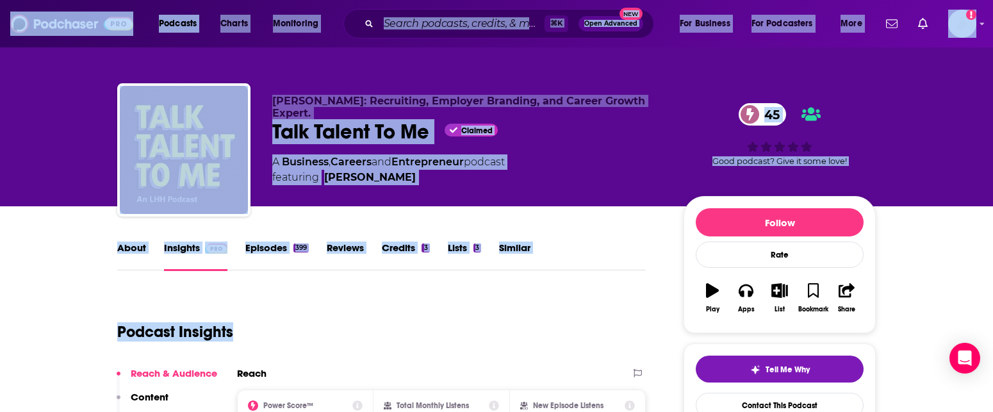
scroll to position [13, 0]
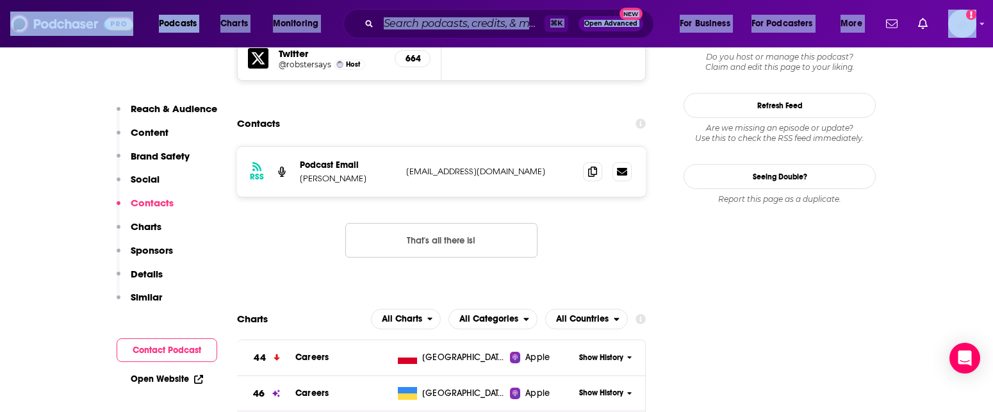
drag, startPoint x: 363, startPoint y: 339, endPoint x: 337, endPoint y: 473, distance: 137.1
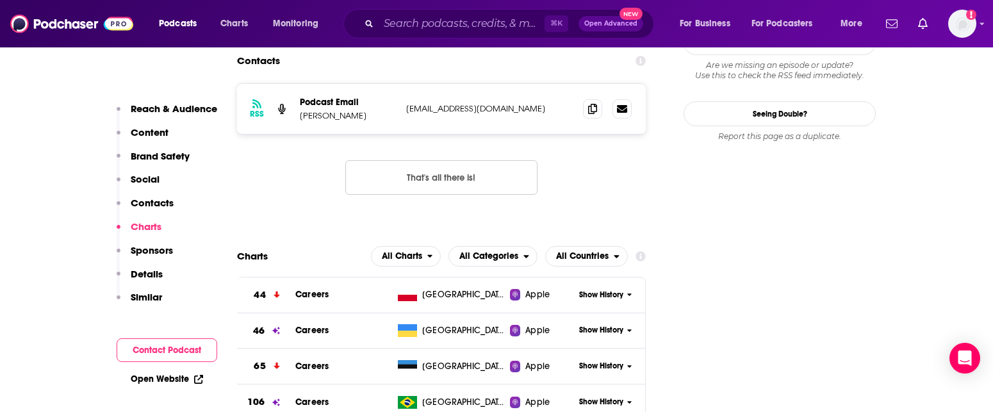
click at [334, 118] on div "RSS Podcast Email [PERSON_NAME] [PERSON_NAME][EMAIL_ADDRESS][DOMAIN_NAME] [EMAI…" at bounding box center [441, 149] width 409 height 132
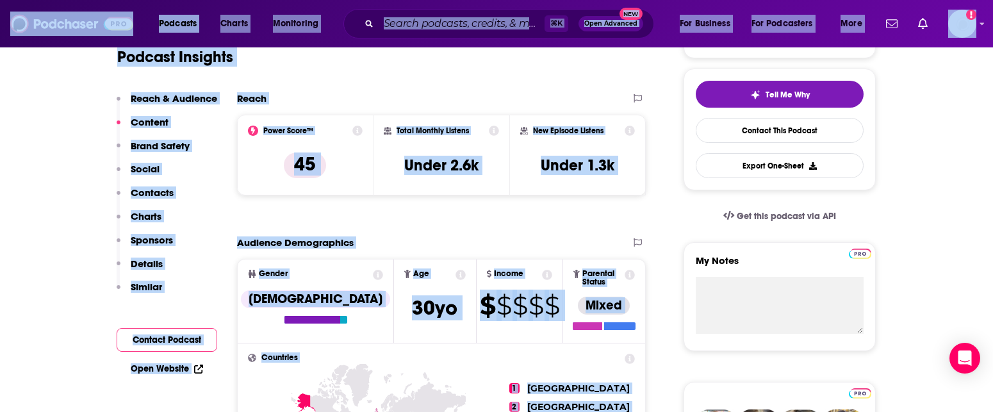
scroll to position [34, 0]
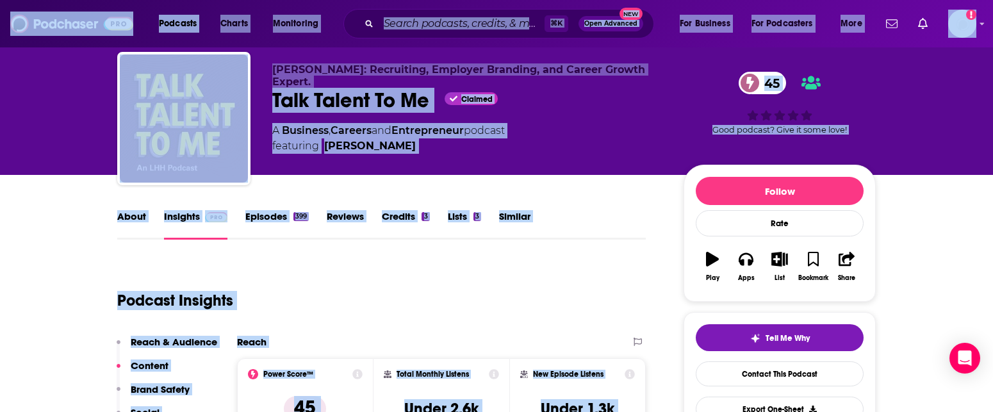
drag, startPoint x: 334, startPoint y: 118, endPoint x: 320, endPoint y: -45, distance: 163.9
click at [320, 0] on html "Podcasts Charts Monitoring ⌘ K Open Advanced New For Business For Podcasters Mo…" at bounding box center [496, 172] width 993 height 412
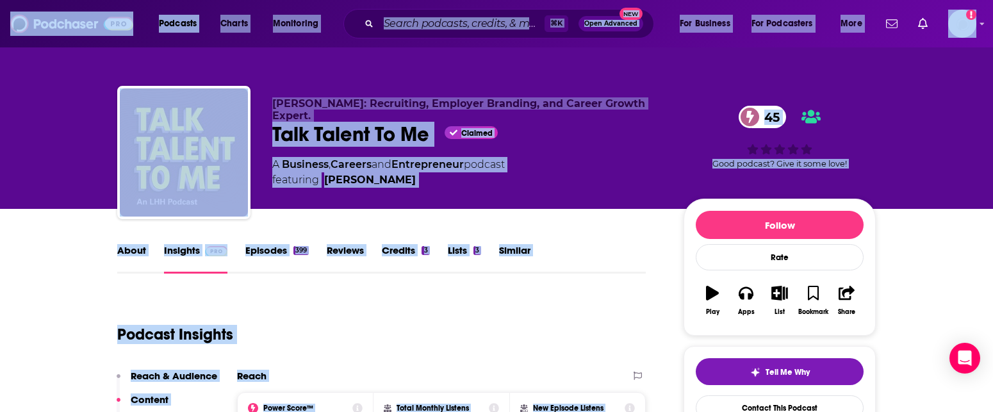
click at [451, 322] on div "Podcast Insights" at bounding box center [376, 326] width 518 height 65
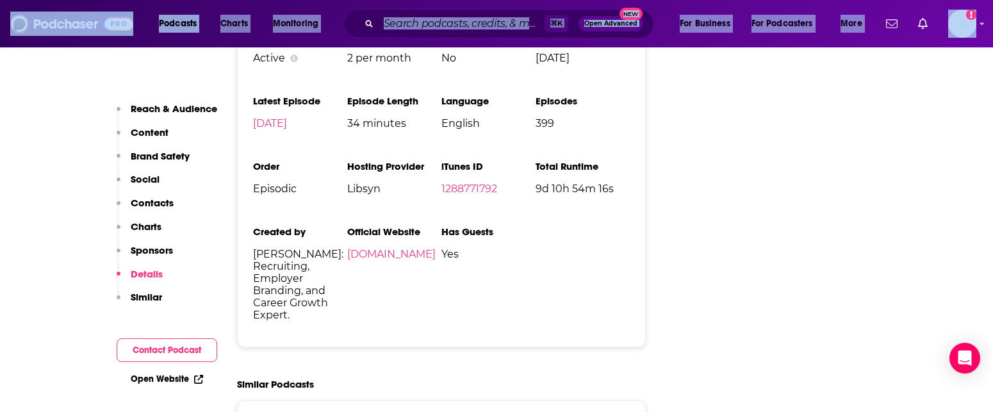
drag, startPoint x: 451, startPoint y: 322, endPoint x: 388, endPoint y: 494, distance: 183.6
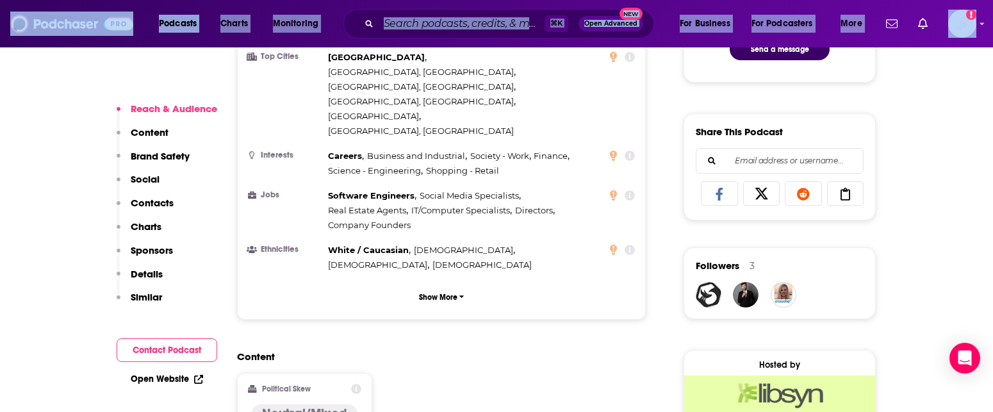
scroll to position [769, 0]
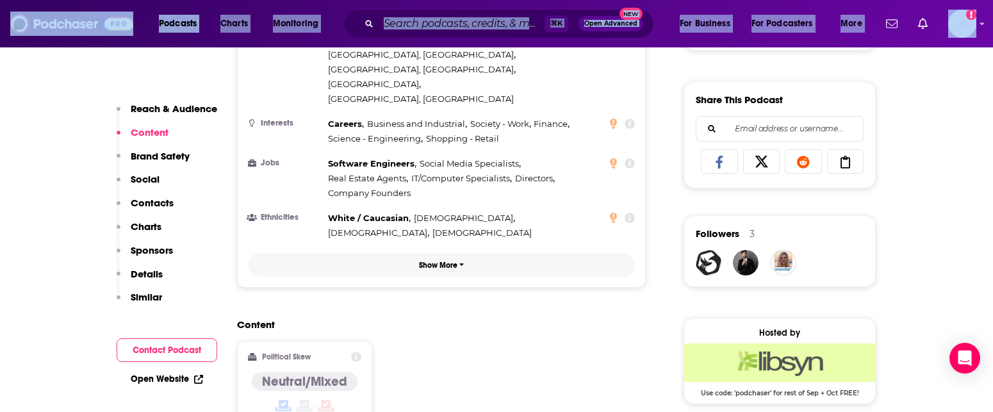
click at [524, 253] on button "Show More" at bounding box center [441, 265] width 387 height 24
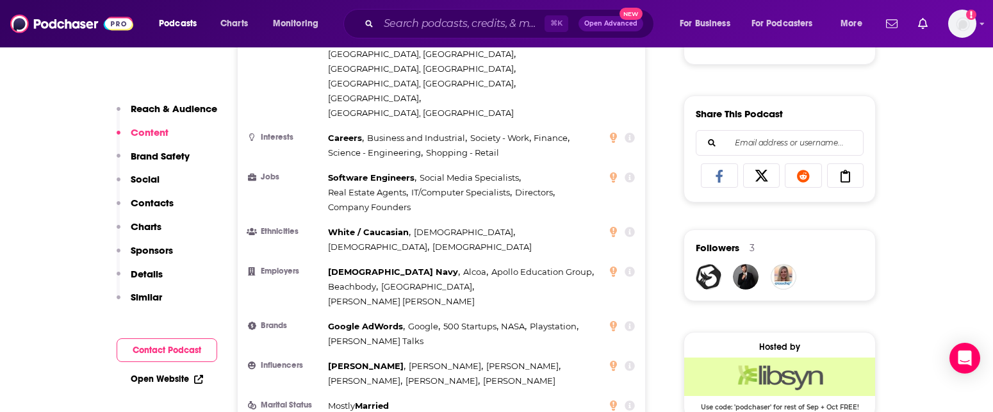
drag, startPoint x: 511, startPoint y: 0, endPoint x: 506, endPoint y: 72, distance: 72.5
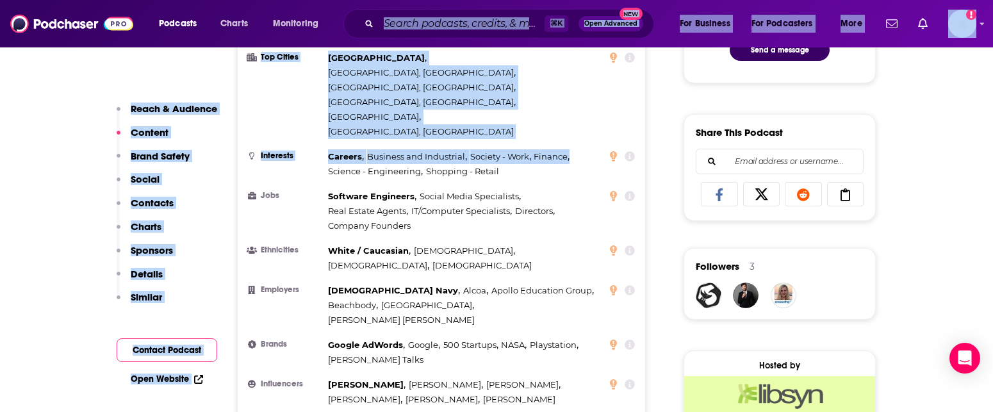
drag, startPoint x: 546, startPoint y: 106, endPoint x: 506, endPoint y: 112, distance: 40.1
click at [506, 149] on div "Careers , Business and Industrial , Society - Work , Finance , Science - Engine…" at bounding box center [465, 163] width 274 height 29
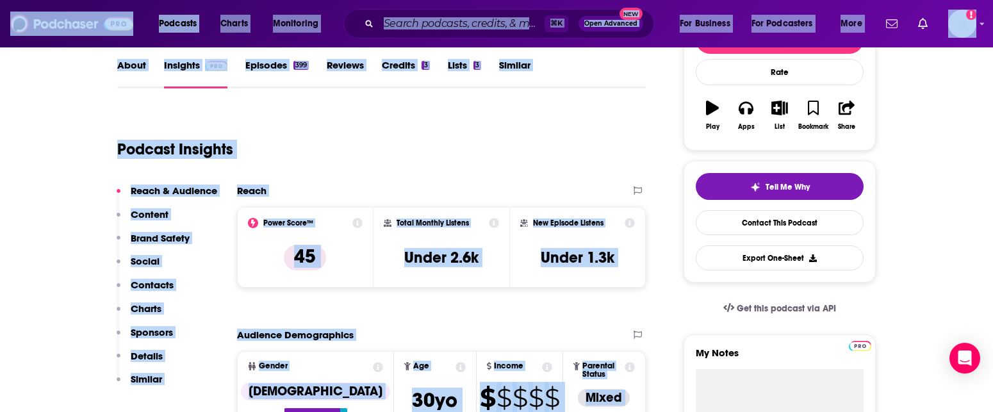
scroll to position [0, 0]
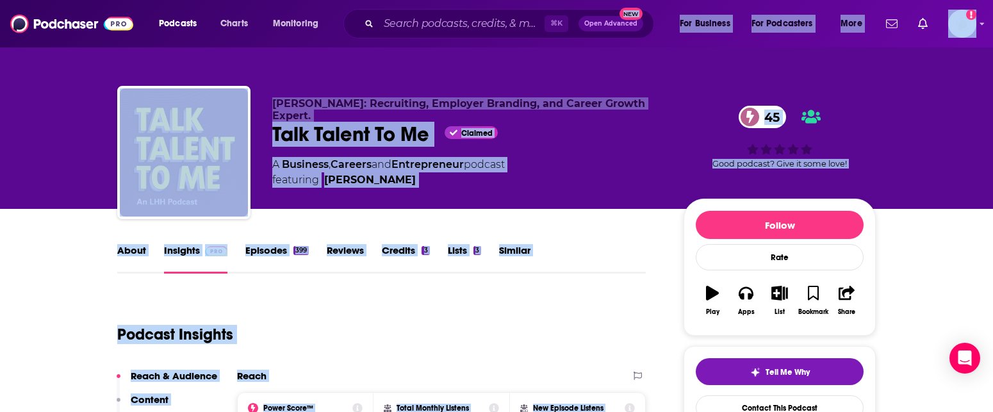
drag, startPoint x: 655, startPoint y: 69, endPoint x: 608, endPoint y: 31, distance: 60.1
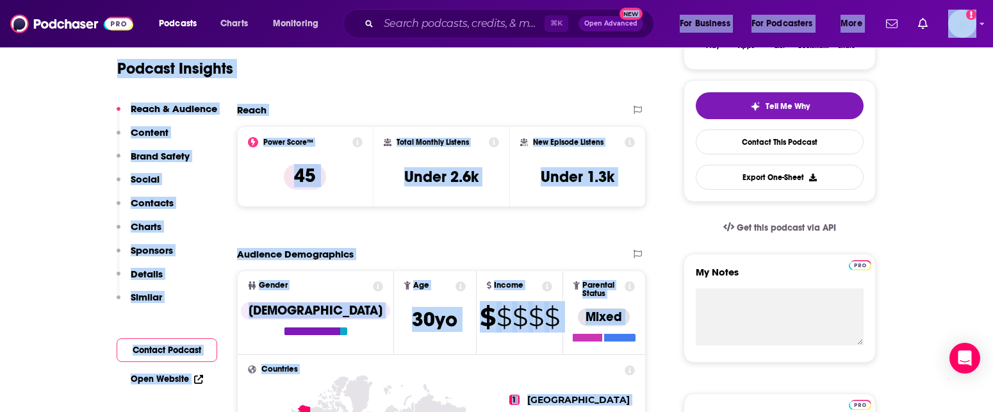
scroll to position [264, 0]
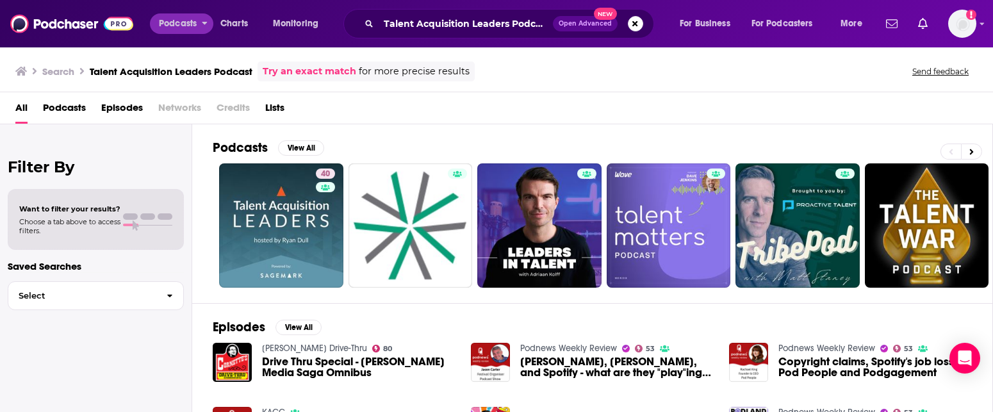
click at [186, 25] on span "Podcasts" at bounding box center [178, 24] width 38 height 18
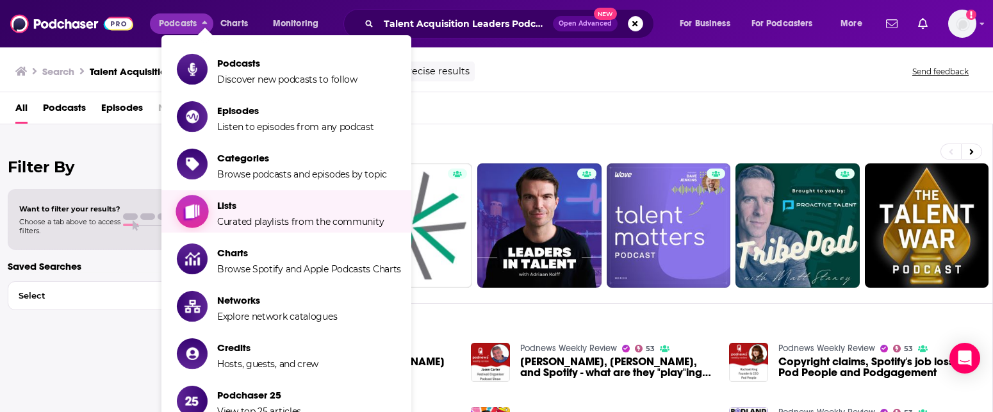
click at [221, 208] on span "Lists" at bounding box center [300, 205] width 167 height 12
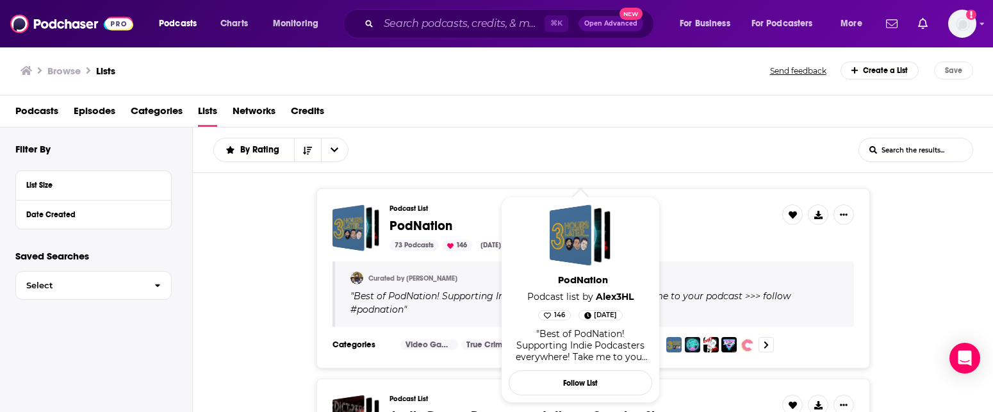
click at [626, 162] on div "By Rating List Search Input Search the results..." at bounding box center [535, 150] width 645 height 24
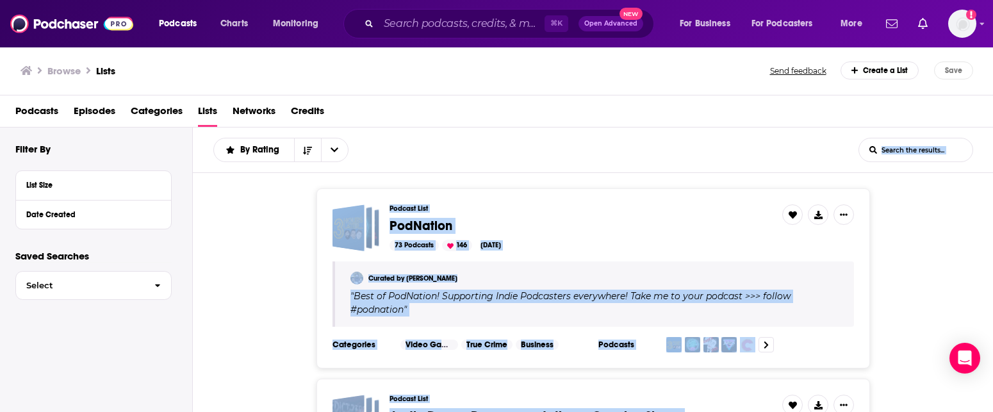
drag, startPoint x: 626, startPoint y: 162, endPoint x: 477, endPoint y: 522, distance: 389.7
click at [477, 411] on html "Podcasts Charts Monitoring ⌘ K Open Advanced New For Business For Podcasters Mo…" at bounding box center [496, 206] width 993 height 412
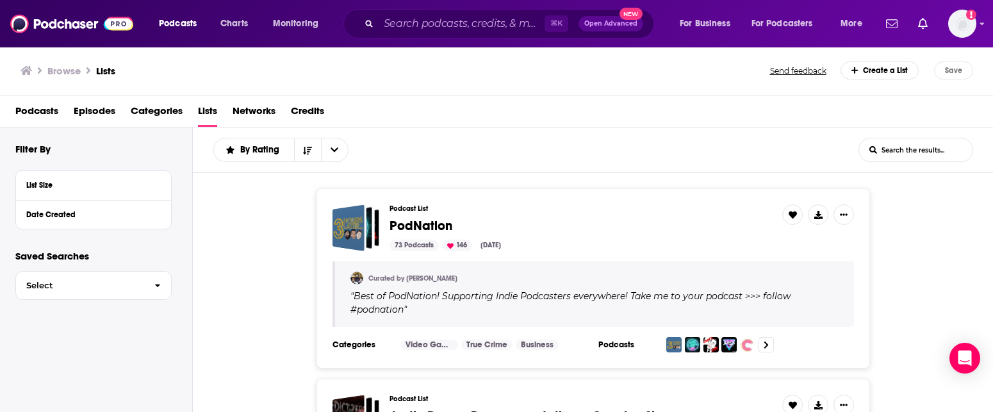
click at [978, 218] on div "Podcast List PodNation 73 Podcasts 146 [DATE] Curated by [PERSON_NAME] " Best o…" at bounding box center [593, 278] width 801 height 180
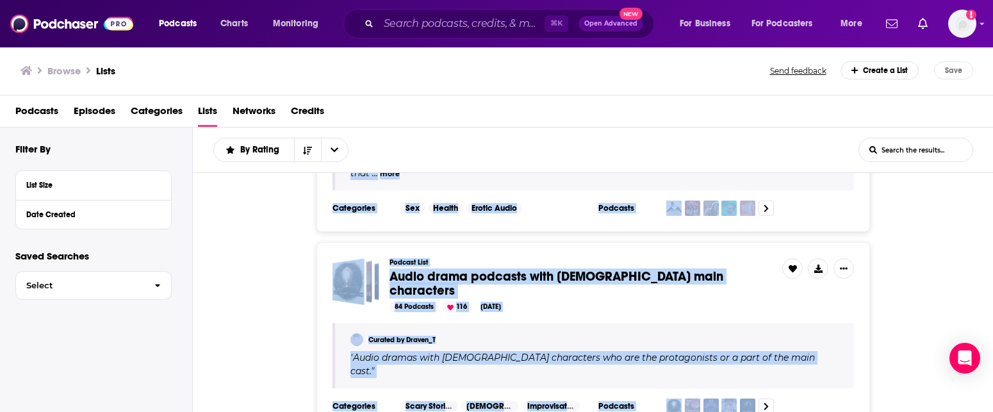
drag, startPoint x: 981, startPoint y: 218, endPoint x: 856, endPoint y: 416, distance: 234.0
click at [856, 411] on html "Podcasts Charts Monitoring ⌘ K Open Advanced New For Business For Podcasters Mo…" at bounding box center [496, 206] width 993 height 412
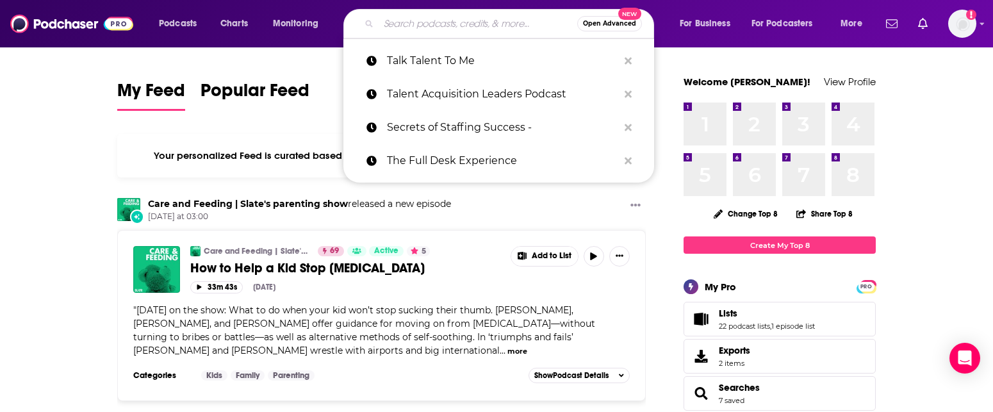
click at [425, 24] on input "Search podcasts, credits, & more..." at bounding box center [478, 23] width 199 height 20
click at [435, 26] on input "Search podcasts, credits, & more..." at bounding box center [478, 23] width 199 height 20
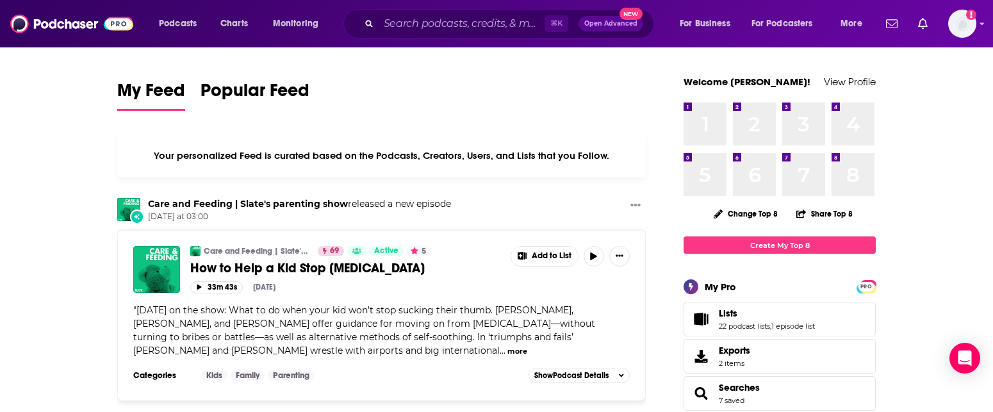
click at [61, 32] on img at bounding box center [71, 24] width 123 height 24
click at [60, 29] on img at bounding box center [71, 24] width 123 height 24
click at [736, 329] on link "22 podcast lists" at bounding box center [744, 326] width 51 height 9
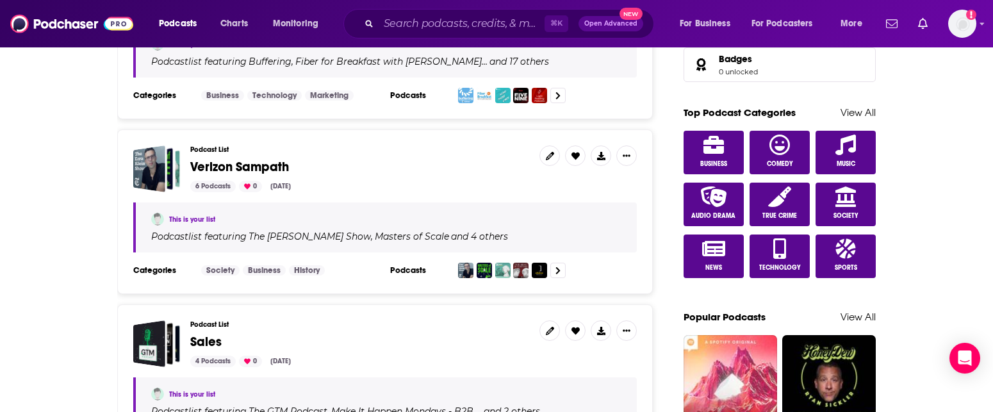
drag, startPoint x: 384, startPoint y: 301, endPoint x: 309, endPoint y: 477, distance: 190.8
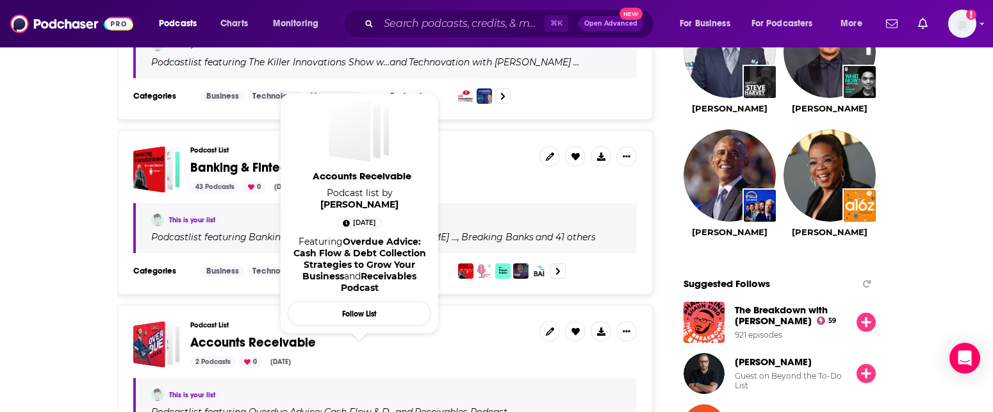
click at [430, 349] on span "Accounts Receivable" at bounding box center [359, 343] width 339 height 14
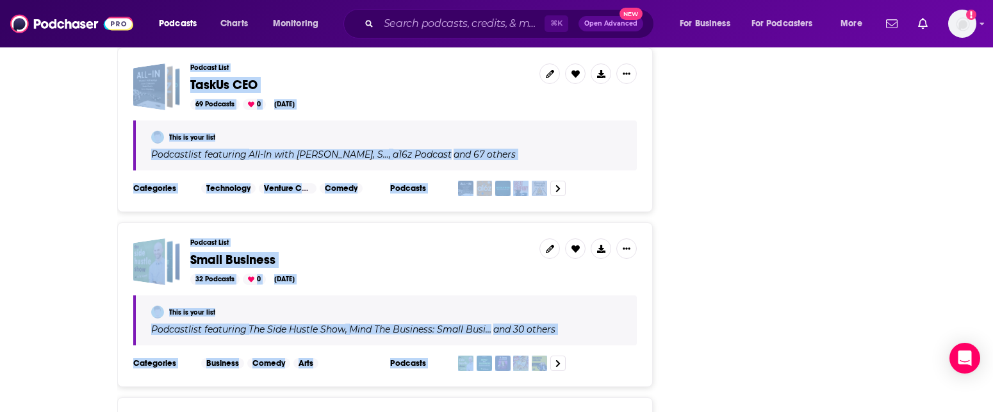
drag, startPoint x: 430, startPoint y: 349, endPoint x: 366, endPoint y: 434, distance: 106.1
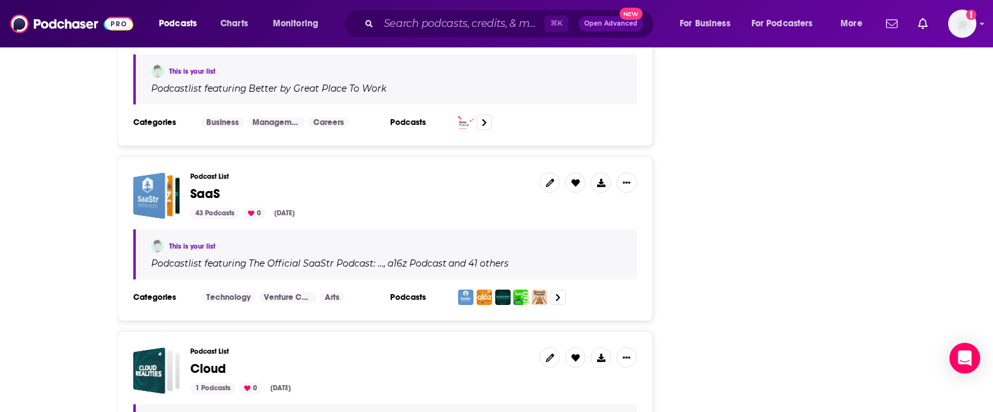
drag, startPoint x: 734, startPoint y: 339, endPoint x: 676, endPoint y: 426, distance: 104.8
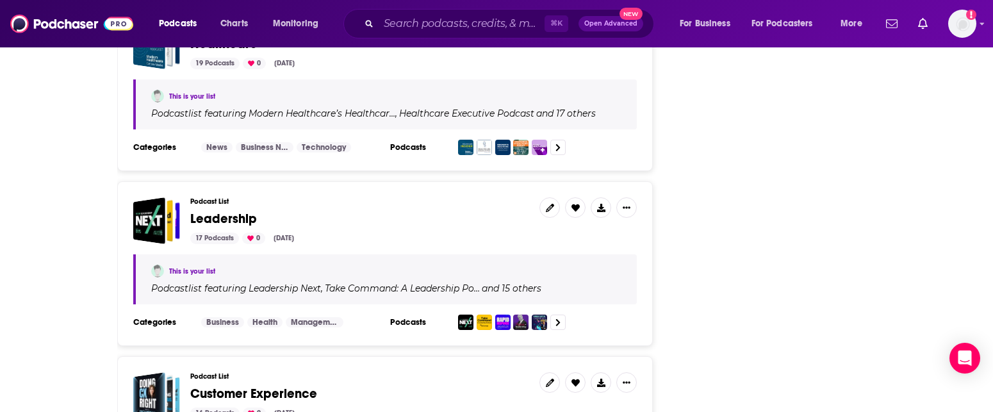
scroll to position [2862, 0]
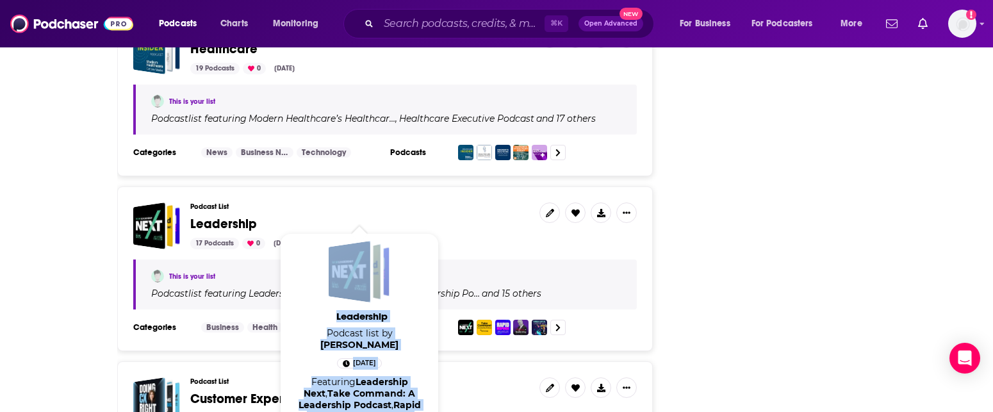
click at [217, 216] on span "Leadership" at bounding box center [223, 224] width 67 height 16
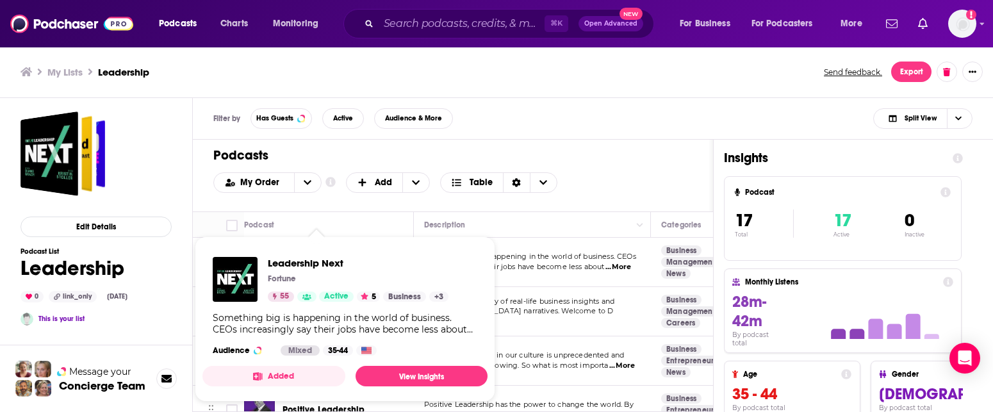
click at [629, 104] on div "Filter by Has Guests Active Audience & More Split View" at bounding box center [593, 119] width 800 height 42
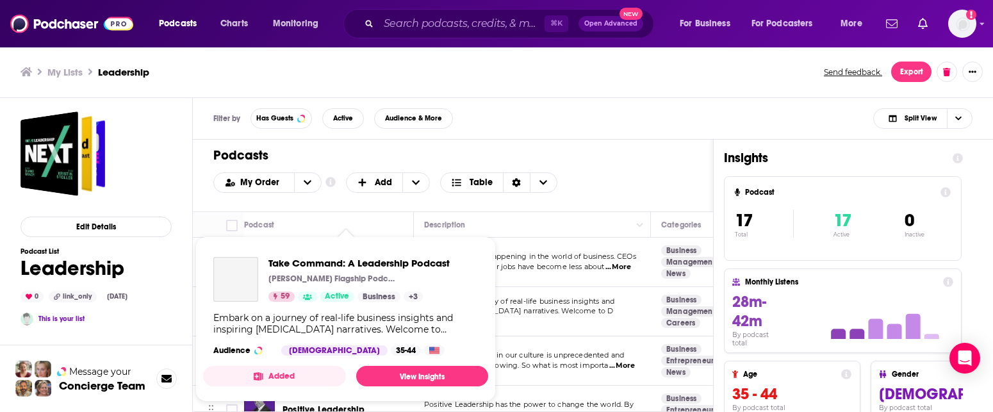
click at [303, 301] on link "Show Podcast Details" at bounding box center [307, 296] width 19 height 10
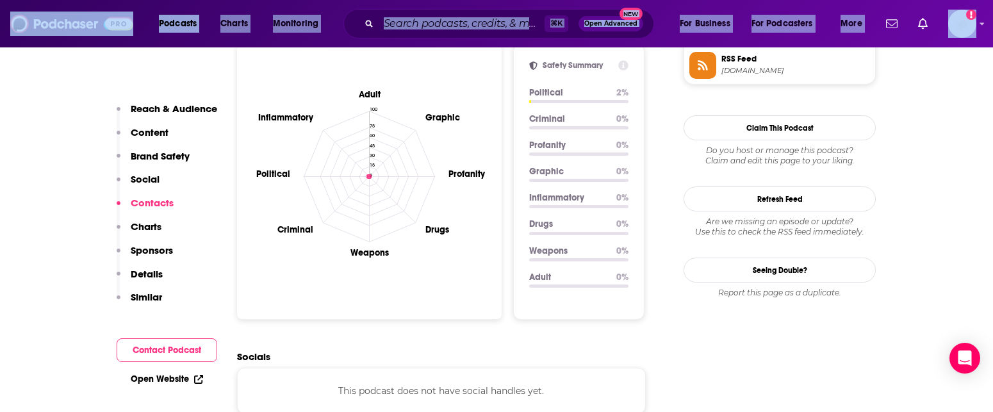
scroll to position [1584, 0]
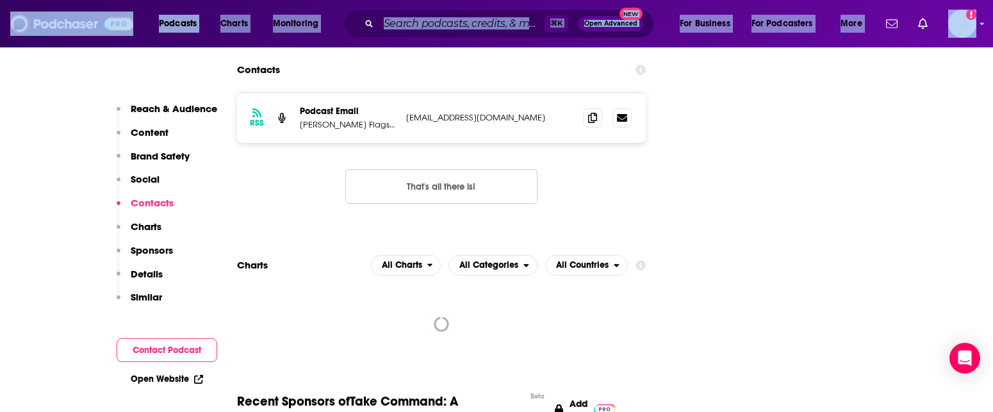
drag, startPoint x: 338, startPoint y: 336, endPoint x: 281, endPoint y: 475, distance: 149.6
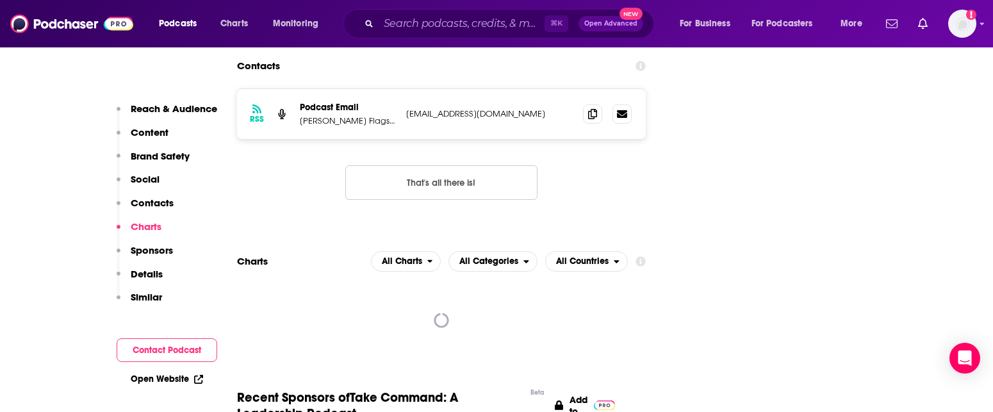
click at [334, 136] on div "RSS Podcast Email Dale Carnegie Flagship Podcast tsvetelina.kemalova@dalecarneg…" at bounding box center [441, 154] width 409 height 132
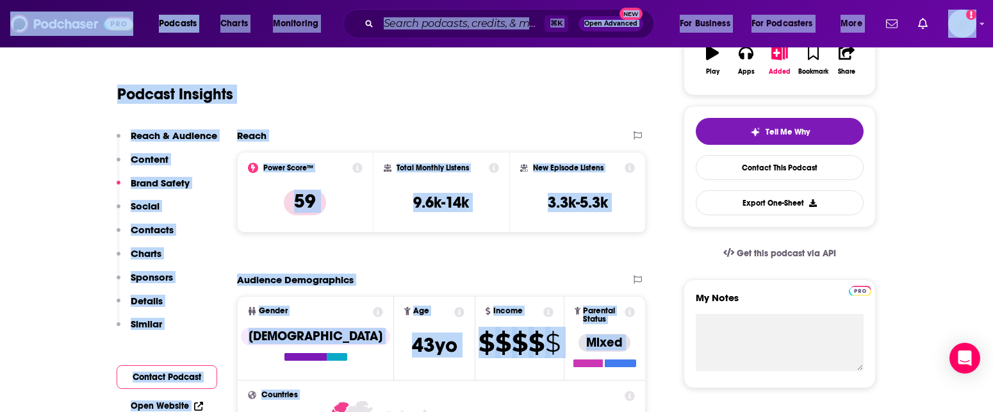
scroll to position [0, 0]
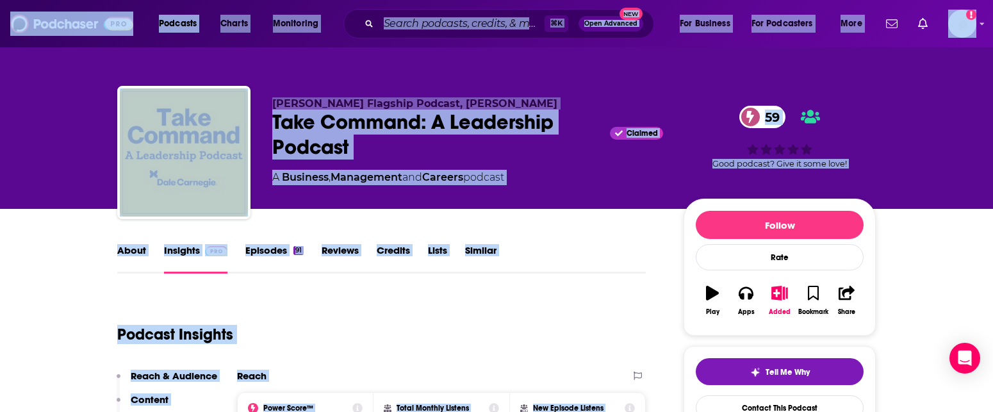
drag, startPoint x: 334, startPoint y: 136, endPoint x: 323, endPoint y: -42, distance: 177.8
click at [323, 0] on html "Podcasts Charts Monitoring ⌘ K Open Advanced New For Business For Podcasters Mo…" at bounding box center [496, 206] width 993 height 412
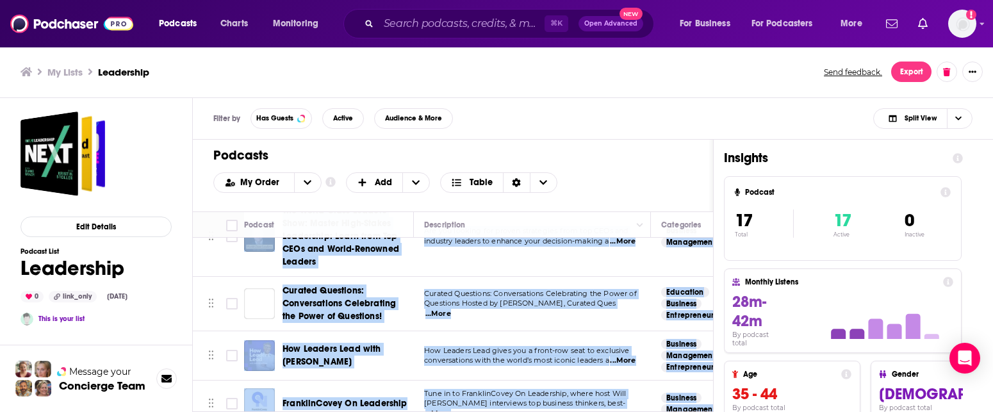
drag, startPoint x: 395, startPoint y: 384, endPoint x: 372, endPoint y: 394, distance: 25.2
click at [372, 394] on tbody "Leadership Next Something big is happening in the world of business. CEOs incre…" at bounding box center [798, 390] width 1210 height 880
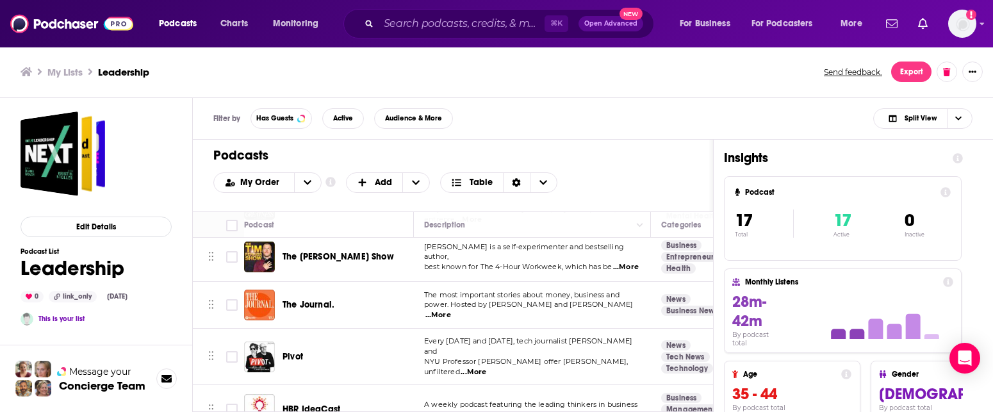
scroll to position [692, 0]
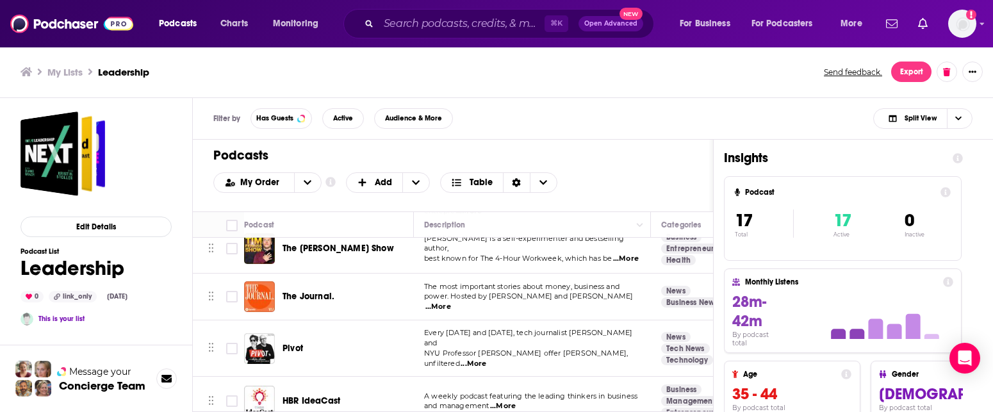
click at [378, 395] on div "HBR IdeaCast" at bounding box center [348, 401] width 133 height 13
drag, startPoint x: 378, startPoint y: 386, endPoint x: 389, endPoint y: 348, distance: 39.5
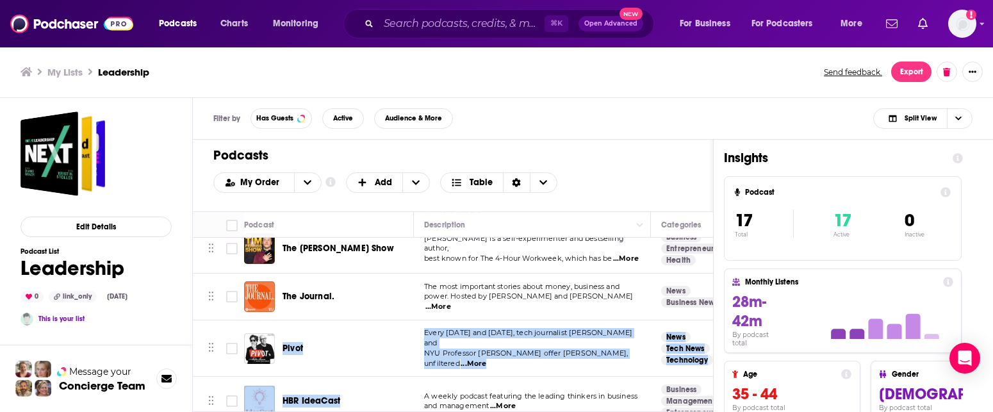
drag, startPoint x: 389, startPoint y: 320, endPoint x: 332, endPoint y: 500, distance: 189.0
click at [332, 411] on html "Podcasts Charts Monitoring ⌘ K Open Advanced New For Business For Podcasters Mo…" at bounding box center [496, 206] width 993 height 412
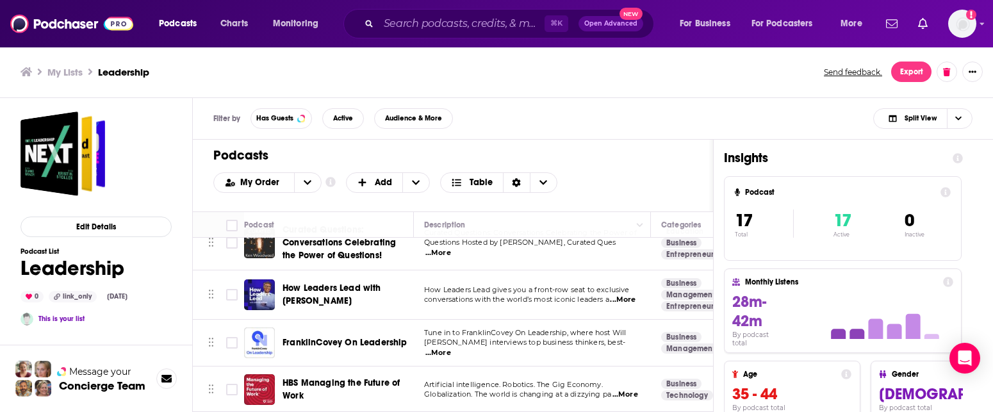
scroll to position [345, 0]
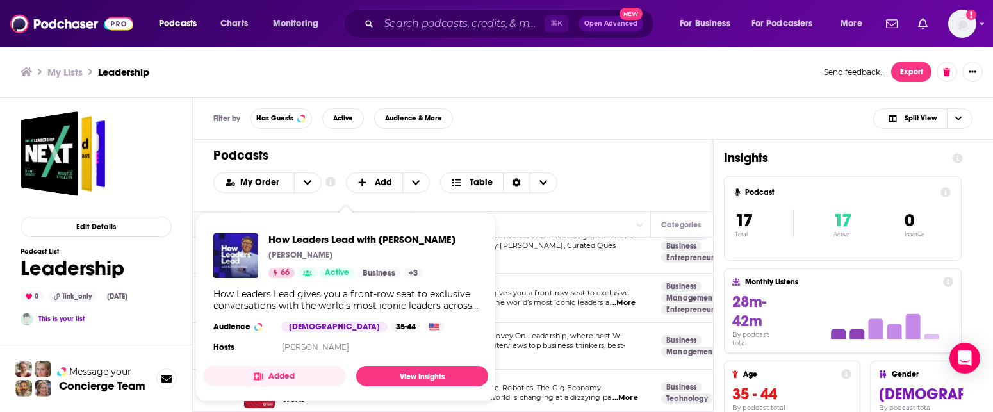
click at [321, 290] on div "How Leaders Lead gives you a front-row seat to exclusive conversations with the…" at bounding box center [345, 299] width 265 height 23
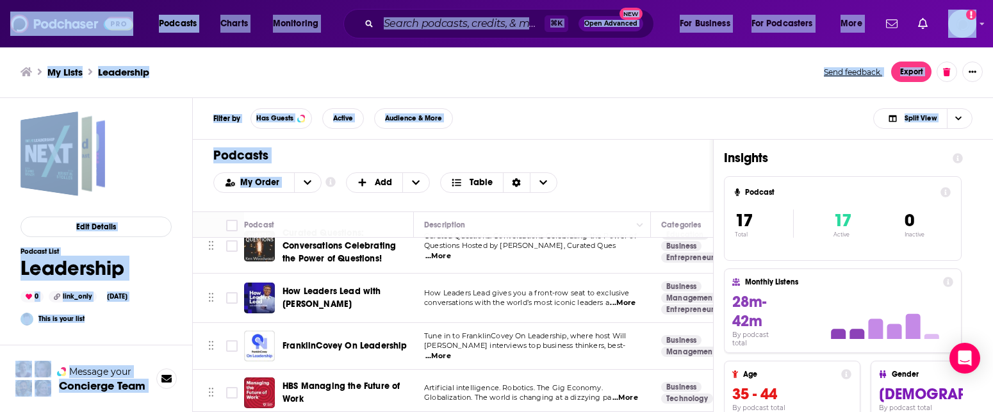
click at [342, 202] on div "Podcasts Add My Order Customize Your List Order Select the “My Order” sort and …" at bounding box center [453, 176] width 520 height 72
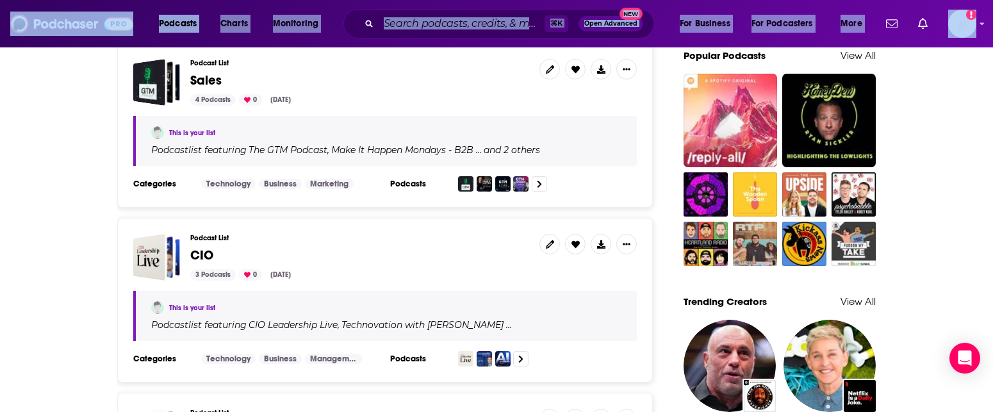
drag, startPoint x: 646, startPoint y: 373, endPoint x: 605, endPoint y: 443, distance: 80.1
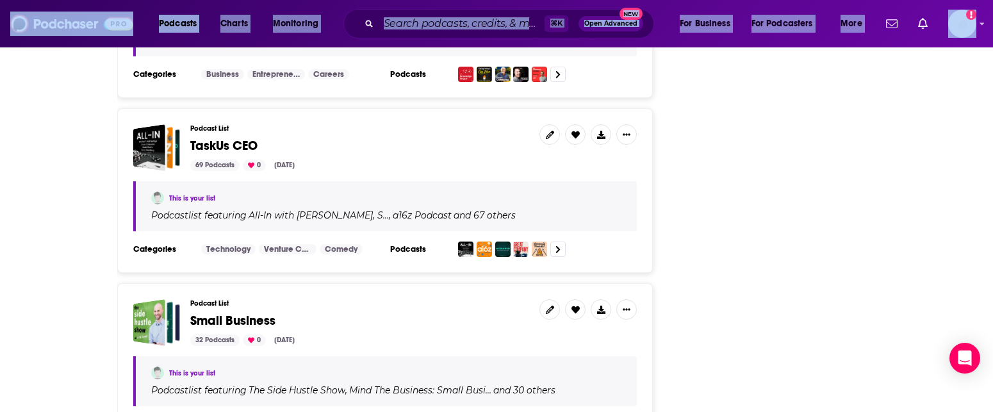
scroll to position [2419, 0]
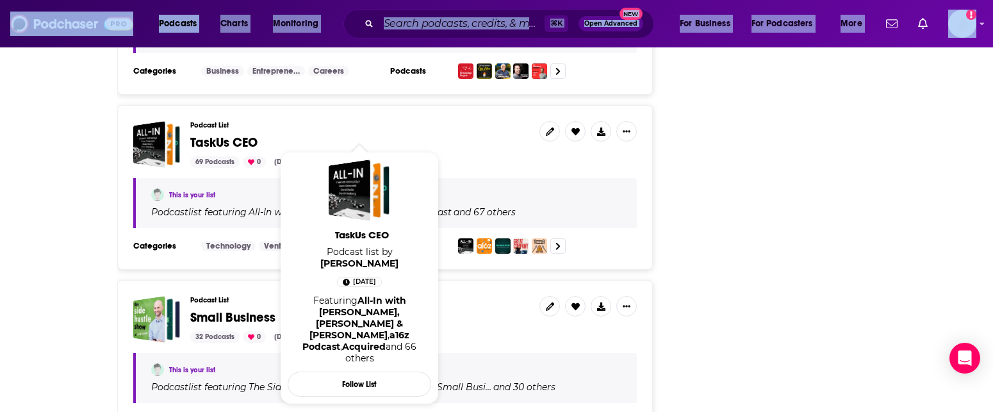
click at [219, 135] on span "TaskUs CEO" at bounding box center [223, 143] width 67 height 16
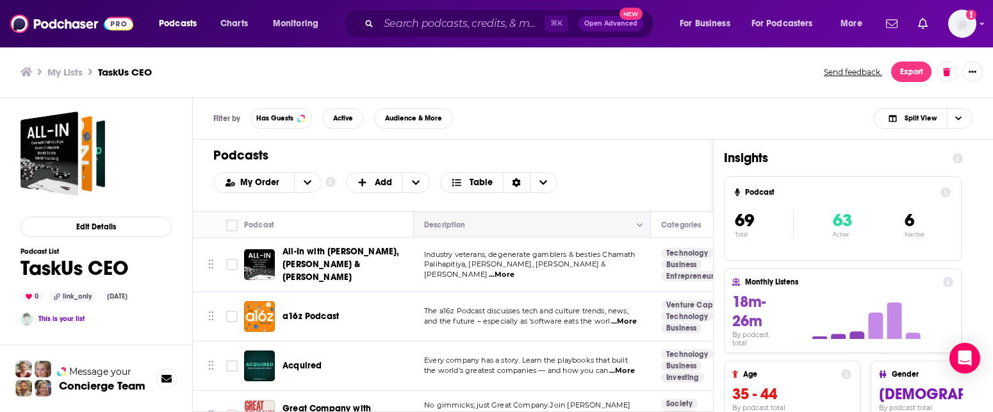
click at [603, 222] on span "Move" at bounding box center [531, 224] width 216 height 15
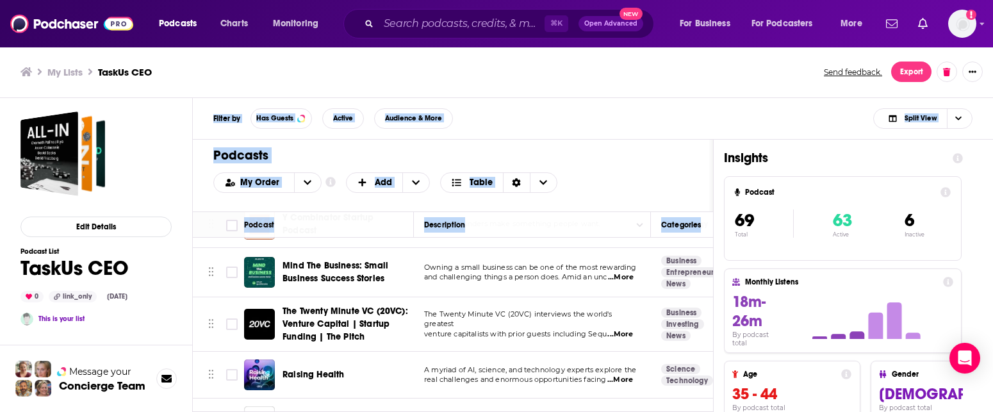
scroll to position [653, 0]
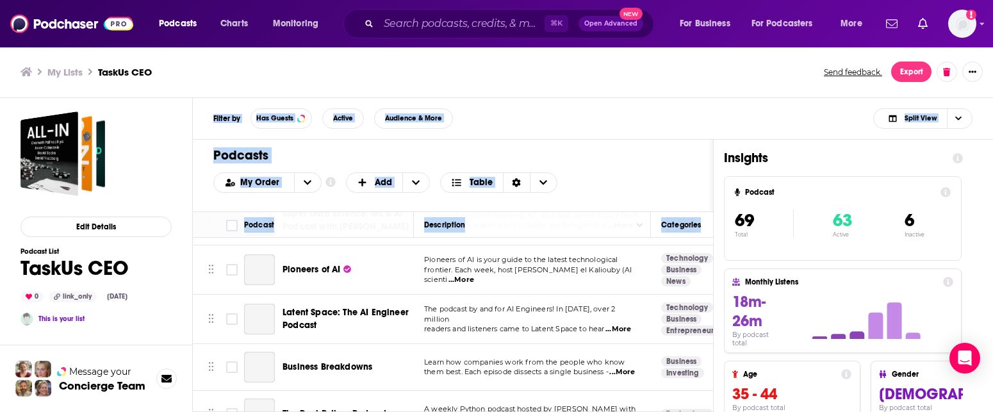
drag, startPoint x: 386, startPoint y: 359, endPoint x: 317, endPoint y: 442, distance: 107.4
click at [317, 411] on html "Podcasts Charts Monitoring ⌘ K Open Advanced New For Business For Podcasters Mo…" at bounding box center [496, 206] width 993 height 412
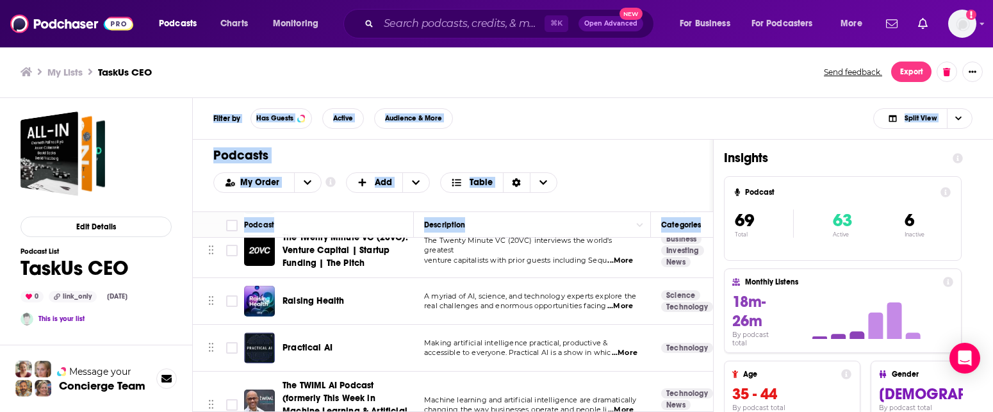
scroll to position [708, 0]
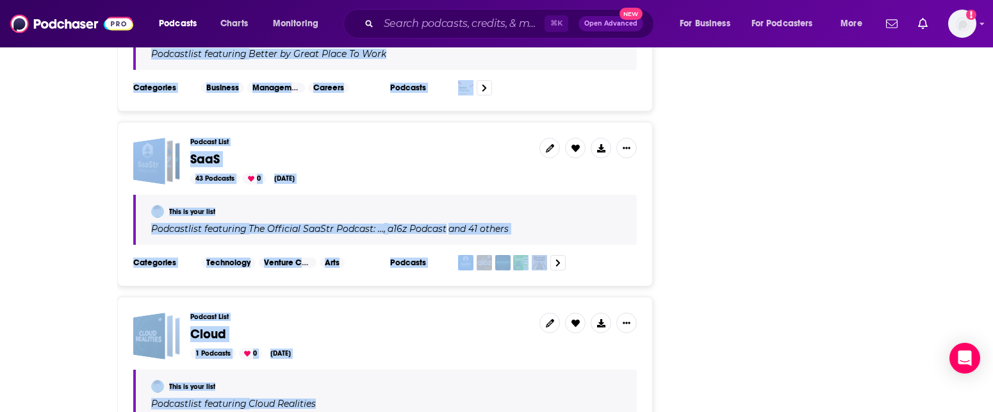
scroll to position [3328, 0]
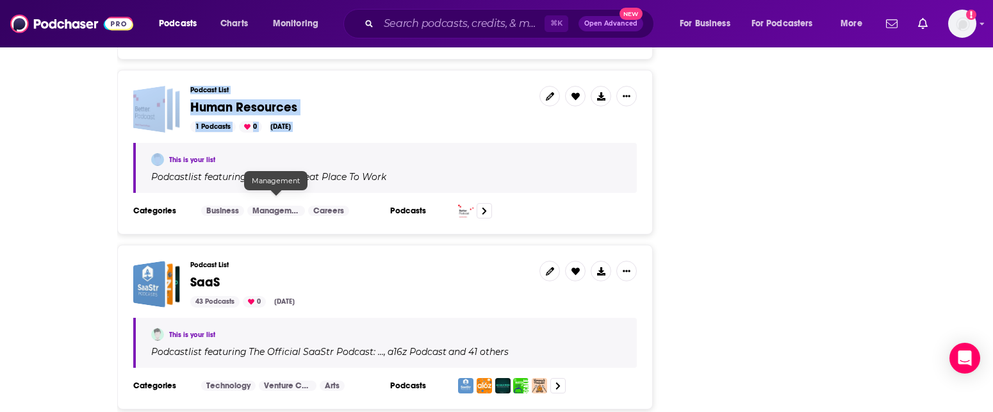
drag, startPoint x: 474, startPoint y: 266, endPoint x: 315, endPoint y: 140, distance: 202.5
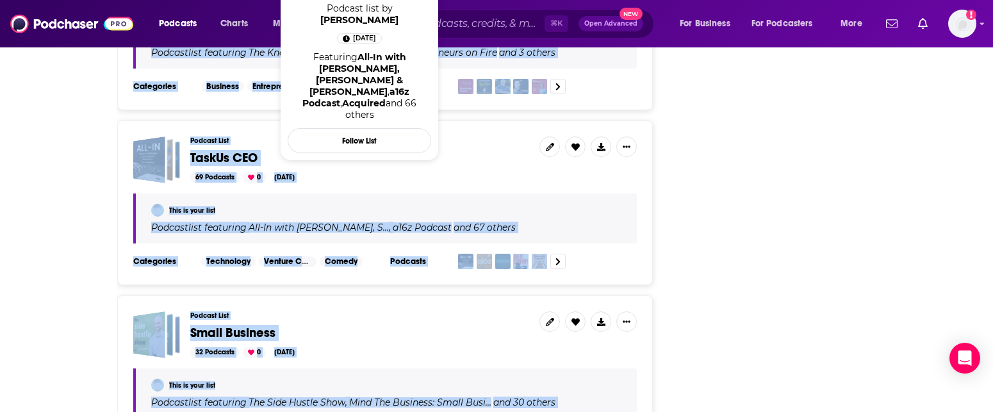
scroll to position [2134, 0]
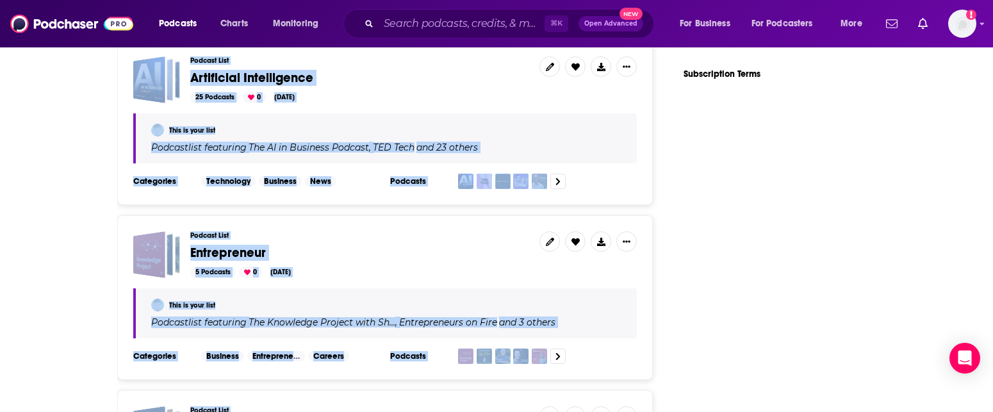
click at [522, 266] on div "5 Podcasts 0 May 8, 2025" at bounding box center [359, 272] width 339 height 12
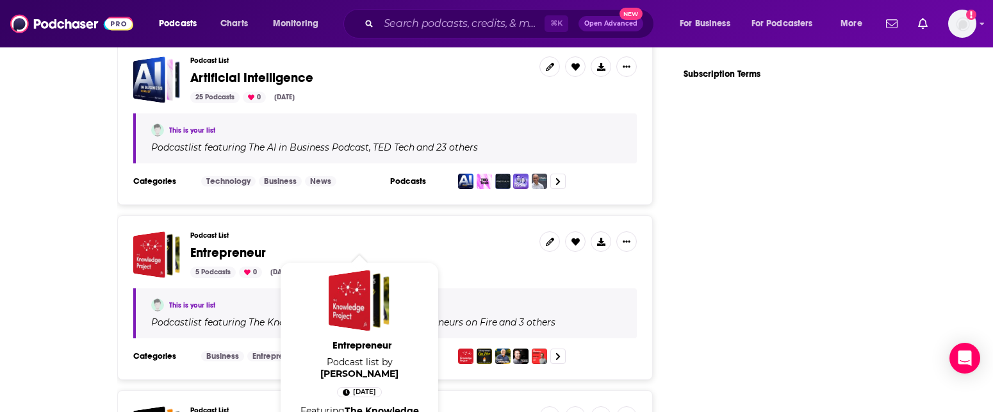
click at [227, 245] on span "Entrepreneur" at bounding box center [228, 253] width 76 height 16
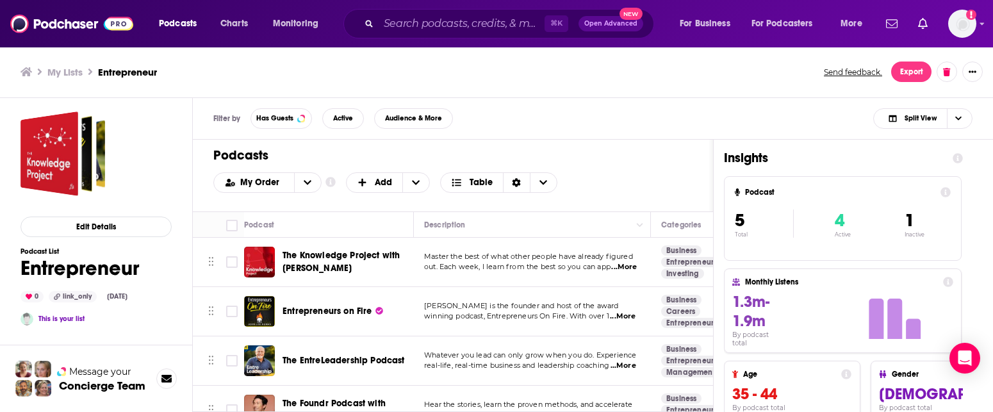
click at [537, 379] on td "Whatever you lead can only grow when you do. Experience real-life, real-time bu…" at bounding box center [532, 360] width 237 height 49
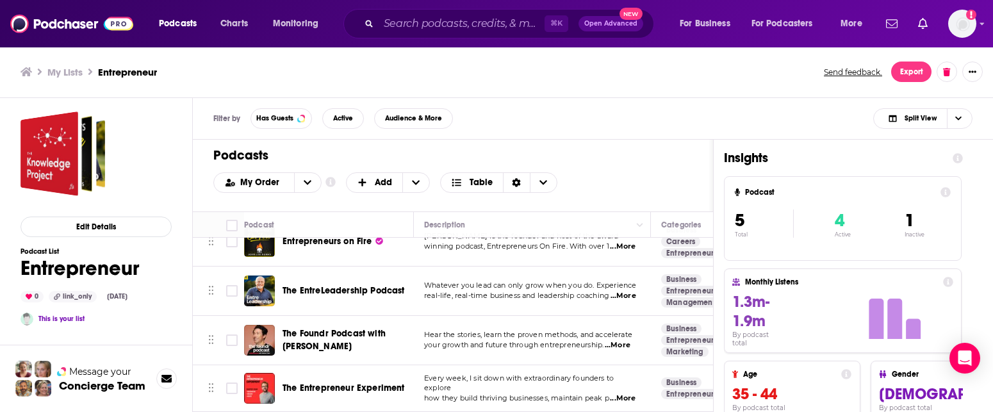
drag, startPoint x: 486, startPoint y: 393, endPoint x: 454, endPoint y: 398, distance: 31.8
click at [454, 398] on tbody "The Knowledge Project with Shane Parrish Master the best of what other people h…" at bounding box center [798, 289] width 1210 height 243
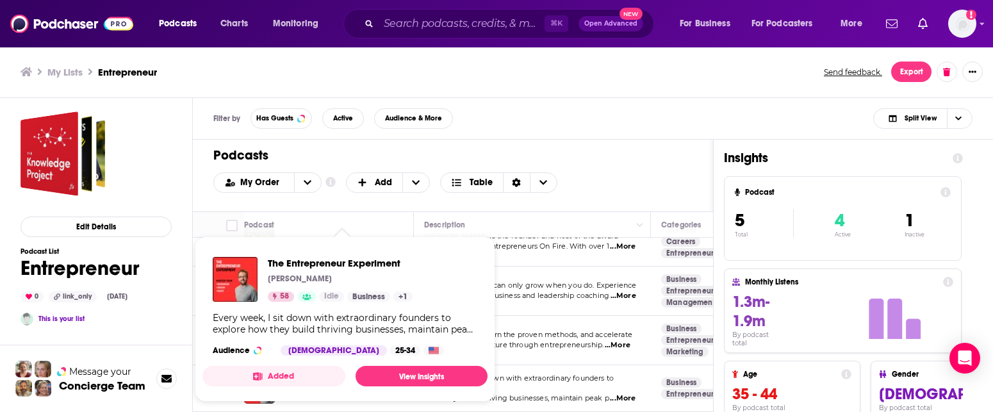
click at [351, 384] on div "Added View Insights" at bounding box center [344, 376] width 285 height 20
click at [306, 263] on span "The Entrepreneur Experiment" at bounding box center [340, 263] width 145 height 12
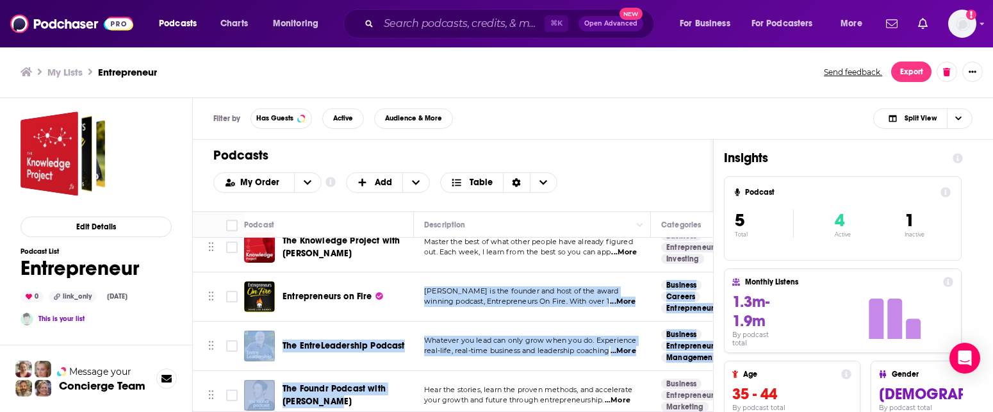
scroll to position [78, 0]
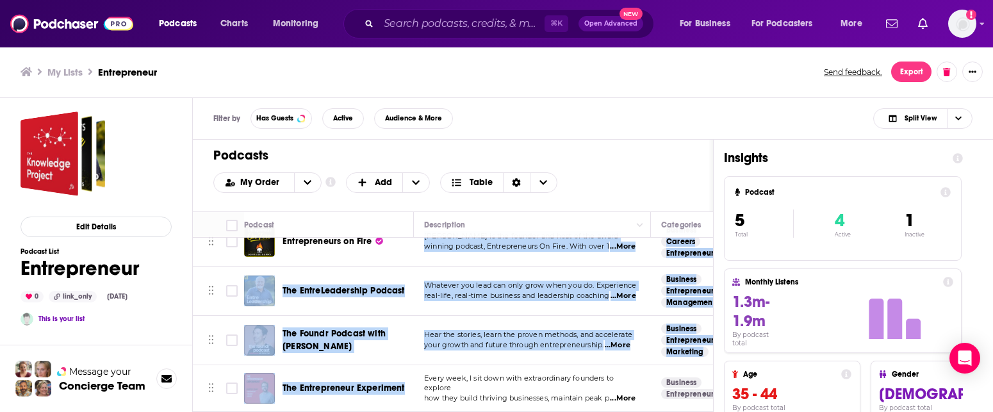
drag, startPoint x: 398, startPoint y: 313, endPoint x: 334, endPoint y: 452, distance: 153.6
click at [334, 411] on html "Podcasts Charts Monitoring ⌘ K Open Advanced New For Business For Podcasters Mo…" at bounding box center [496, 206] width 993 height 412
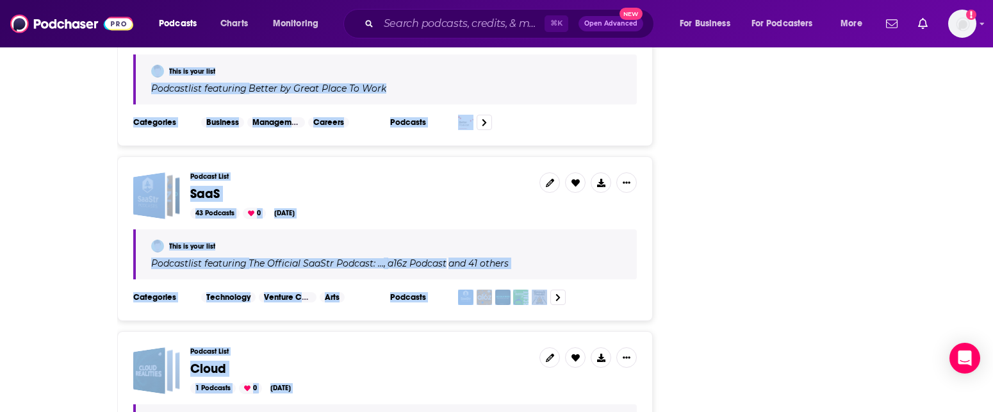
drag, startPoint x: 612, startPoint y: 381, endPoint x: 544, endPoint y: 498, distance: 134.9
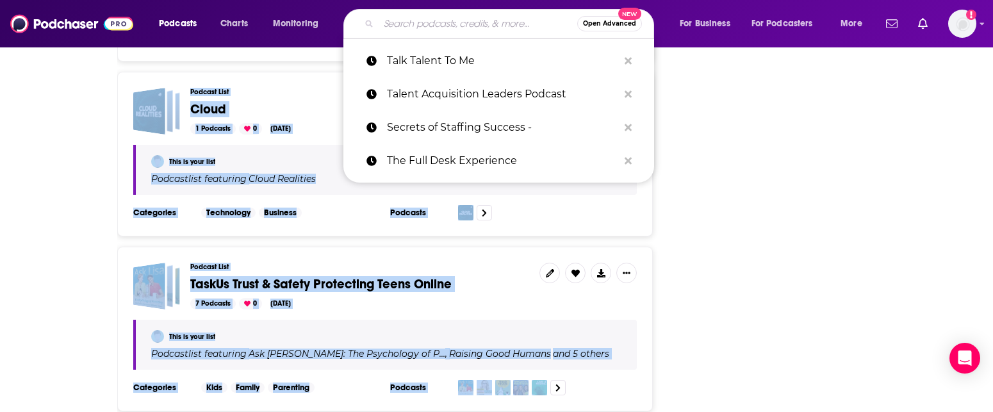
click at [427, 20] on input "Search podcasts, credits, & more..." at bounding box center [478, 23] width 199 height 20
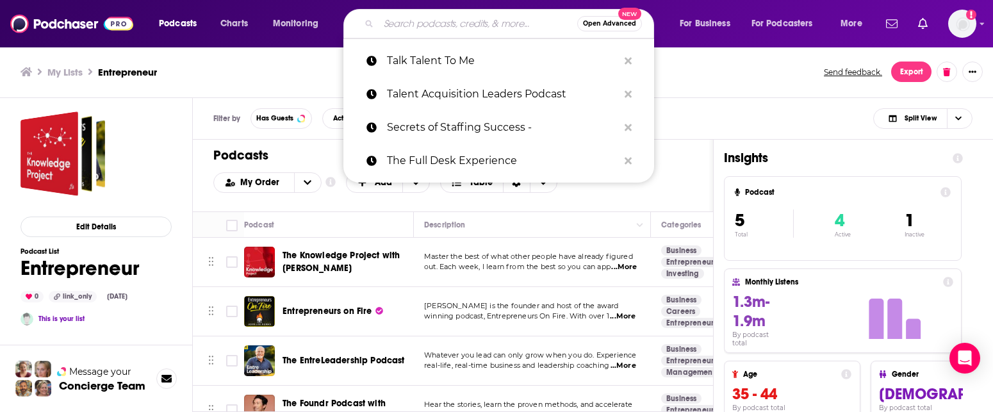
click at [429, 19] on input "Search podcasts, credits, & more..." at bounding box center [478, 23] width 199 height 20
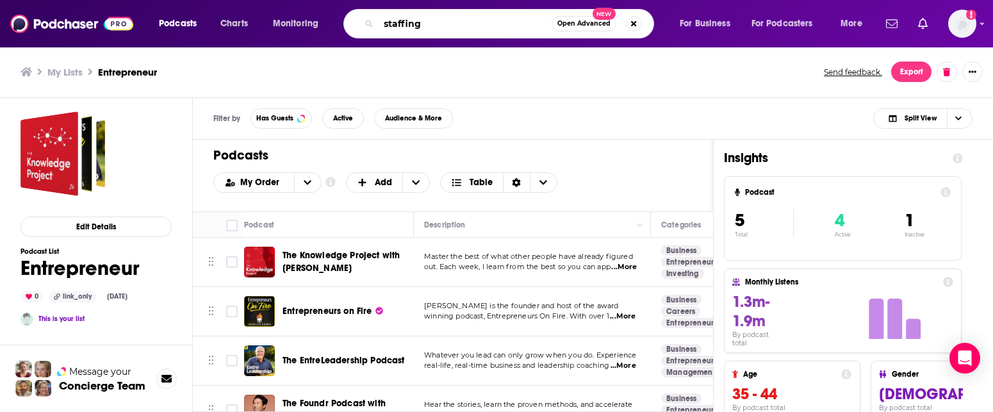
type input "staffing"
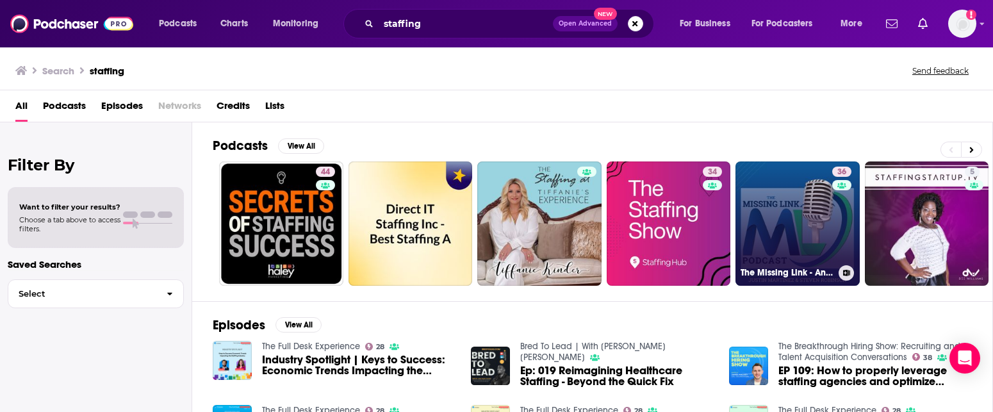
click at [762, 233] on link "36 The Missing Link - An Executive Recruiting and Staffing Podcast" at bounding box center [797, 223] width 124 height 124
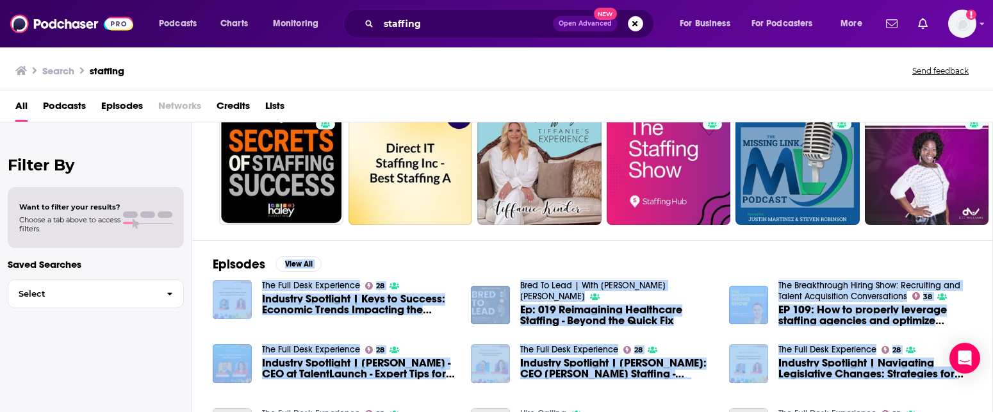
scroll to position [63, 0]
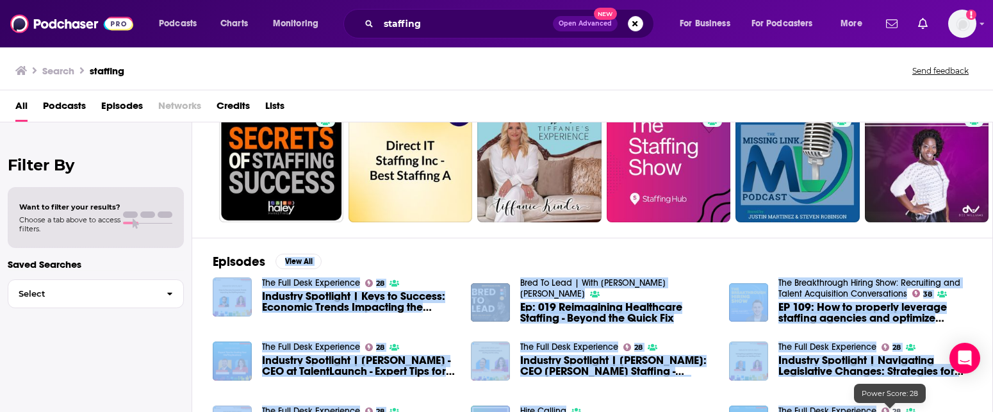
drag, startPoint x: 954, startPoint y: 315, endPoint x: 890, endPoint y: 411, distance: 116.0
click at [890, 411] on div "Episodes View All The Full Desk Experience 28 Industry Spotlight | Keys to Succ…" at bounding box center [592, 355] width 801 height 234
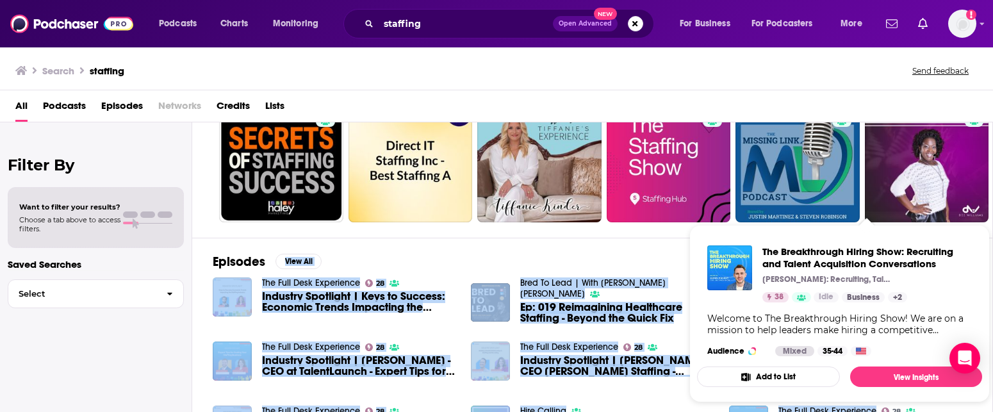
click at [792, 261] on span "The Breakthrough Hiring Show: Recruiting and Talent Acquisition Conversations" at bounding box center [866, 257] width 209 height 24
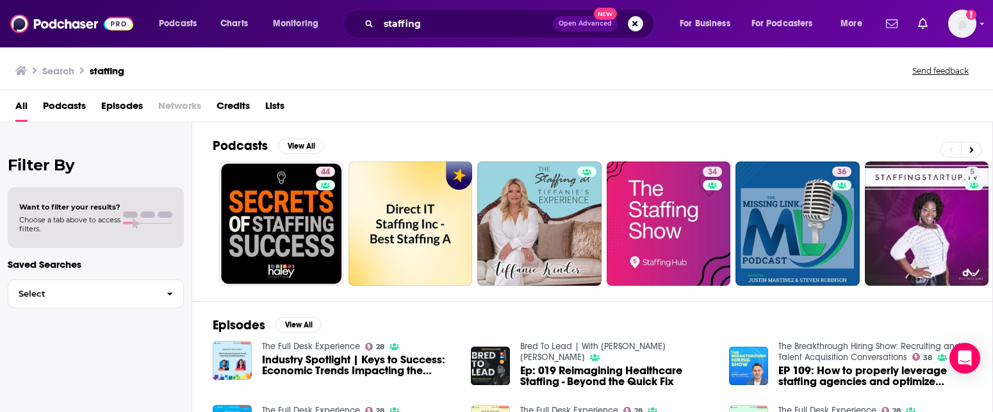
click at [54, 69] on h3 "Search" at bounding box center [58, 71] width 32 height 12
